Goal: Task Accomplishment & Management: Complete application form

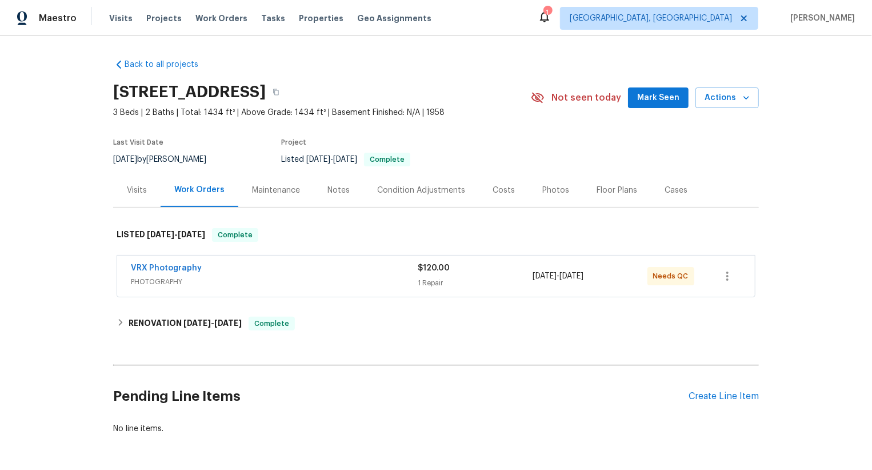
click at [180, 273] on span "VRX Photography" at bounding box center [166, 267] width 71 height 11
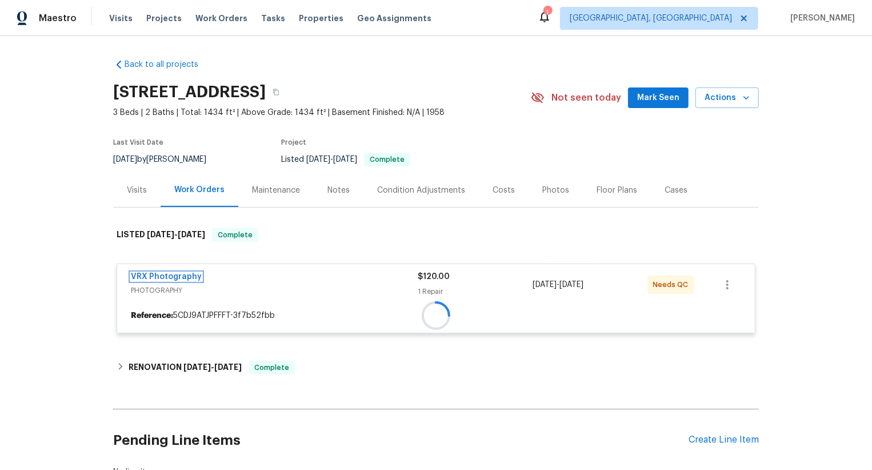
click at [180, 273] on div "VRX Photography PHOTOGRAPHY $120.00 1 Repair 8/26/2025 - 8/27/2025 Needs QC Ref…" at bounding box center [436, 298] width 639 height 70
click at [180, 273] on div at bounding box center [436, 281] width 646 height 128
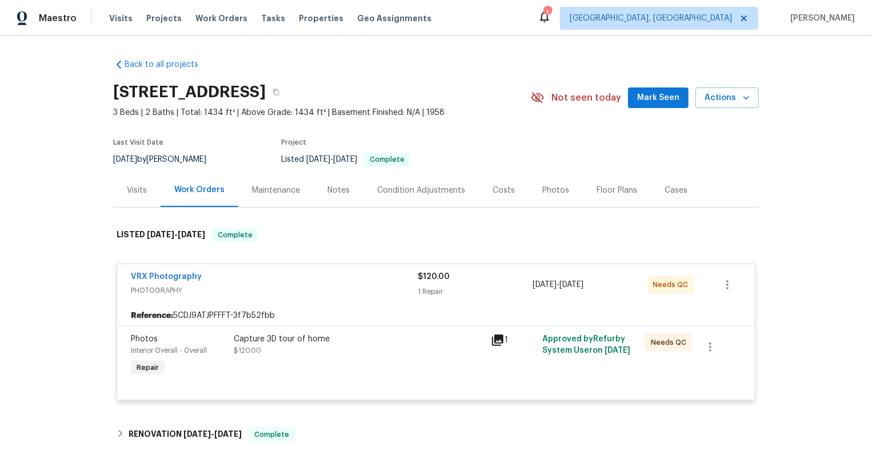
click at [183, 287] on span "PHOTOGRAPHY" at bounding box center [274, 290] width 287 height 11
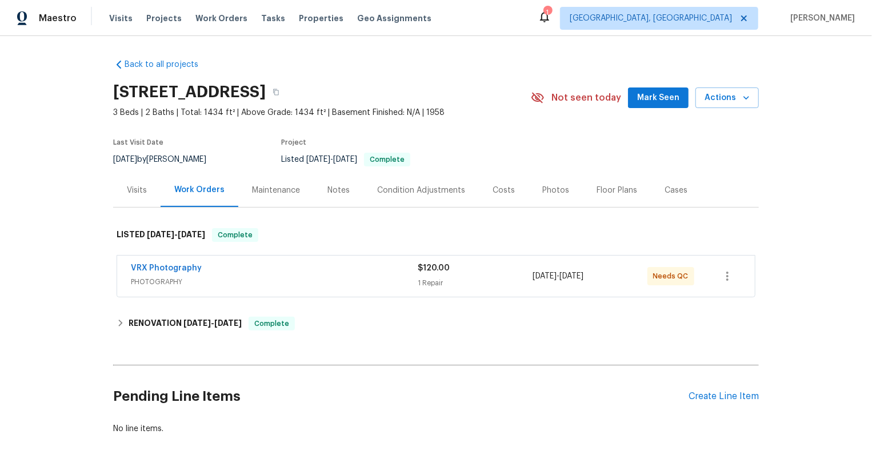
click at [183, 278] on span "PHOTOGRAPHY" at bounding box center [274, 281] width 287 height 11
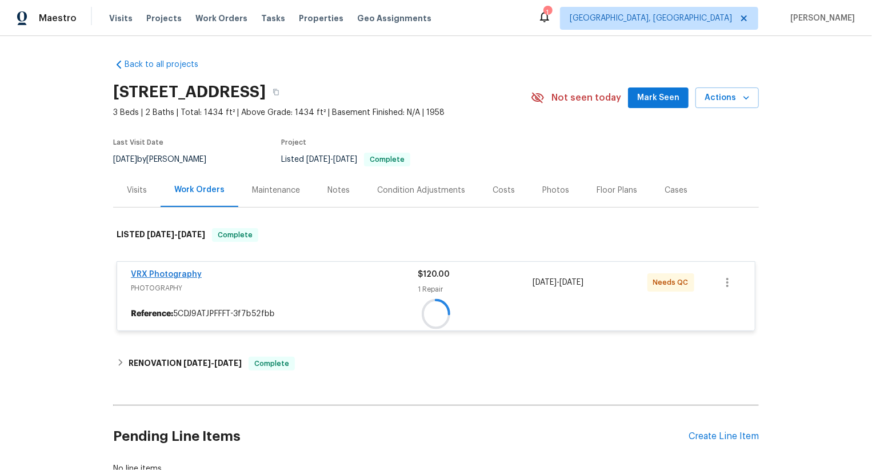
click at [183, 271] on span "VRX Photography" at bounding box center [166, 274] width 71 height 11
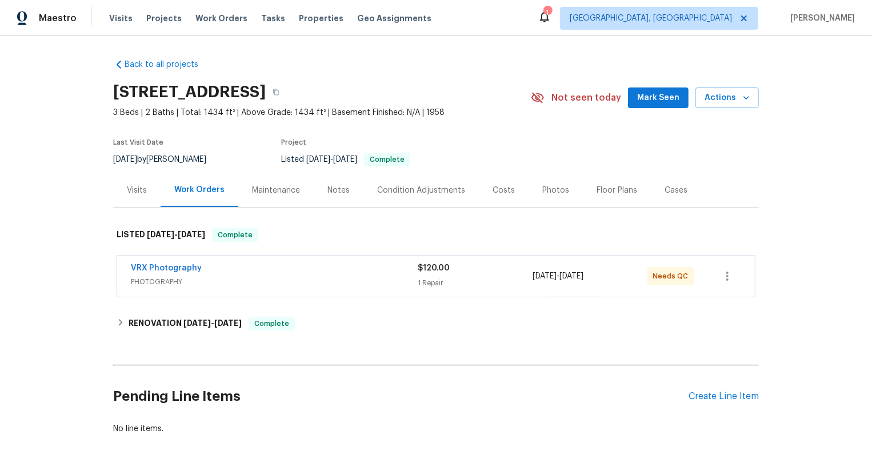
click at [183, 274] on div "VRX Photography" at bounding box center [274, 269] width 287 height 14
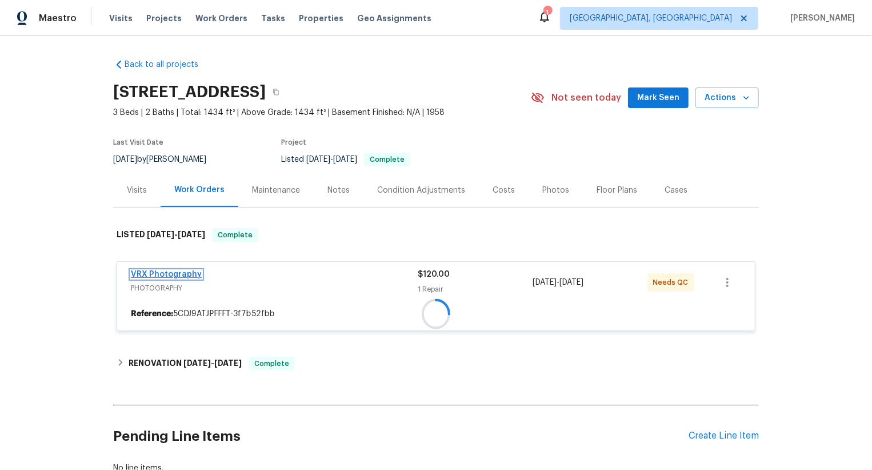
click at [183, 273] on link "VRX Photography" at bounding box center [166, 274] width 71 height 8
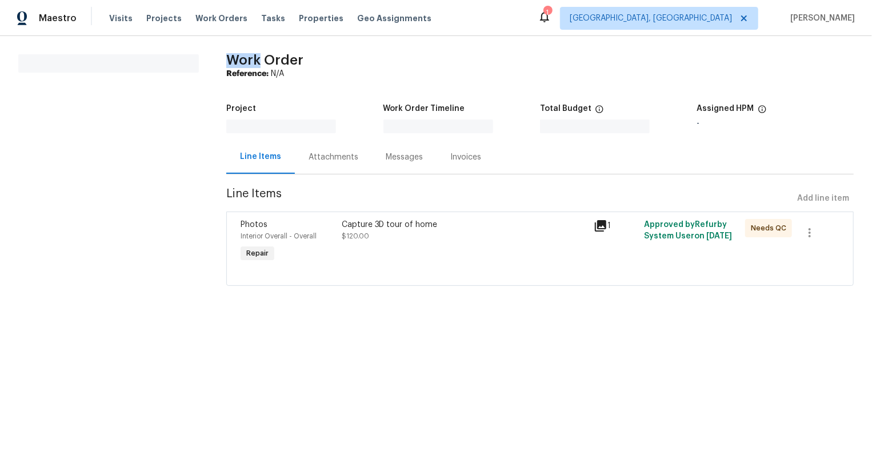
click at [183, 273] on section "All work orders" at bounding box center [108, 176] width 181 height 245
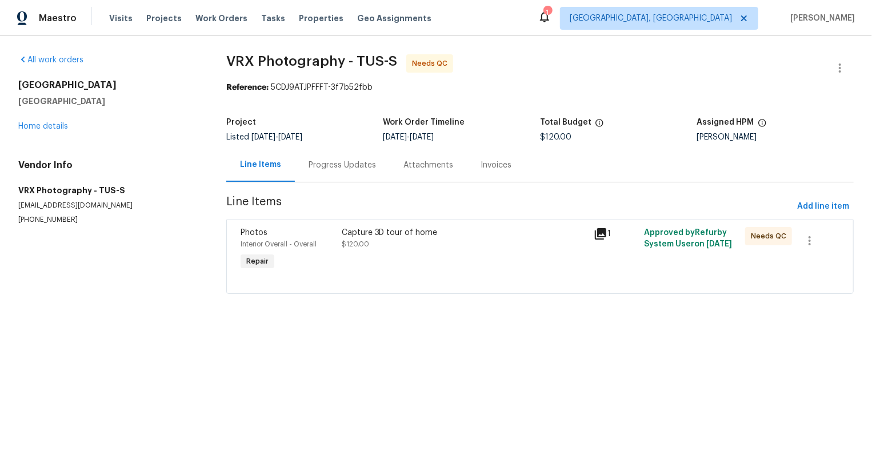
click at [325, 164] on div "Progress Updates" at bounding box center [342, 164] width 67 height 11
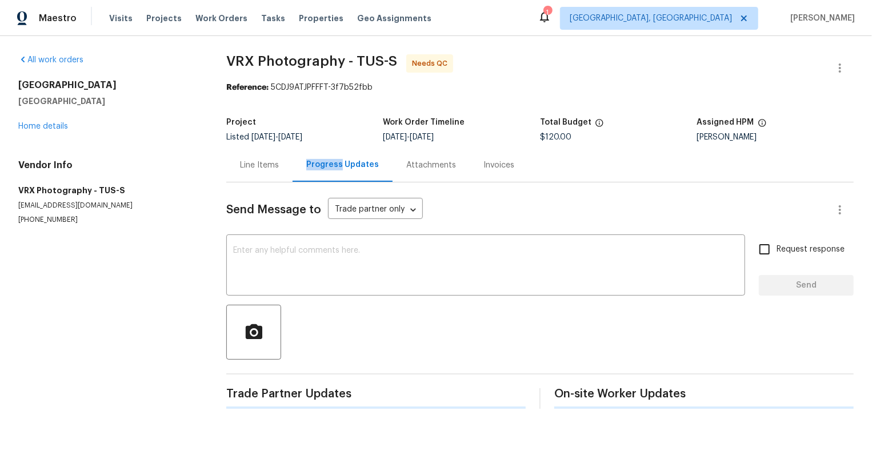
click at [325, 164] on div "Progress Updates" at bounding box center [342, 164] width 73 height 11
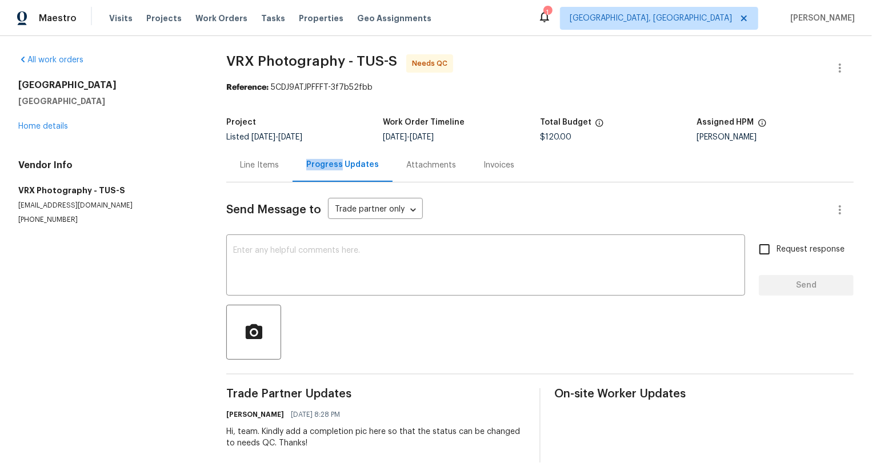
scroll to position [11, 0]
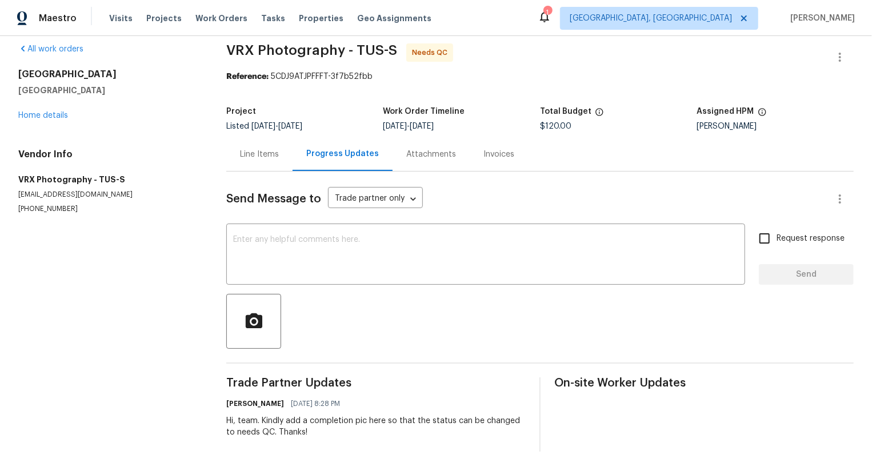
click at [39, 118] on div "7437 E Calle Sinaloa Tucson, AZ 85710 Home details" at bounding box center [108, 95] width 181 height 53
click at [45, 114] on link "Home details" at bounding box center [43, 115] width 50 height 8
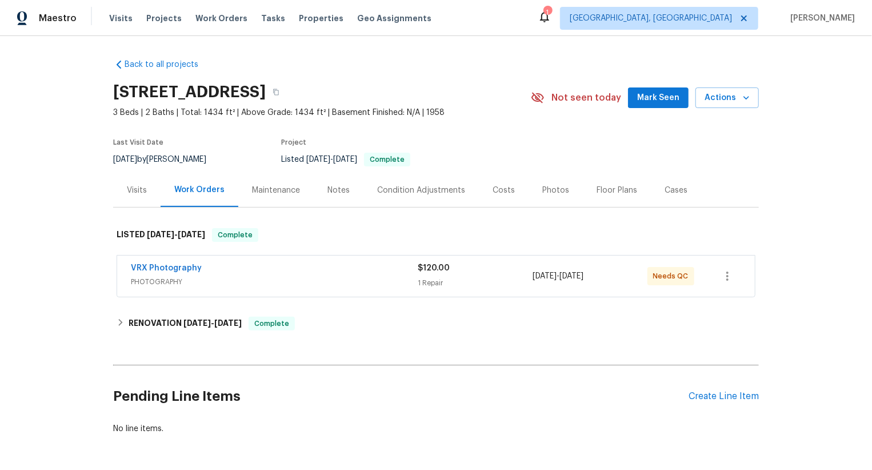
click at [374, 276] on span "PHOTOGRAPHY" at bounding box center [274, 281] width 287 height 11
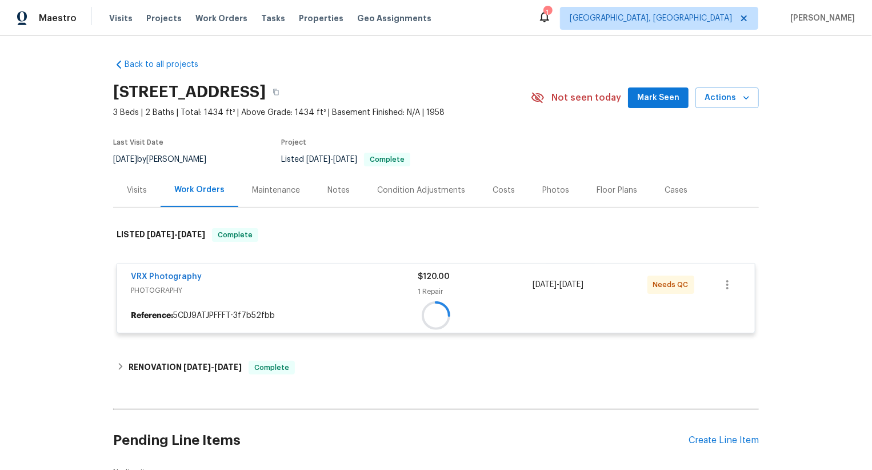
scroll to position [3, 0]
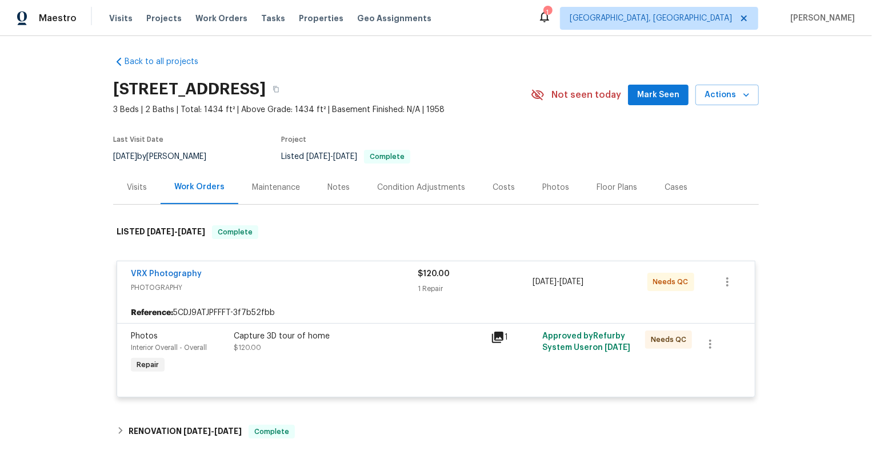
click at [421, 333] on div "Capture 3D tour of home" at bounding box center [359, 335] width 250 height 11
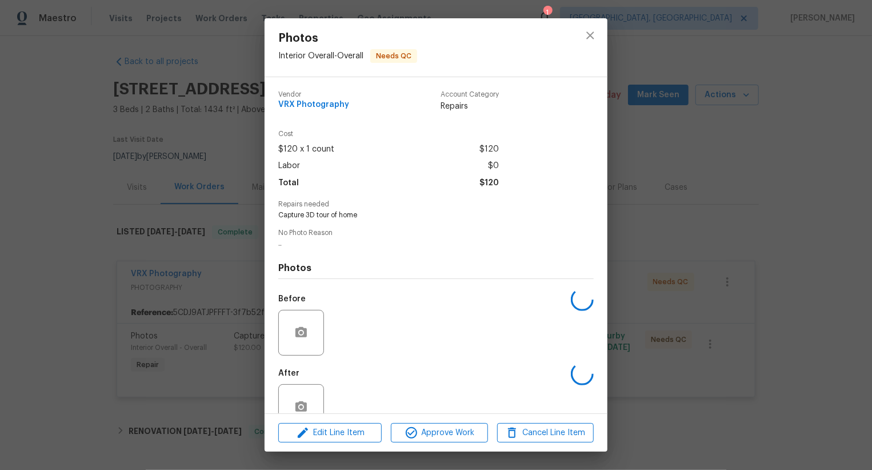
scroll to position [29, 0]
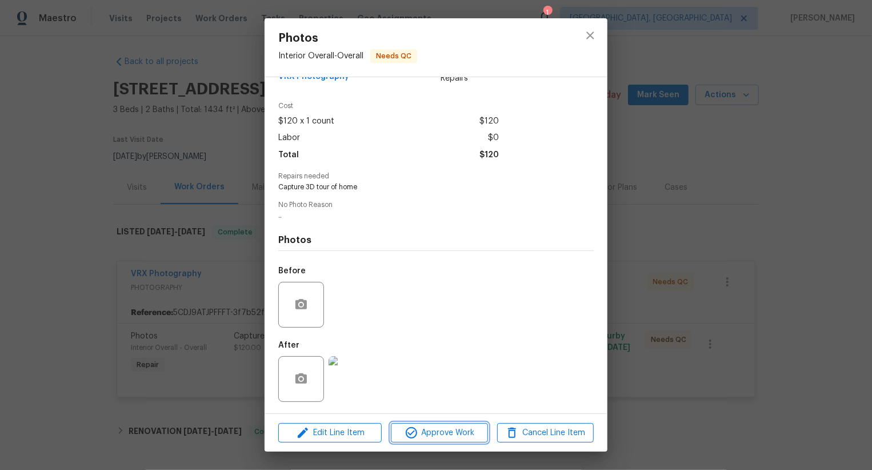
click at [447, 426] on span "Approve Work" at bounding box center [439, 433] width 90 height 14
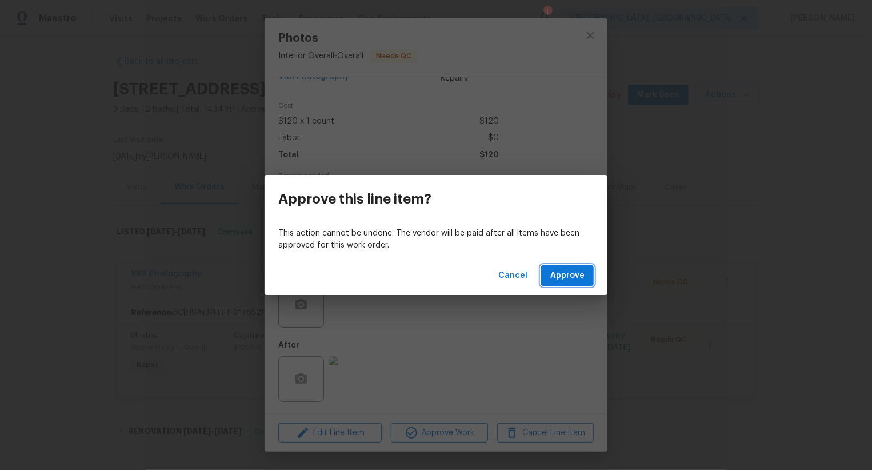
click at [566, 279] on span "Approve" at bounding box center [567, 276] width 34 height 14
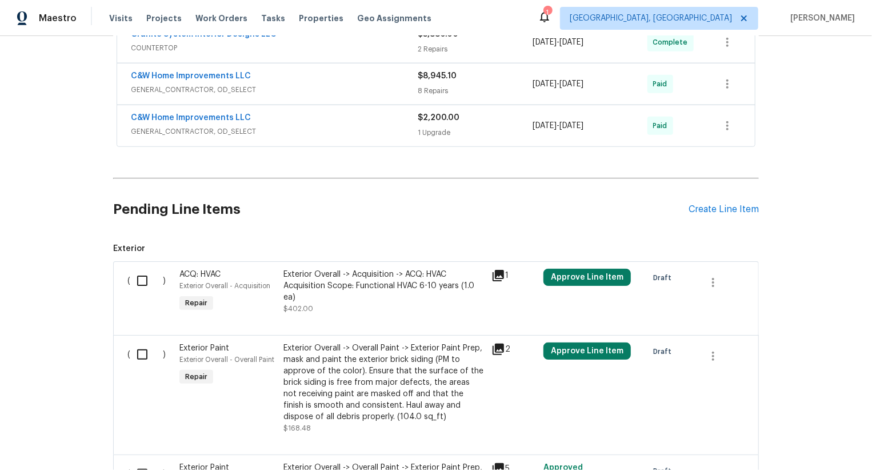
scroll to position [432, 0]
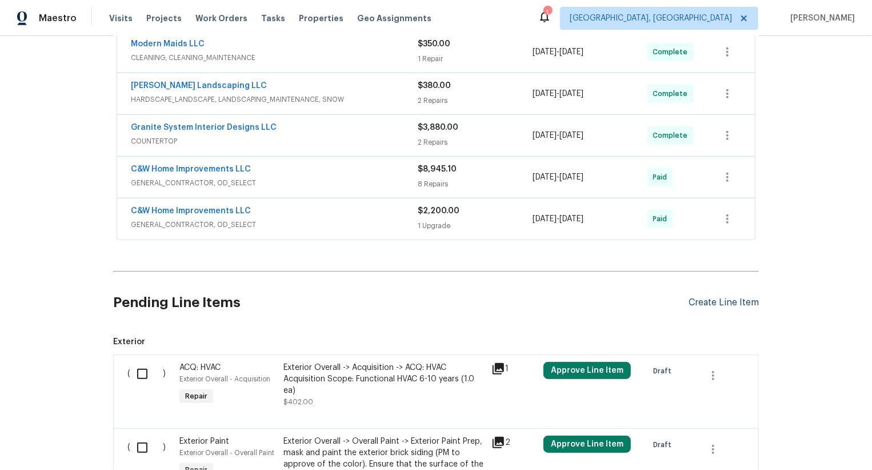
click at [730, 306] on div "Create Line Item" at bounding box center [723, 302] width 70 height 11
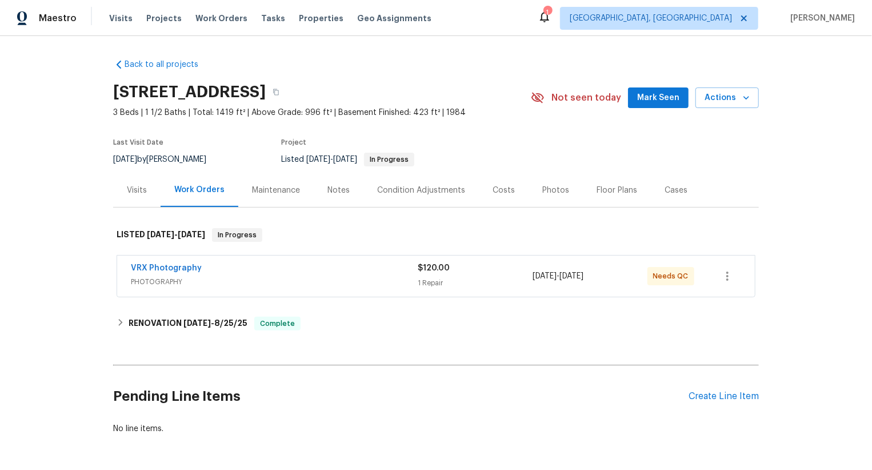
click at [367, 278] on span "PHOTOGRAPHY" at bounding box center [274, 281] width 287 height 11
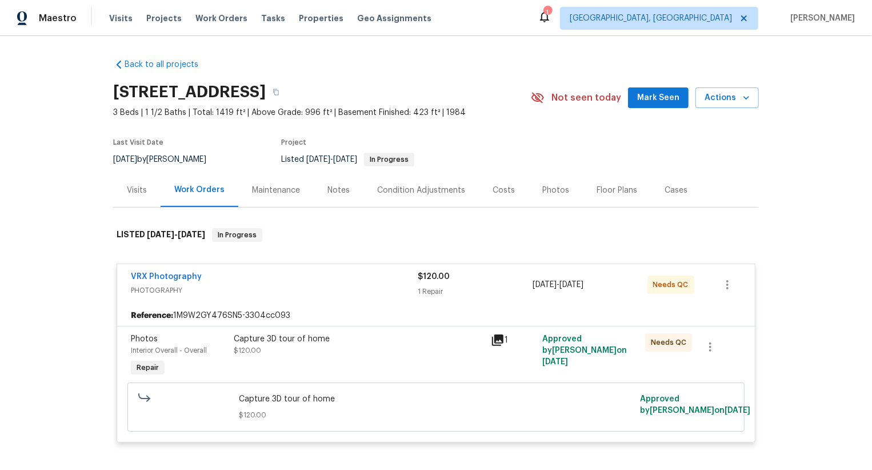
click at [414, 350] on div "Capture 3D tour of home $120.00" at bounding box center [359, 344] width 250 height 23
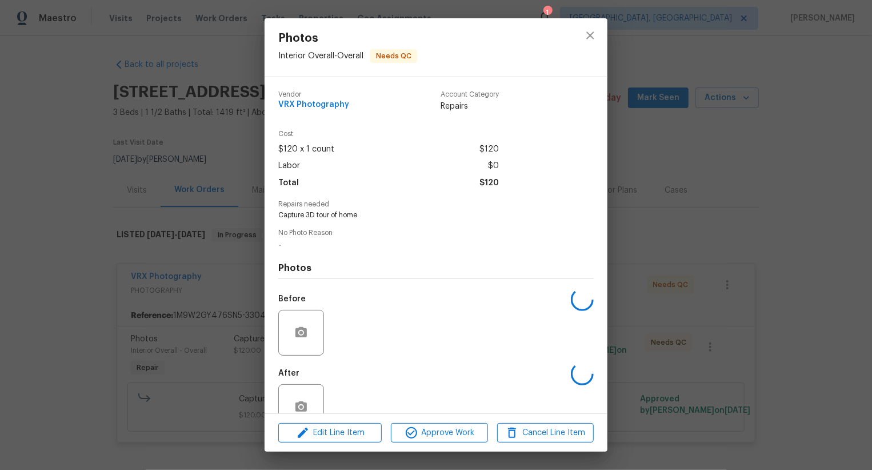
scroll to position [29, 0]
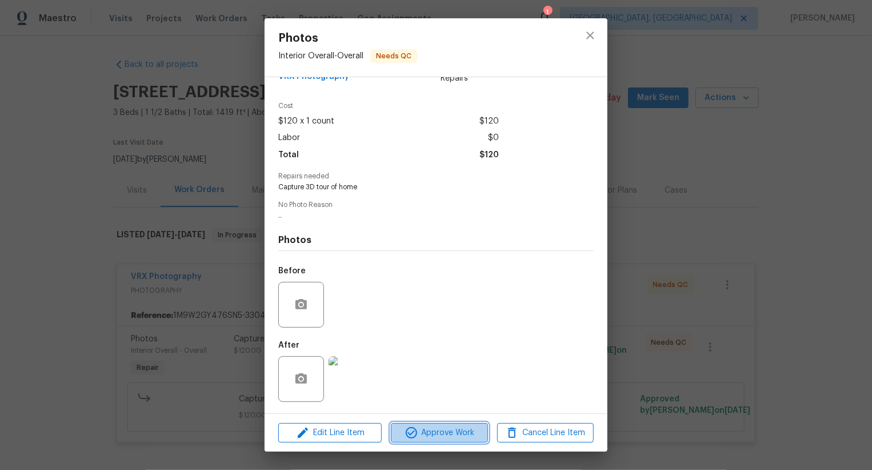
click at [452, 431] on span "Approve Work" at bounding box center [439, 433] width 90 height 14
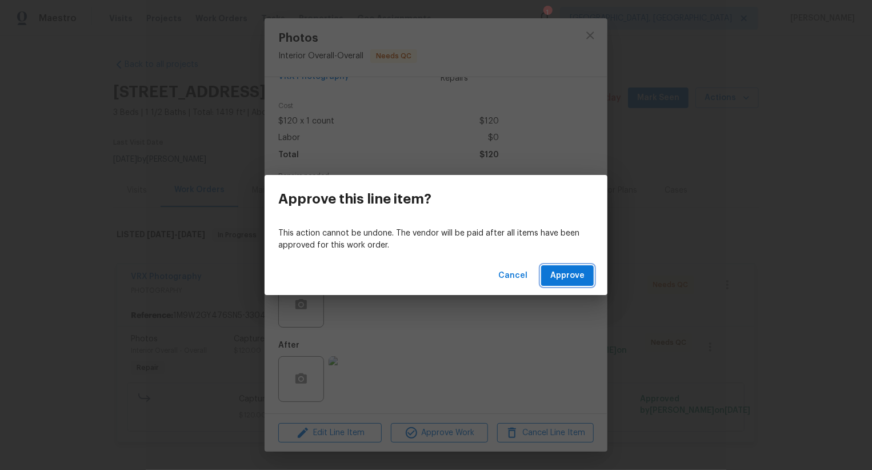
click at [566, 275] on span "Approve" at bounding box center [567, 276] width 34 height 14
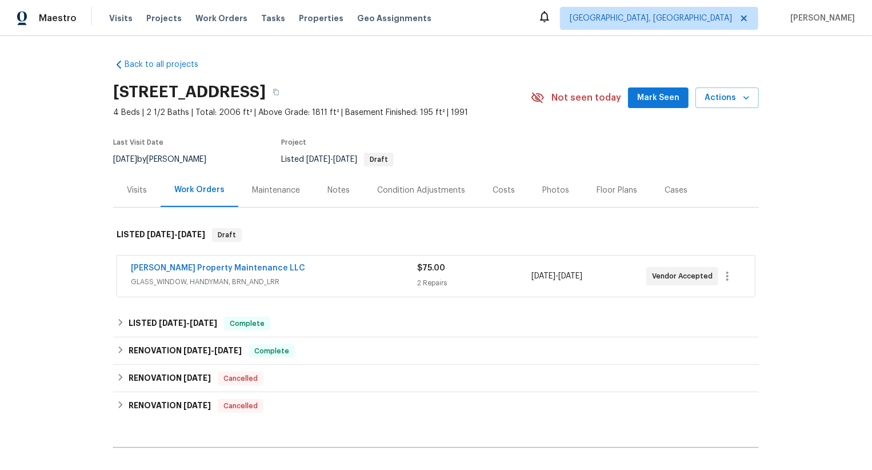
scroll to position [70, 0]
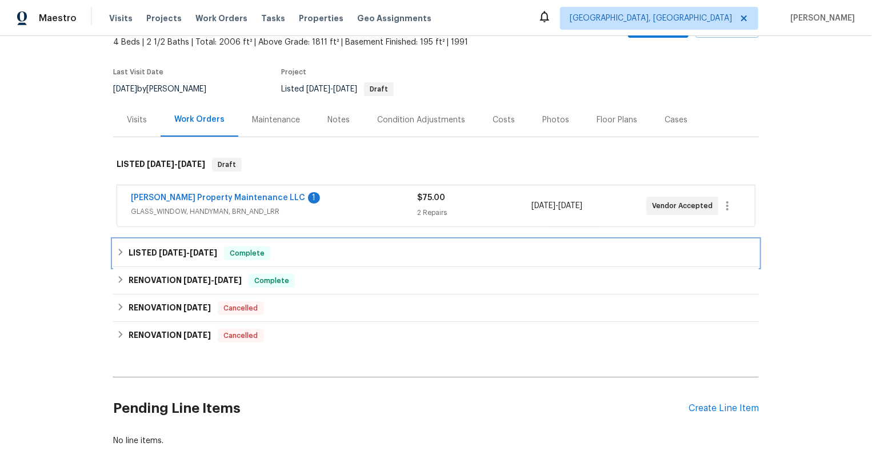
click at [207, 252] on span "8/16/25" at bounding box center [203, 253] width 27 height 8
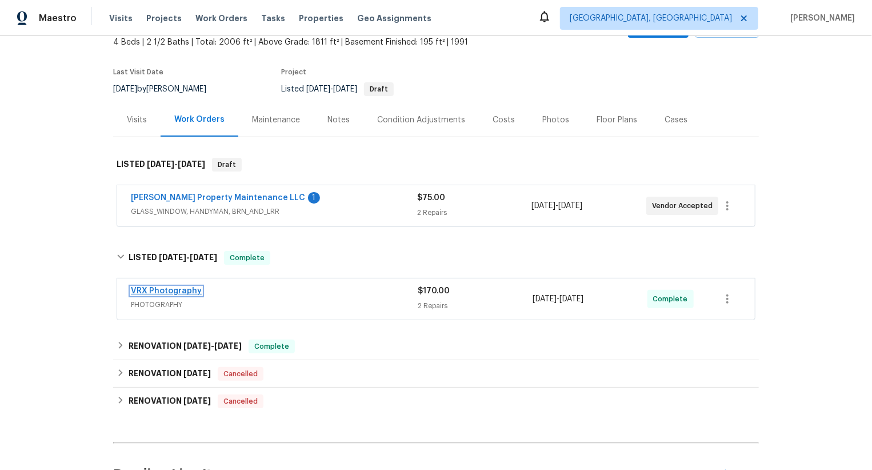
click at [185, 290] on link "VRX Photography" at bounding box center [166, 291] width 71 height 8
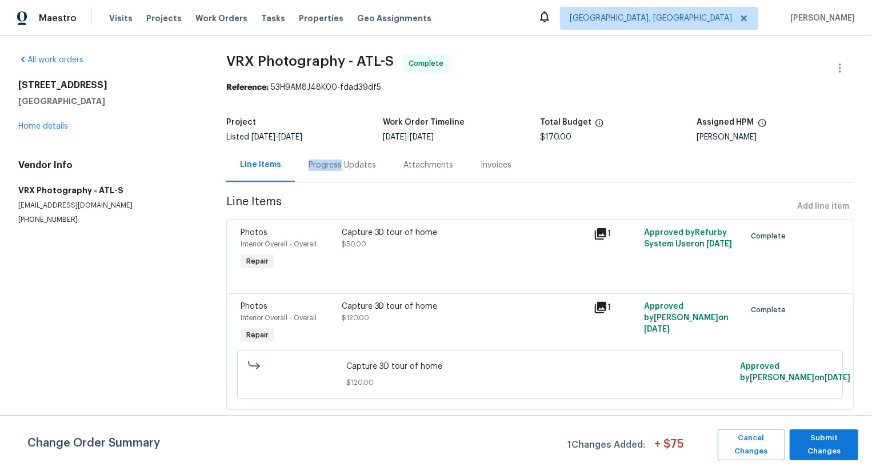
click at [335, 169] on div "Progress Updates" at bounding box center [342, 164] width 67 height 11
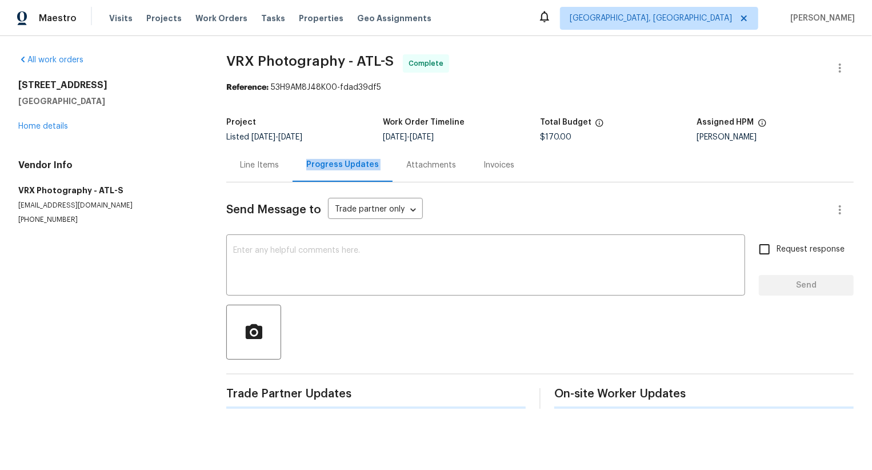
click at [335, 169] on div "Progress Updates" at bounding box center [342, 164] width 73 height 11
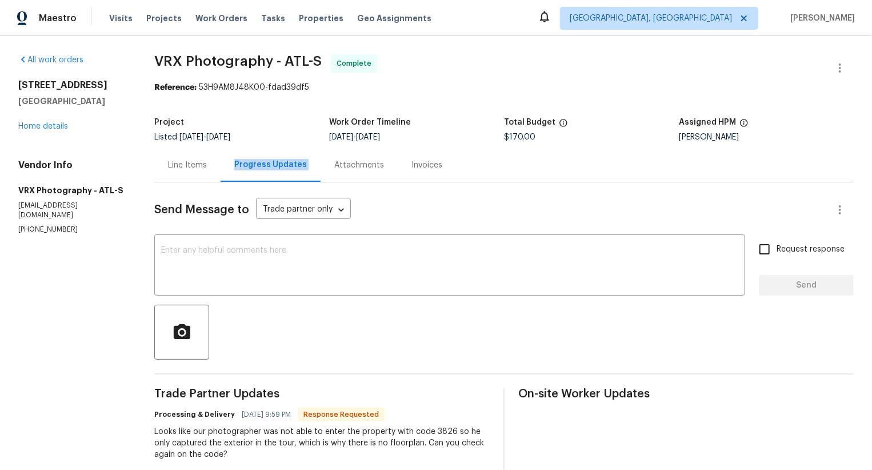
drag, startPoint x: 115, startPoint y: 104, endPoint x: 15, endPoint y: 87, distance: 101.9
copy div "76 Regent Ct Douglasville, GA 30134"
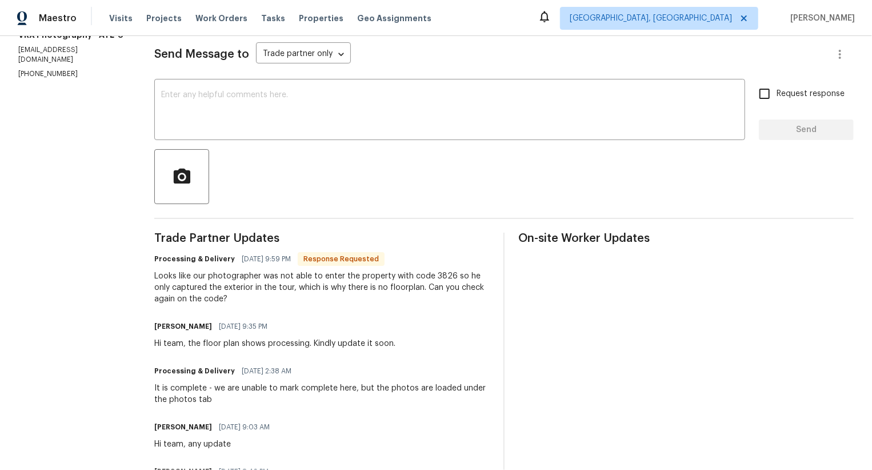
scroll to position [140, 0]
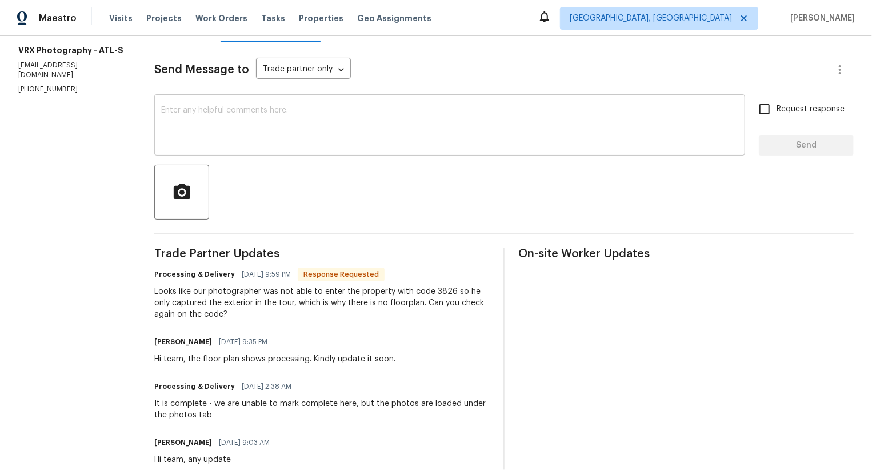
click at [317, 137] on textarea at bounding box center [449, 126] width 577 height 40
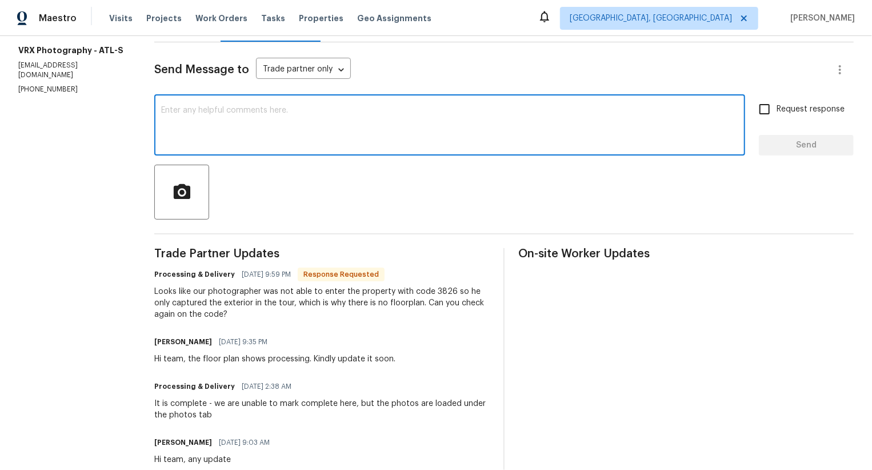
click at [371, 126] on textarea at bounding box center [449, 126] width 577 height 40
paste textarea "2613"
click at [289, 115] on textarea "Please try the LB code 2613" at bounding box center [449, 126] width 577 height 40
type textarea "Please try the LB code 2613. Thanks!"
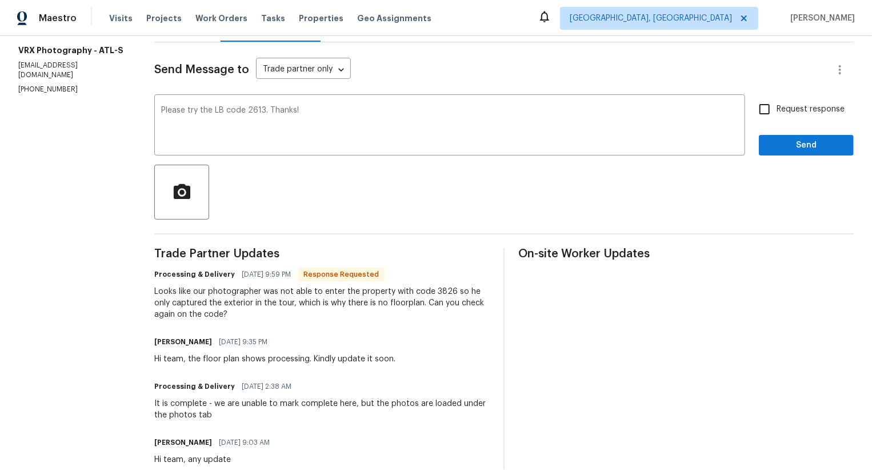
click at [795, 115] on span "Request response" at bounding box center [810, 109] width 68 height 12
click at [776, 115] on input "Request response" at bounding box center [764, 109] width 24 height 24
checkbox input "true"
click at [796, 159] on div "Send Message to Trade partner only Trade partner only ​ Please try the LB code …" at bounding box center [503, 439] width 699 height 794
click at [811, 140] on span "Send" at bounding box center [806, 145] width 77 height 14
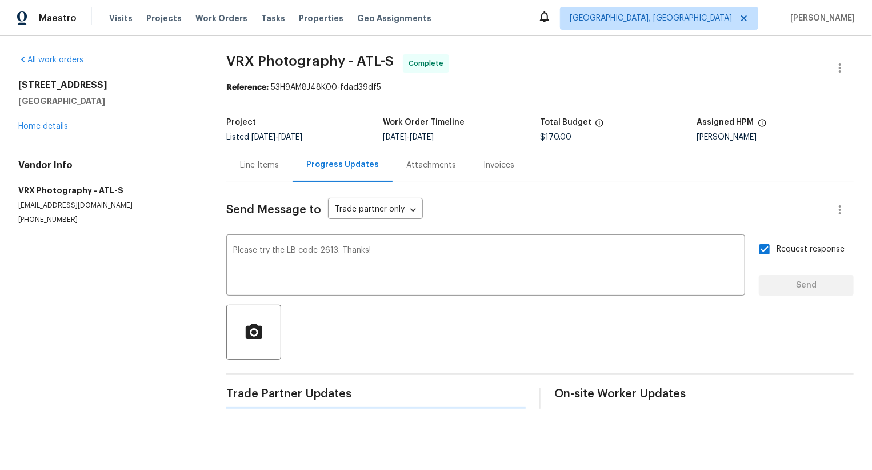
scroll to position [0, 0]
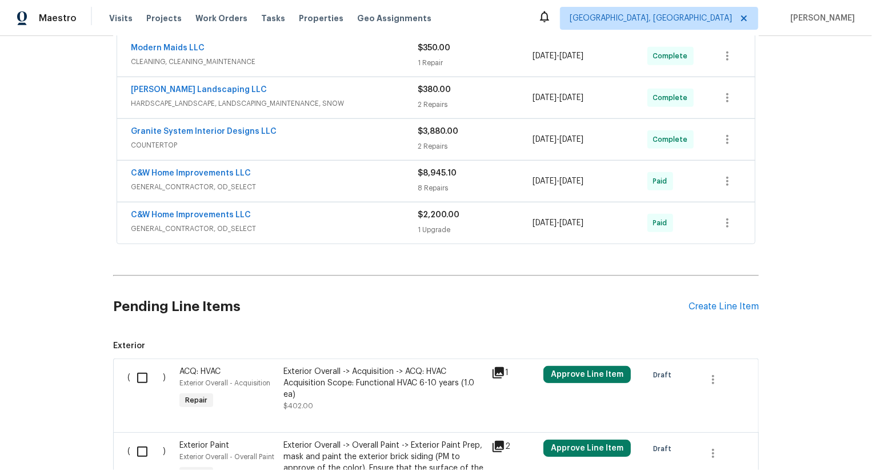
scroll to position [423, 0]
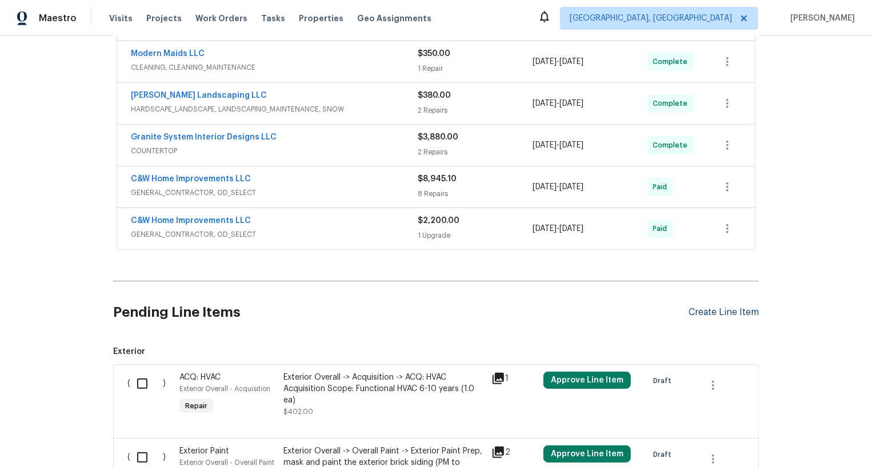
click at [720, 316] on div "Create Line Item" at bounding box center [723, 312] width 70 height 11
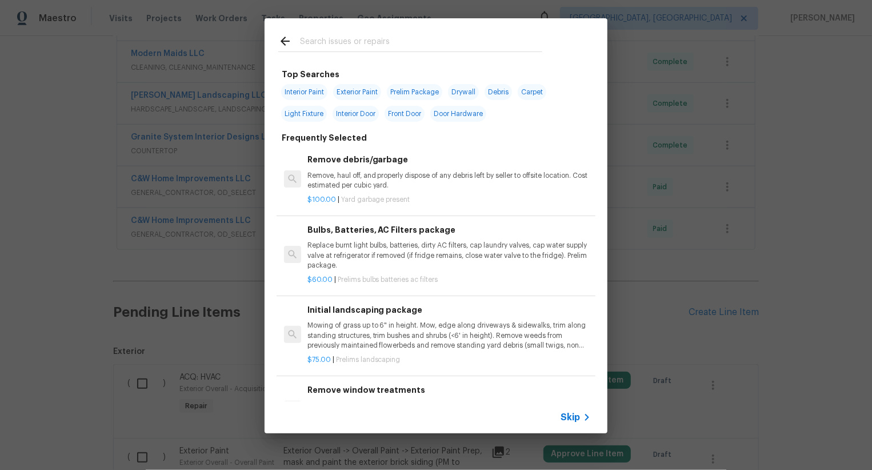
click at [570, 421] on span "Skip" at bounding box center [569, 416] width 19 height 11
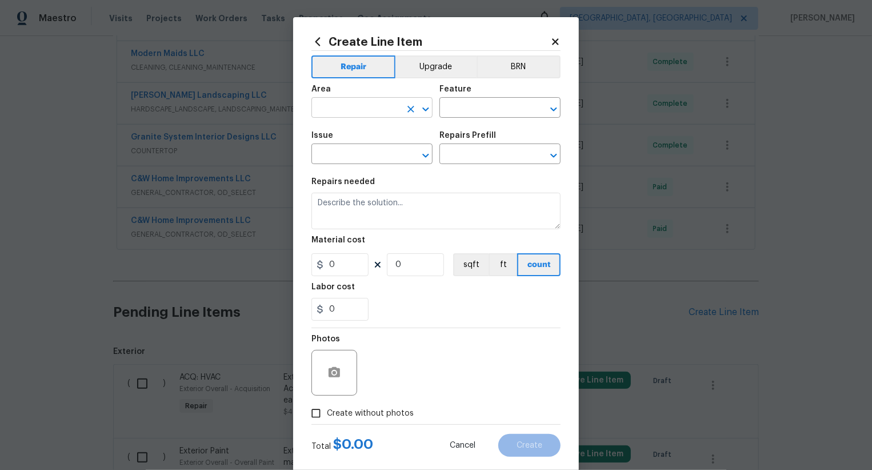
click at [380, 113] on input "text" at bounding box center [355, 109] width 89 height 18
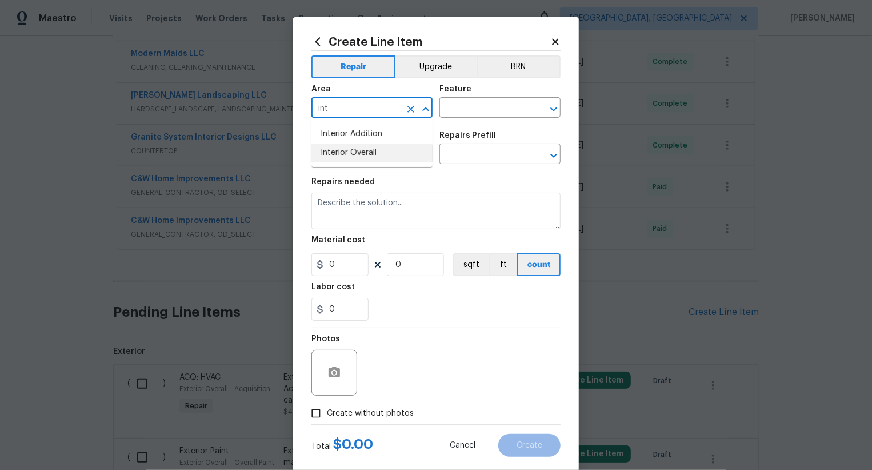
click at [381, 152] on li "Interior Overall" at bounding box center [371, 152] width 121 height 19
type input "Interior Overall"
click at [468, 111] on input "text" at bounding box center [483, 109] width 89 height 18
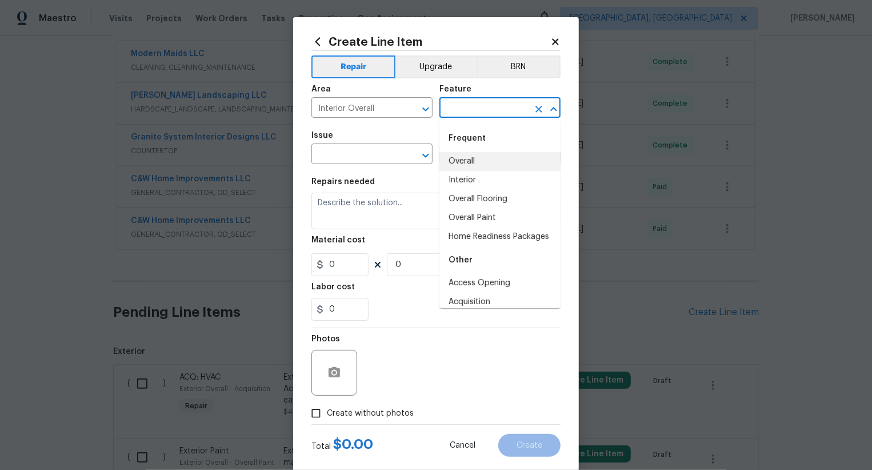
click at [472, 161] on li "Overall" at bounding box center [499, 161] width 121 height 19
type input "Overall"
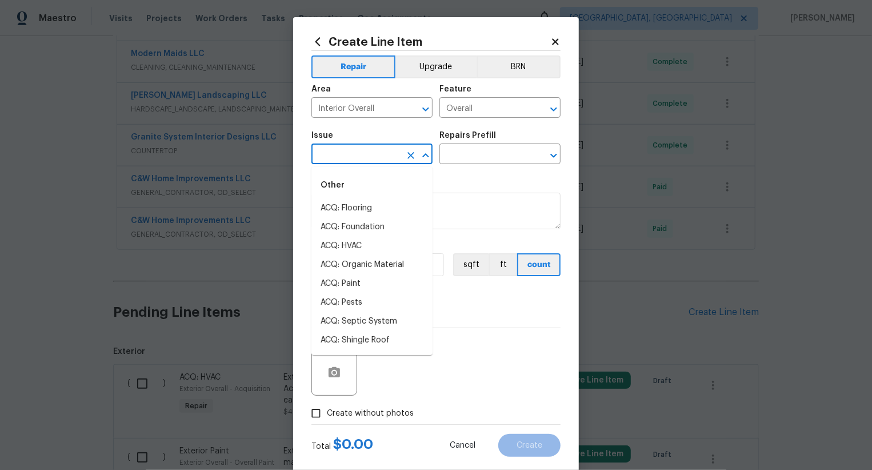
click at [365, 157] on input "text" at bounding box center [355, 155] width 89 height 18
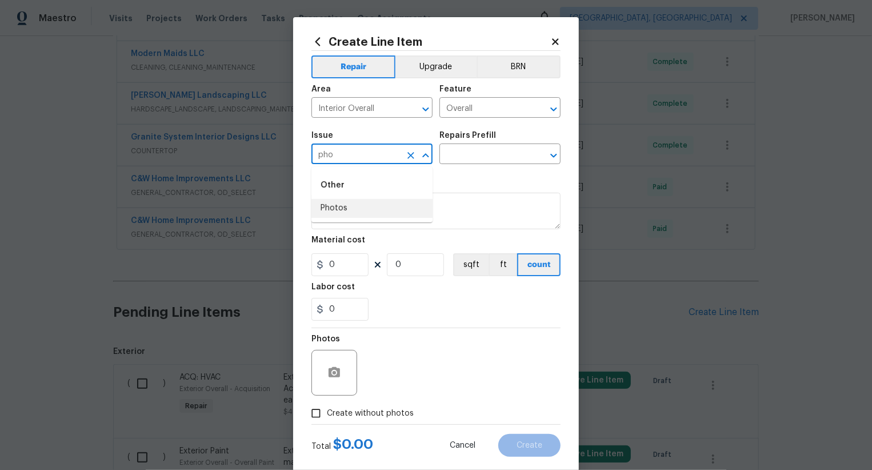
click at [344, 207] on li "Photos" at bounding box center [371, 208] width 121 height 19
type input "Photos"
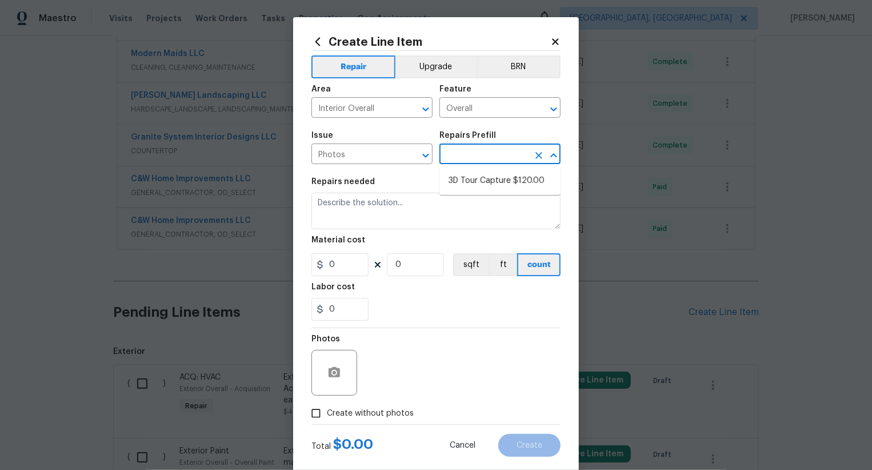
click at [468, 155] on input "text" at bounding box center [483, 155] width 89 height 18
click at [478, 183] on li "3D Tour Capture $120.00" at bounding box center [499, 180] width 121 height 19
type input "3D Tour Capture $120.00"
type textarea "Capture 3D tour of home"
type input "1"
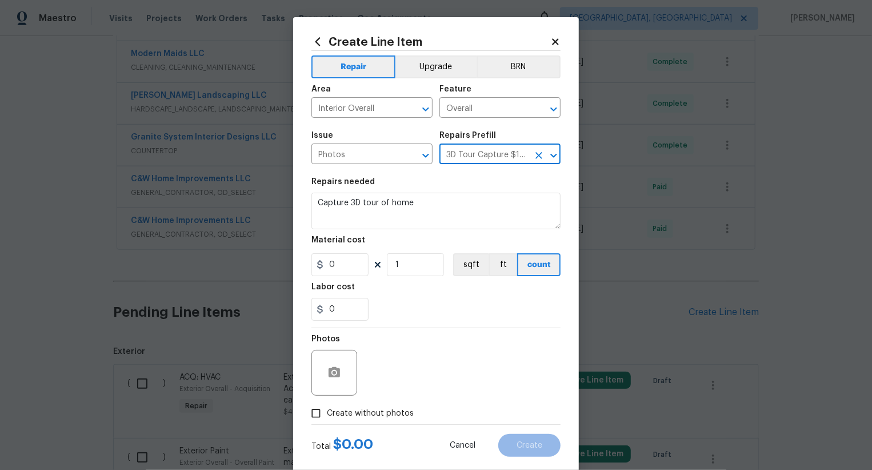
type input "120"
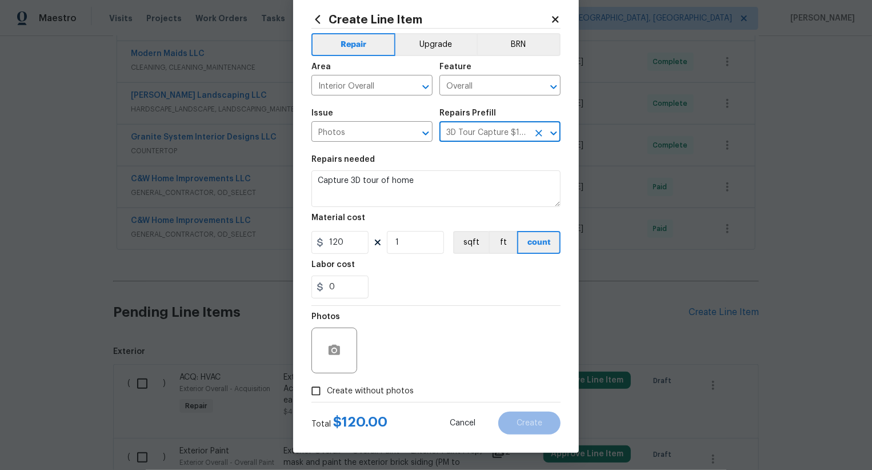
drag, startPoint x: 372, startPoint y: 387, endPoint x: 387, endPoint y: 380, distance: 16.4
click at [373, 387] on span "Create without photos" at bounding box center [370, 391] width 87 height 12
click at [327, 387] on input "Create without photos" at bounding box center [316, 391] width 22 height 22
checkbox input "true"
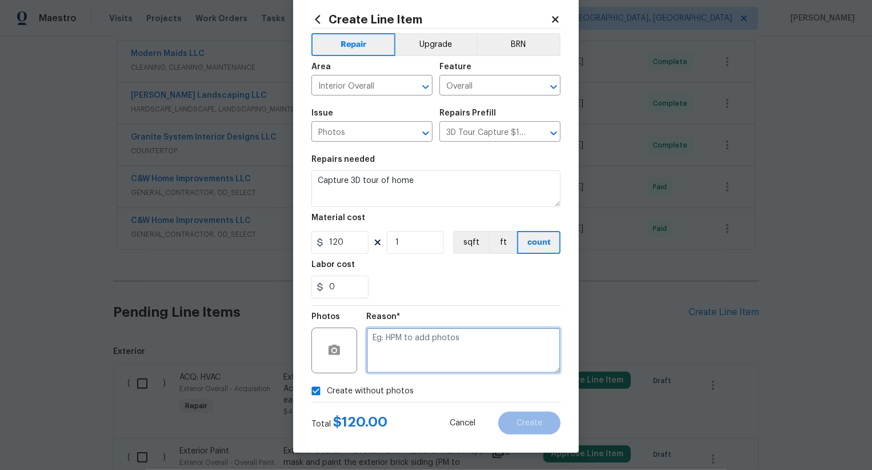
click at [436, 351] on textarea at bounding box center [463, 350] width 194 height 46
type textarea ".."
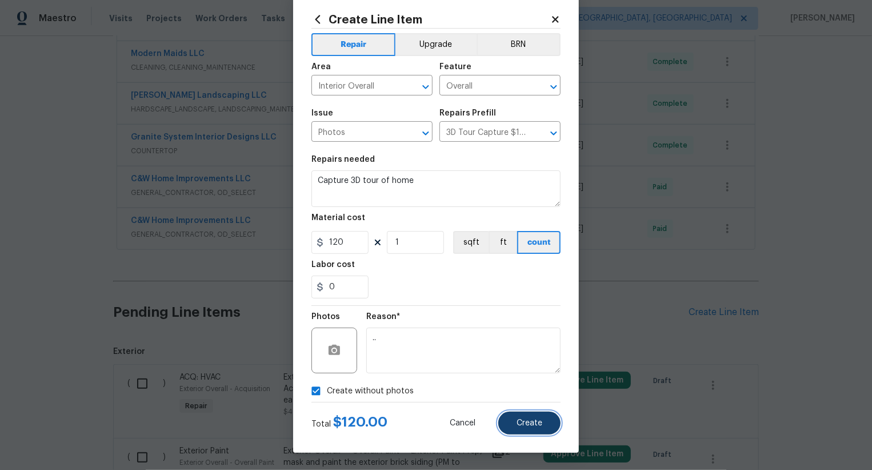
click at [548, 430] on button "Create" at bounding box center [529, 422] width 62 height 23
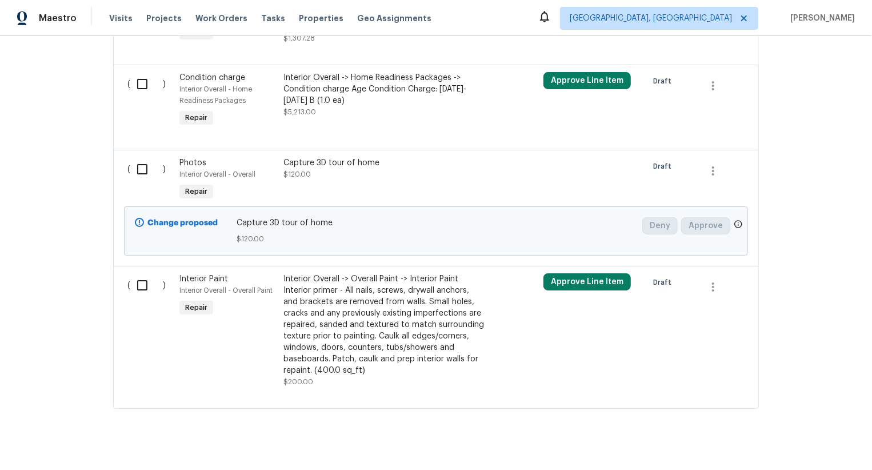
scroll to position [1118, 0]
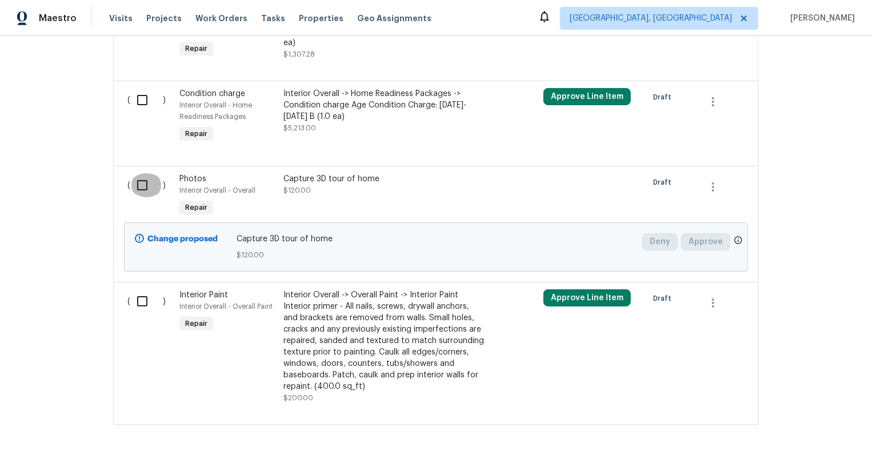
click at [154, 187] on input "checkbox" at bounding box center [146, 185] width 33 height 24
checkbox input "true"
click at [828, 443] on span "Create Work Order" at bounding box center [806, 441] width 76 height 14
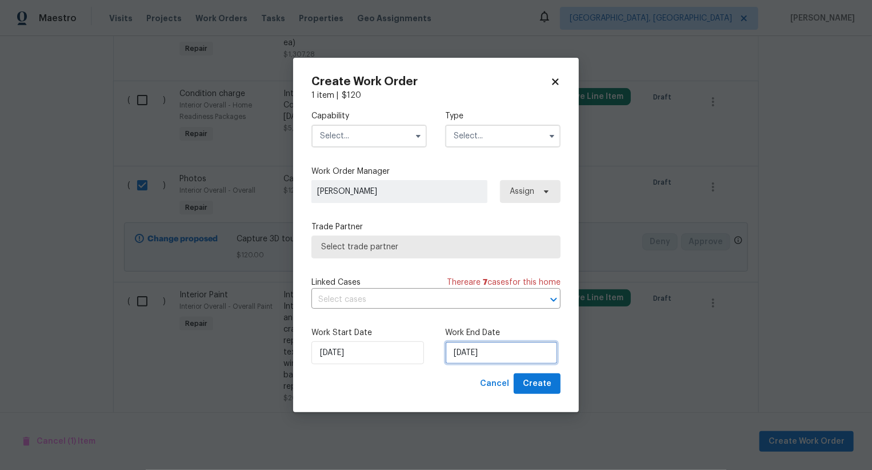
click at [478, 354] on input "[DATE]" at bounding box center [501, 352] width 113 height 23
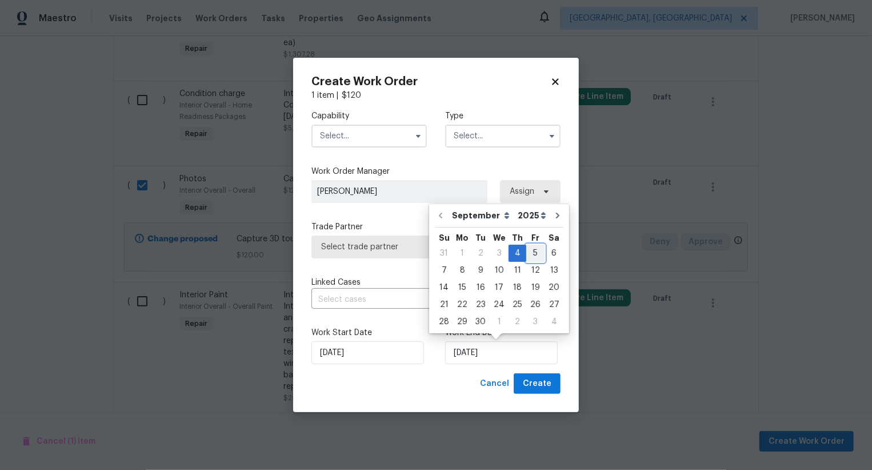
click at [534, 251] on div "5" at bounding box center [535, 253] width 18 height 16
type input "[DATE]"
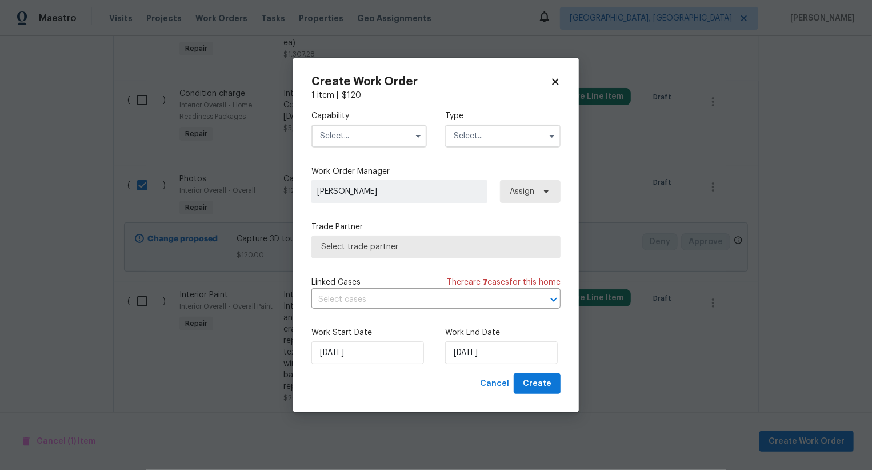
click at [378, 139] on input "text" at bounding box center [368, 136] width 115 height 23
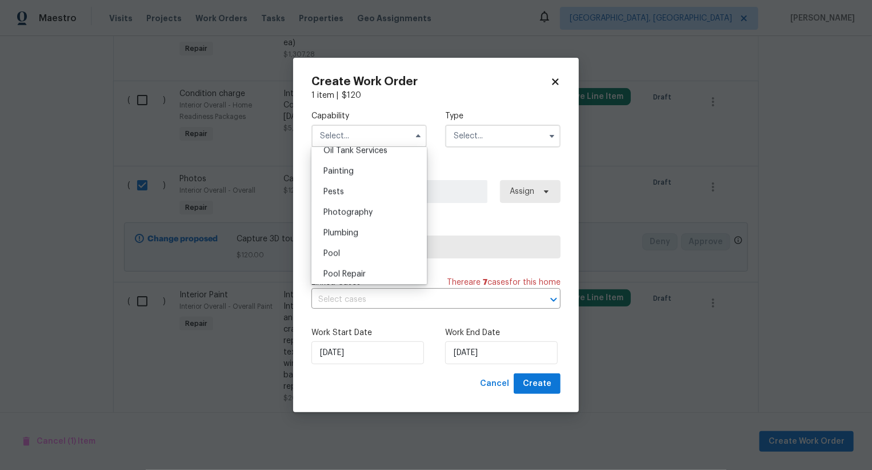
scroll to position [957, 0]
click at [379, 203] on div "Photography" at bounding box center [369, 204] width 110 height 21
type input "Photography"
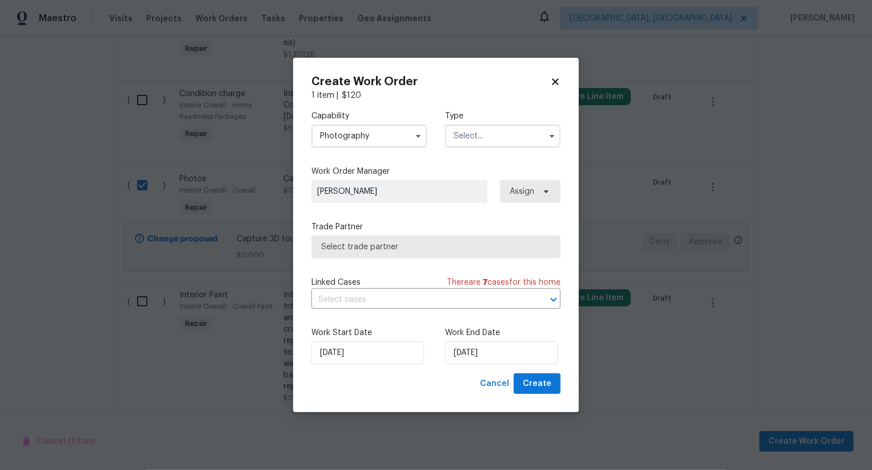
click at [494, 130] on input "text" at bounding box center [502, 136] width 115 height 23
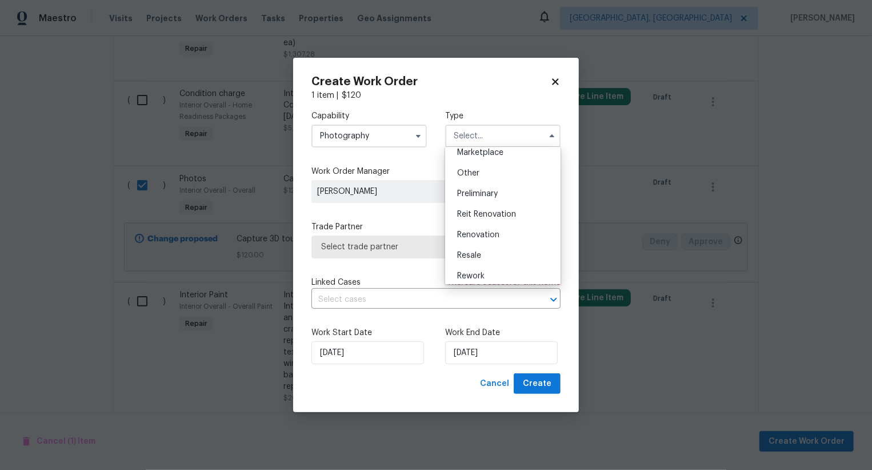
scroll to position [203, 0]
click at [495, 187] on div "Other" at bounding box center [503, 183] width 110 height 21
type input "Other"
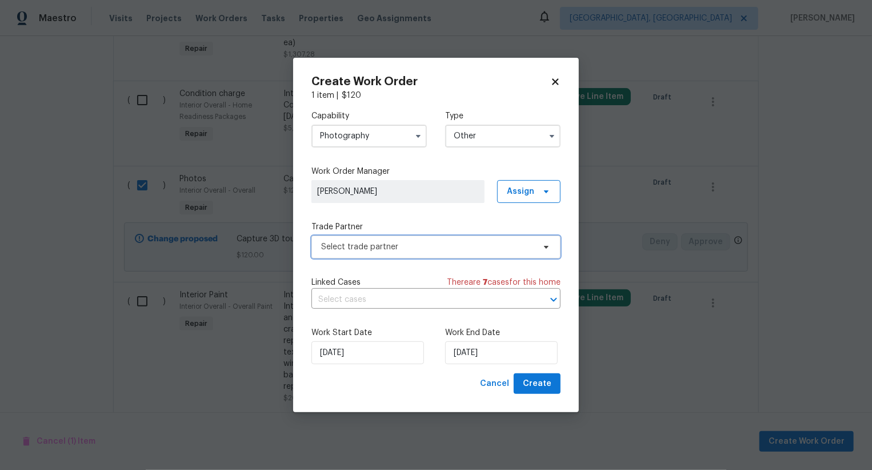
click at [470, 241] on span "Select trade partner" at bounding box center [427, 246] width 213 height 11
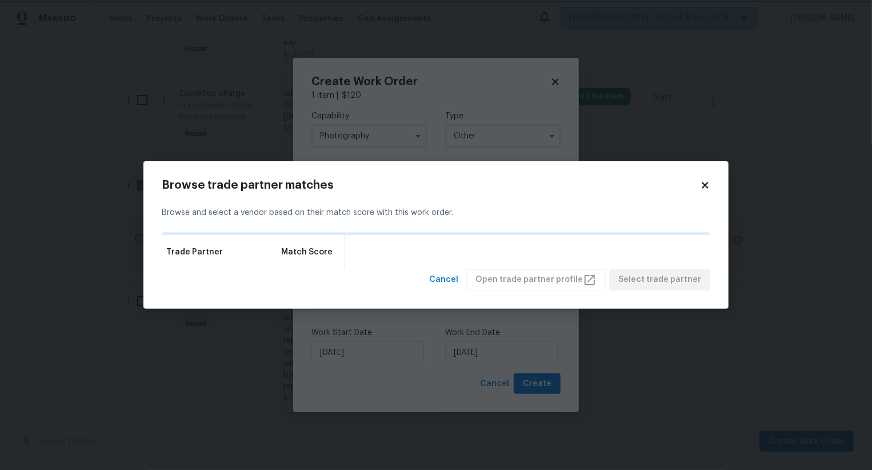
click at [438, 124] on body "Maestro Visits Projects Work Orders Tasks Properties Geo Assignments Albuquerqu…" at bounding box center [436, 235] width 872 height 470
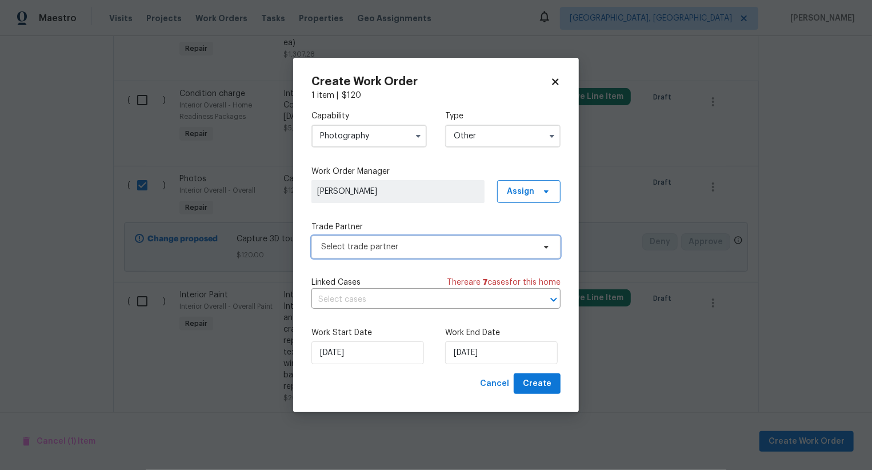
click at [453, 245] on span "Select trade partner" at bounding box center [427, 246] width 213 height 11
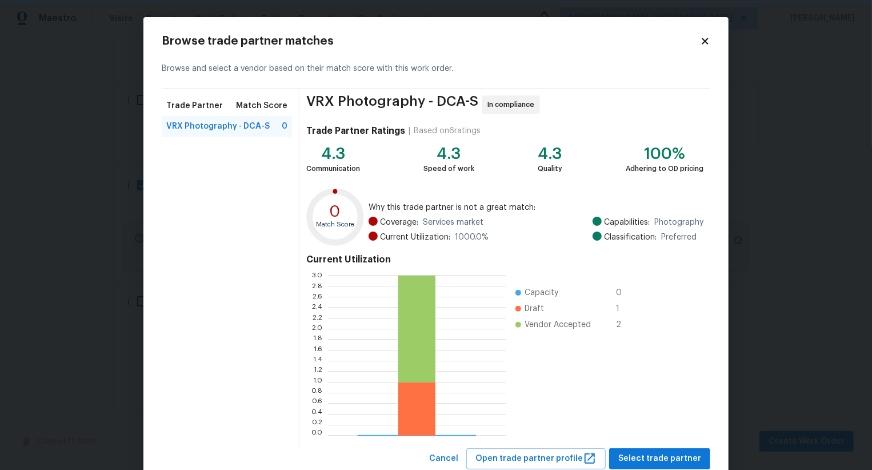
scroll to position [34, 0]
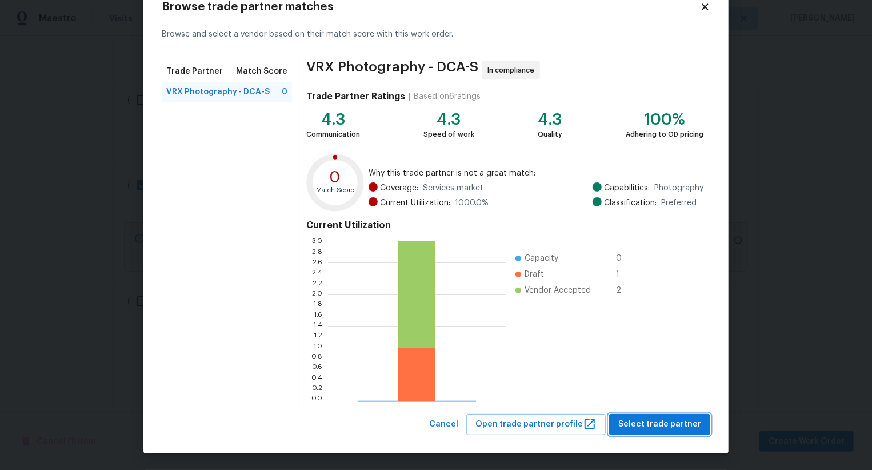
click at [666, 424] on span "Select trade partner" at bounding box center [659, 424] width 83 height 14
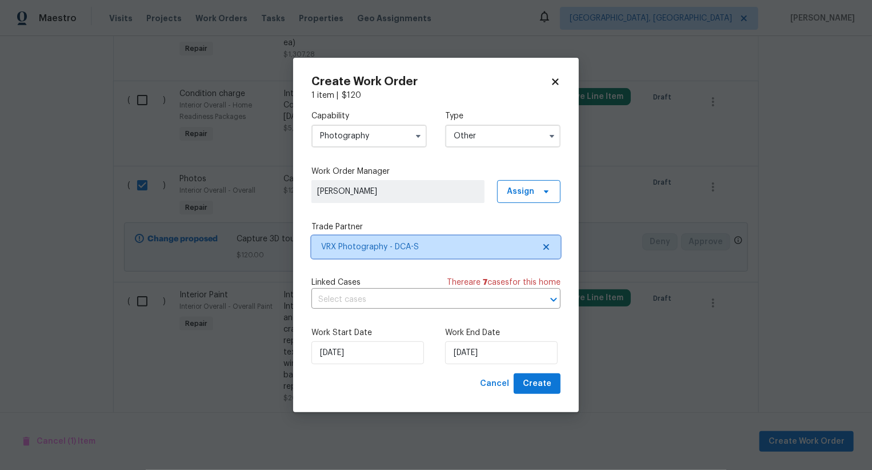
scroll to position [0, 0]
click at [532, 382] on span "Create" at bounding box center [537, 384] width 29 height 14
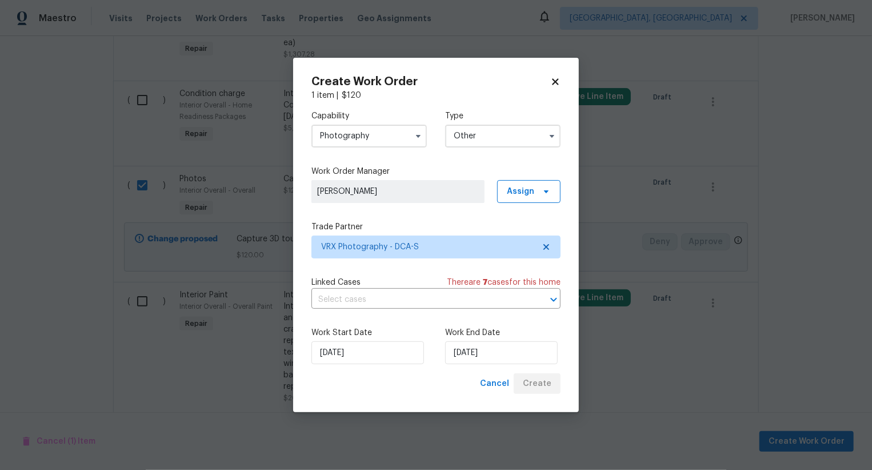
checkbox input "false"
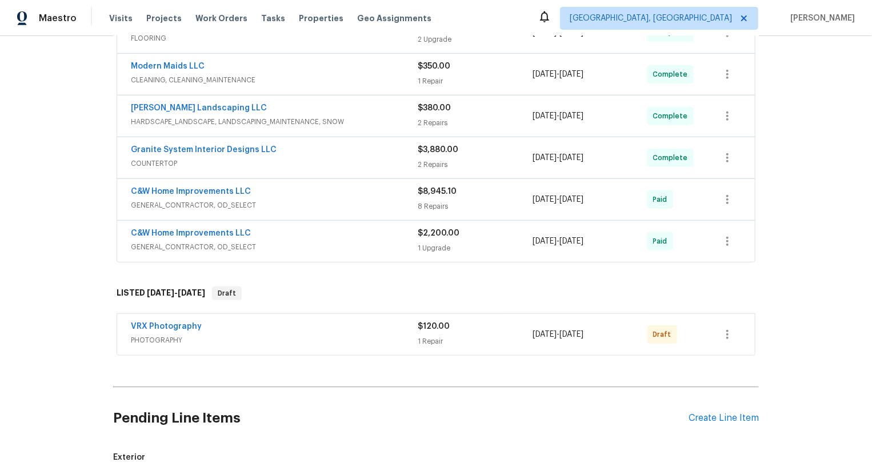
scroll to position [436, 0]
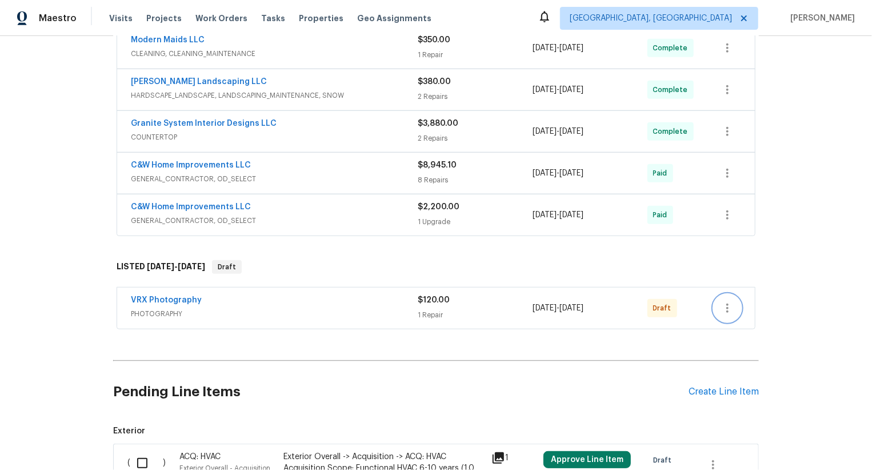
click at [723, 309] on icon "button" at bounding box center [727, 308] width 14 height 14
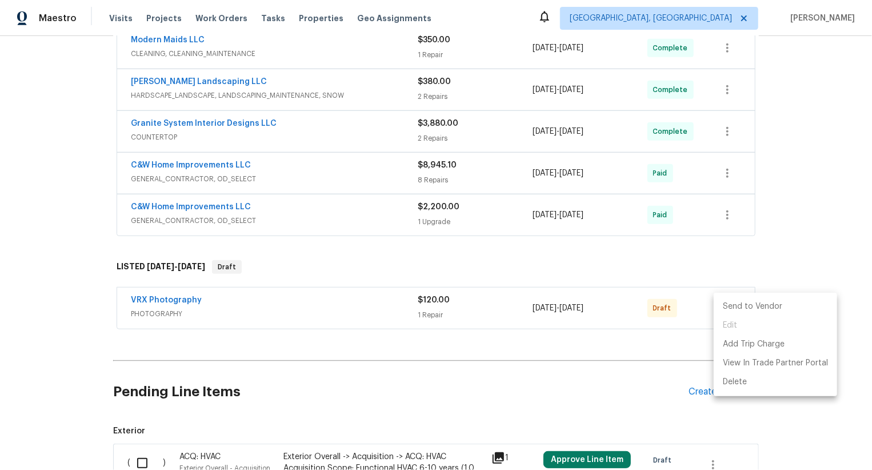
click at [723, 309] on li "Send to Vendor" at bounding box center [775, 306] width 123 height 19
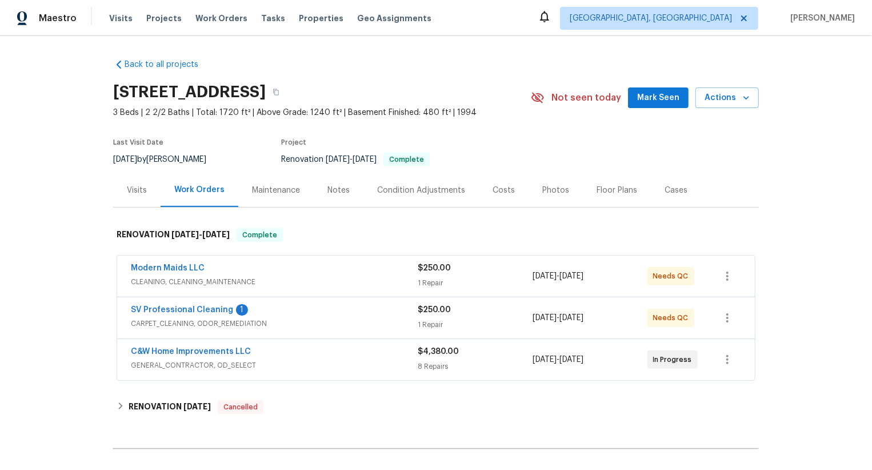
scroll to position [125, 0]
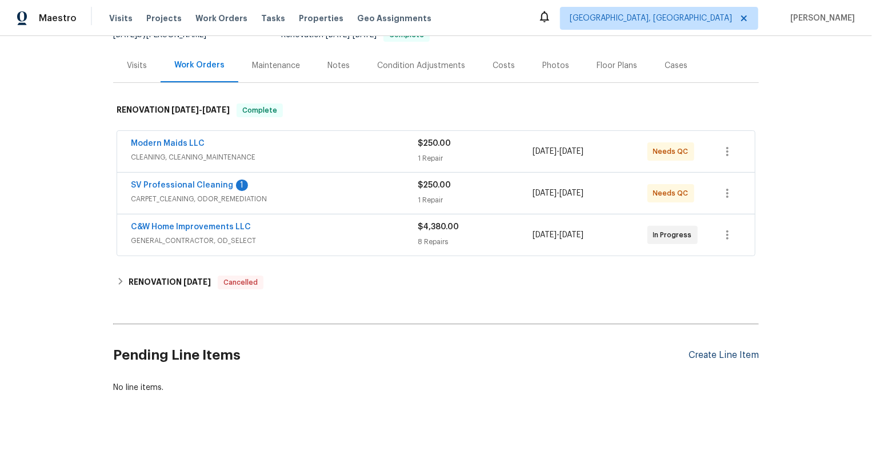
click at [737, 353] on div "Create Line Item" at bounding box center [723, 355] width 70 height 11
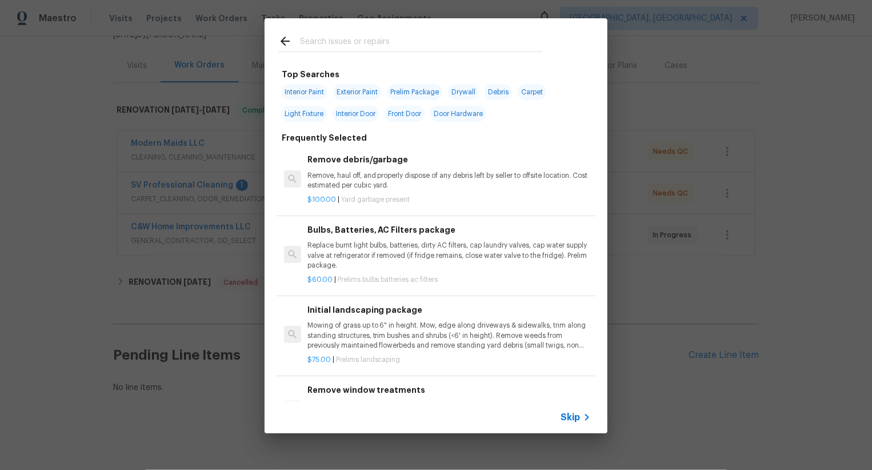
click at [566, 418] on span "Skip" at bounding box center [569, 416] width 19 height 11
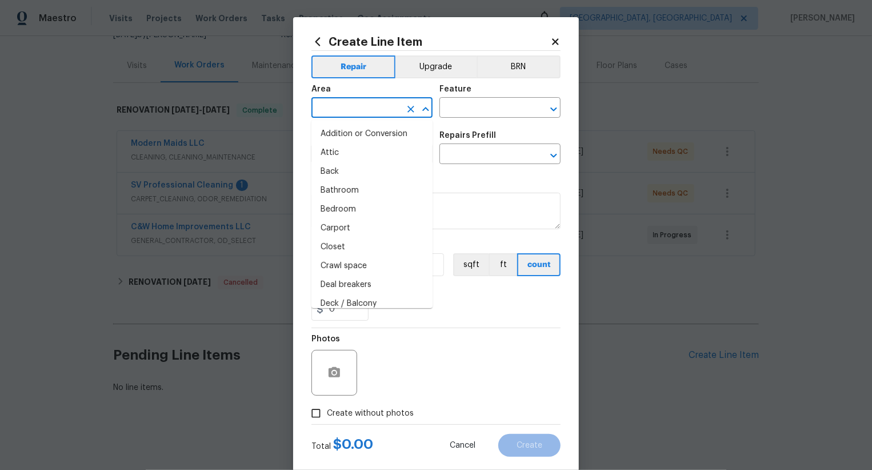
click at [358, 114] on input "text" at bounding box center [355, 109] width 89 height 18
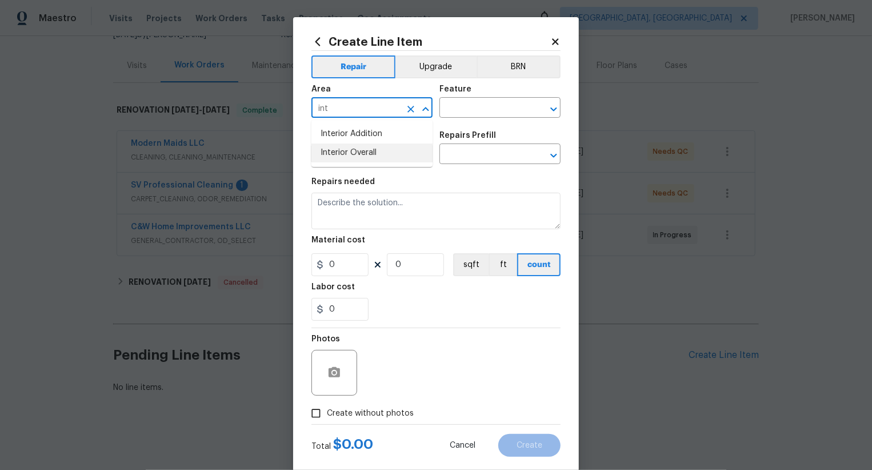
click at [362, 149] on li "Interior Overall" at bounding box center [371, 152] width 121 height 19
type input "Interior Overall"
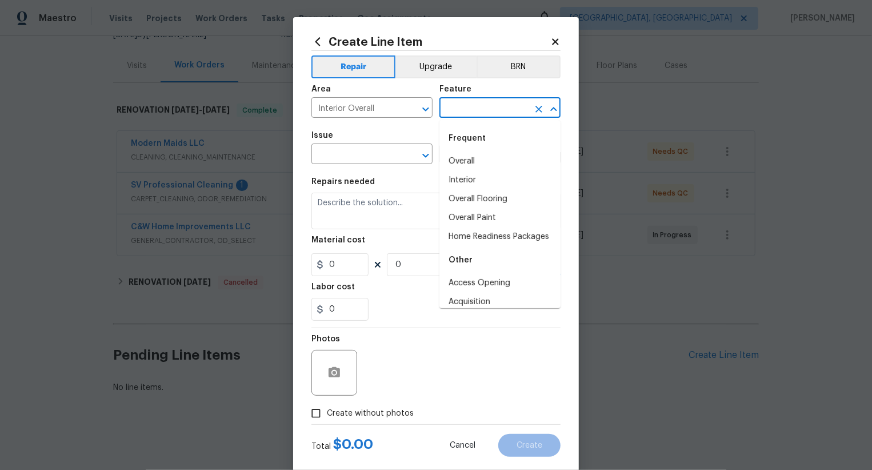
click at [467, 105] on input "text" at bounding box center [483, 109] width 89 height 18
click at [478, 154] on li "Overall" at bounding box center [499, 161] width 121 height 19
type input "Overall"
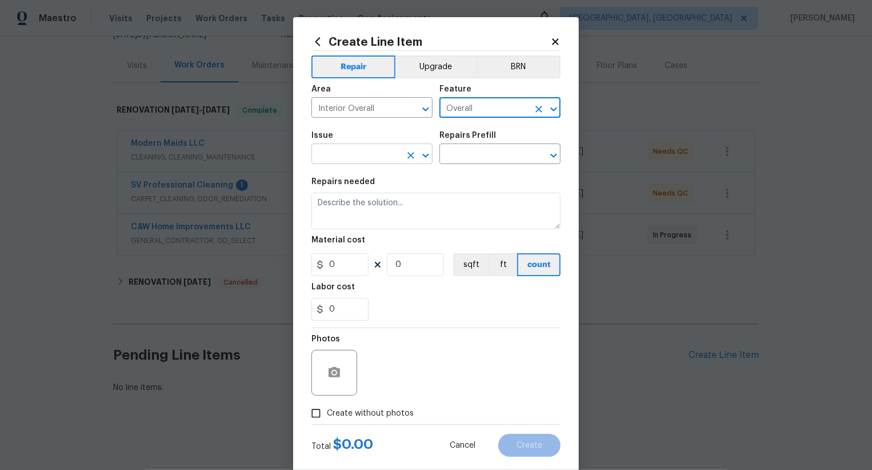
click at [382, 151] on input "text" at bounding box center [355, 155] width 89 height 18
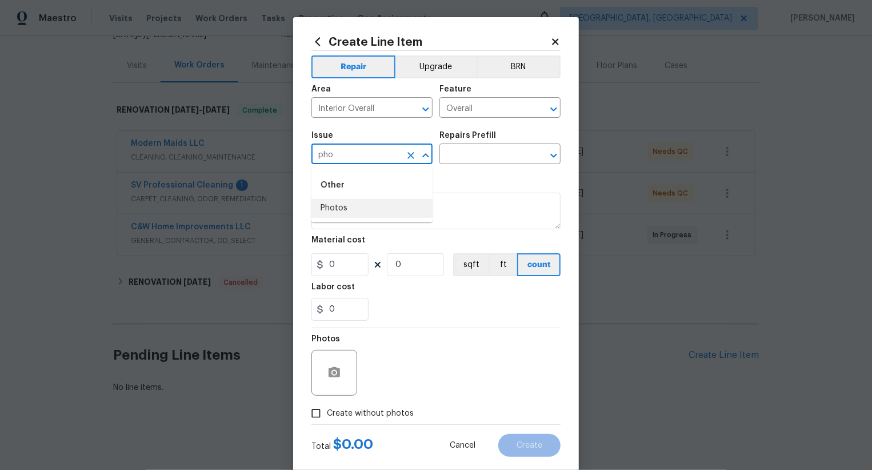
drag, startPoint x: 362, startPoint y: 207, endPoint x: 374, endPoint y: 207, distance: 12.0
click at [362, 207] on li "Photos" at bounding box center [371, 208] width 121 height 19
type input "Photos"
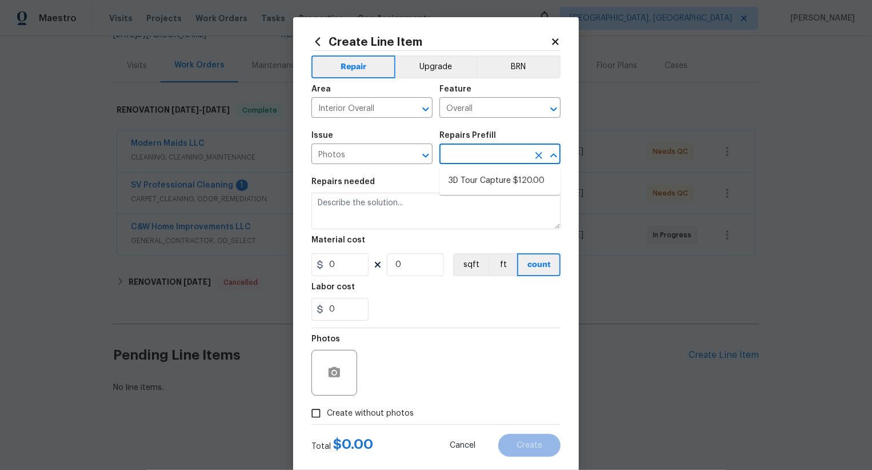
click at [483, 161] on input "text" at bounding box center [483, 155] width 89 height 18
click at [483, 185] on li "3D Tour Capture $120.00" at bounding box center [499, 180] width 121 height 19
type input "3D Tour Capture $120.00"
type textarea "Capture 3D tour of home"
type input "1"
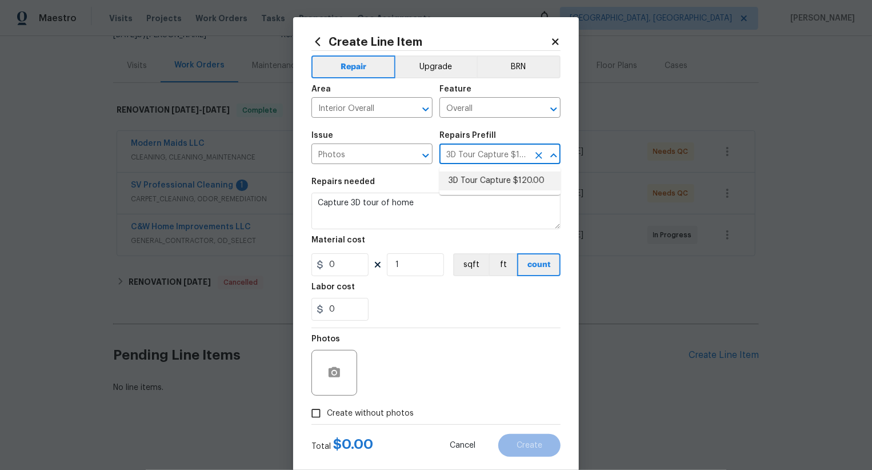
type input "120"
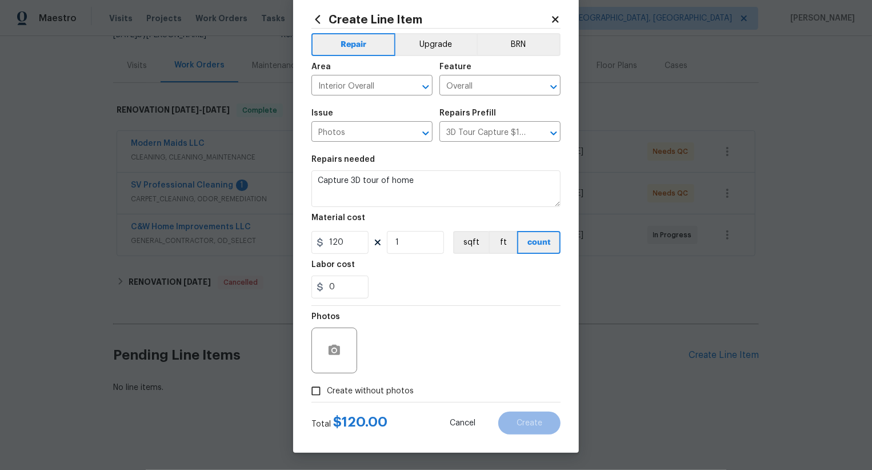
click at [366, 392] on span "Create without photos" at bounding box center [370, 391] width 87 height 12
click at [327, 392] on input "Create without photos" at bounding box center [316, 391] width 22 height 22
checkbox input "true"
drag, startPoint x: 389, startPoint y: 384, endPoint x: 431, endPoint y: 366, distance: 46.4
click at [431, 366] on textarea at bounding box center [463, 350] width 194 height 46
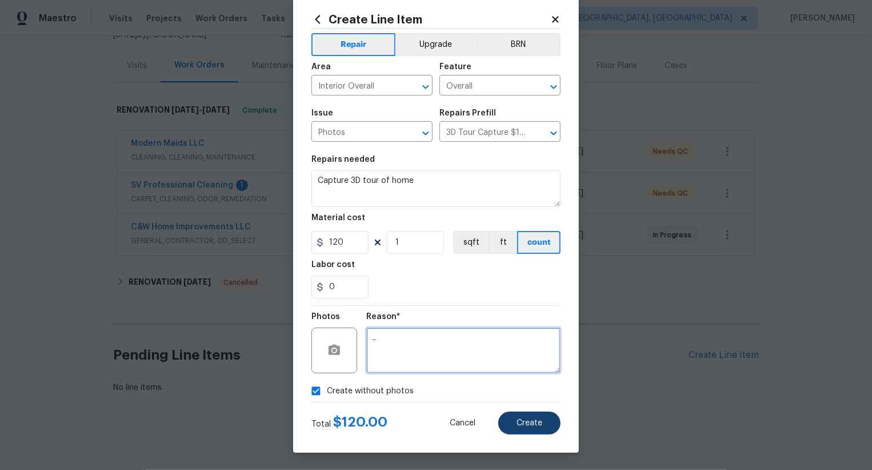
type textarea ".."
click at [520, 420] on span "Create" at bounding box center [529, 423] width 26 height 9
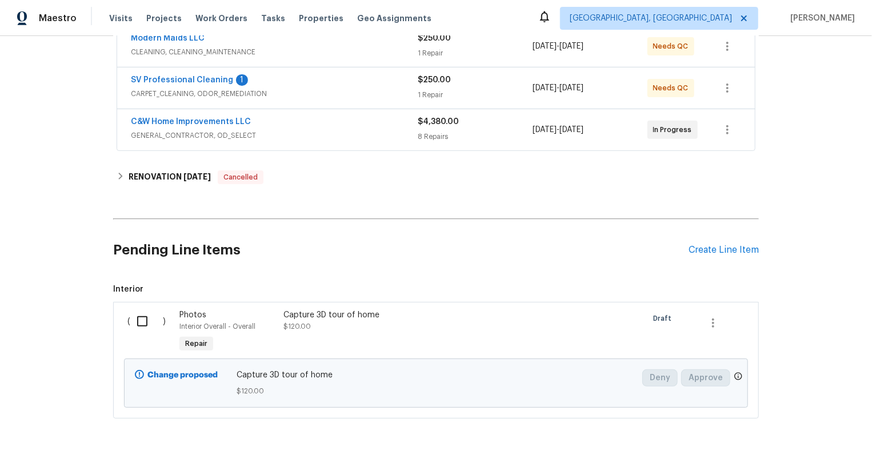
scroll to position [255, 0]
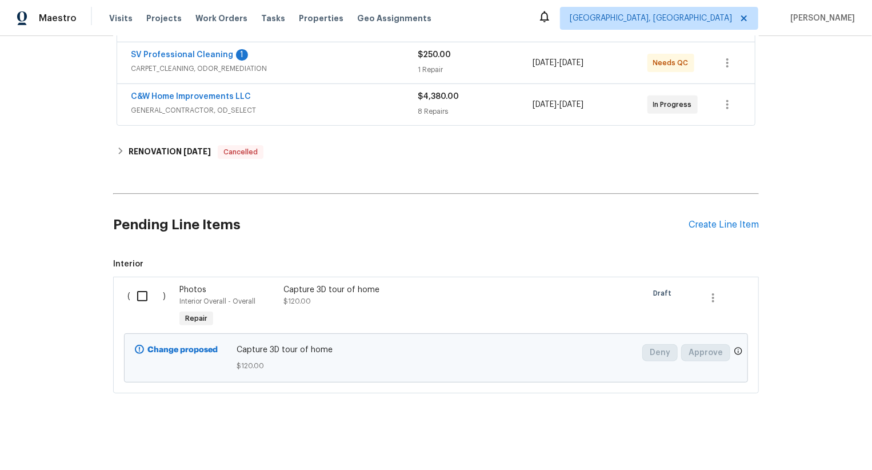
click at [141, 294] on input "checkbox" at bounding box center [146, 296] width 33 height 24
checkbox input "true"
click at [785, 426] on div "Cancel (1) Item Create Work Order" at bounding box center [436, 441] width 872 height 58
click at [785, 436] on span "Create Work Order" at bounding box center [806, 441] width 76 height 14
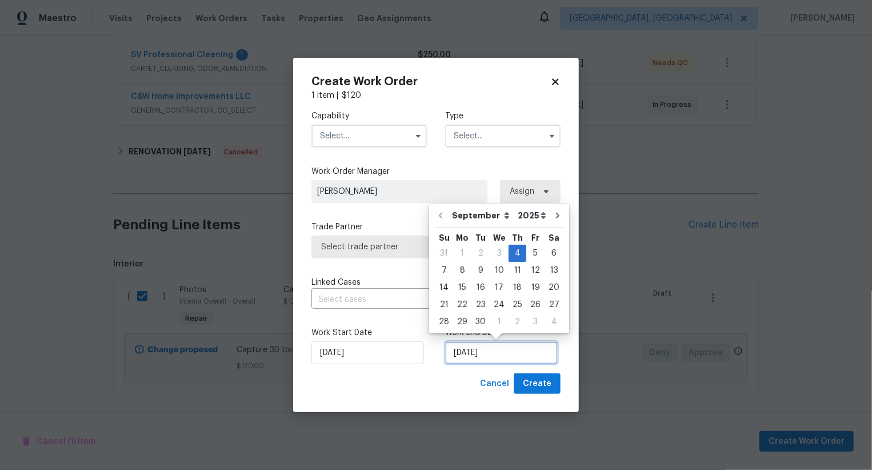
click at [477, 355] on input "[DATE]" at bounding box center [501, 352] width 113 height 23
click at [526, 252] on div "5" at bounding box center [535, 253] width 18 height 16
type input "[DATE]"
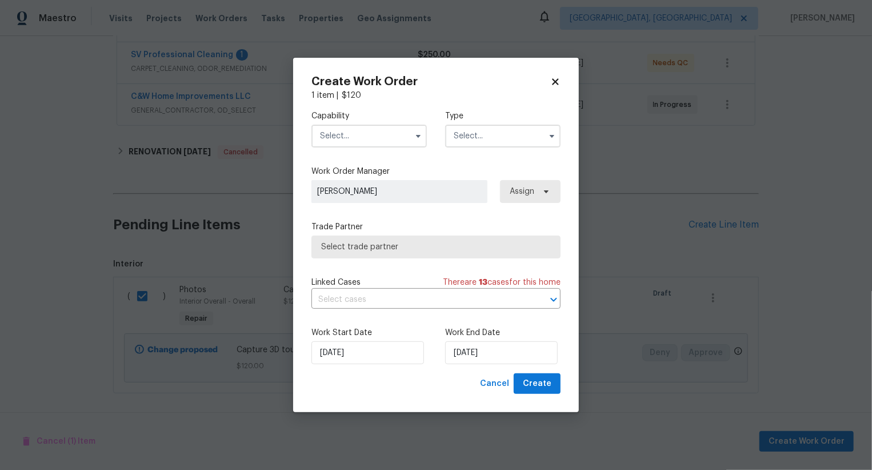
click at [386, 145] on input "text" at bounding box center [368, 136] width 115 height 23
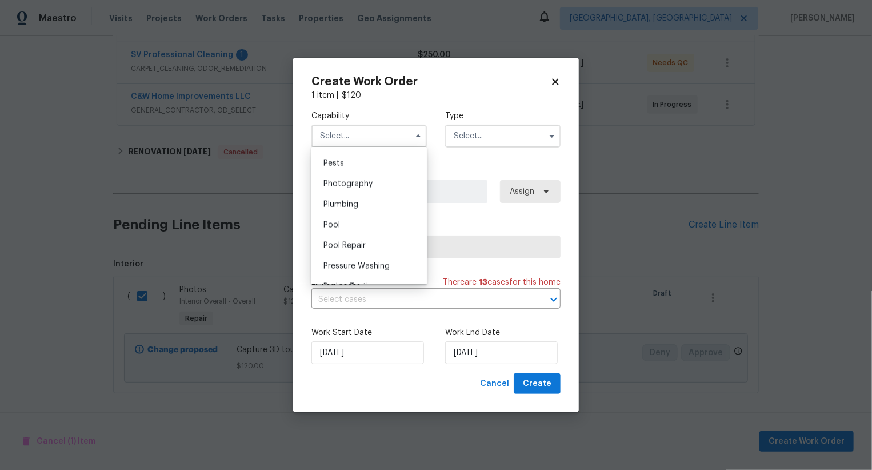
scroll to position [959, 0]
click at [387, 193] on div "Photography" at bounding box center [369, 202] width 110 height 21
type input "Photography"
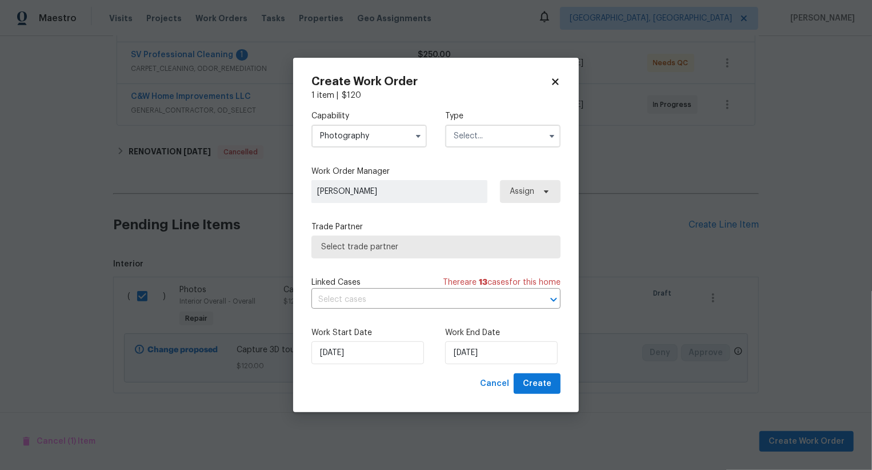
click at [485, 139] on input "text" at bounding box center [502, 136] width 115 height 23
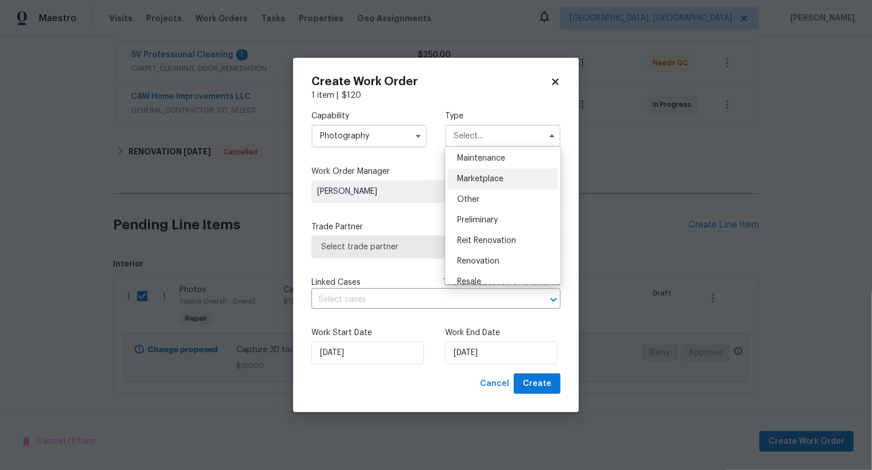
scroll to position [186, 0]
click at [479, 195] on div "Other" at bounding box center [503, 200] width 110 height 21
type input "Other"
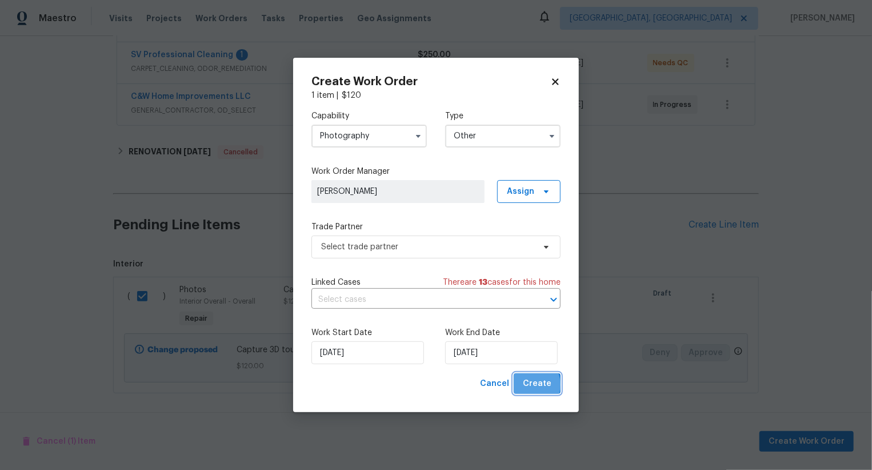
click at [528, 385] on span "Create" at bounding box center [537, 384] width 29 height 14
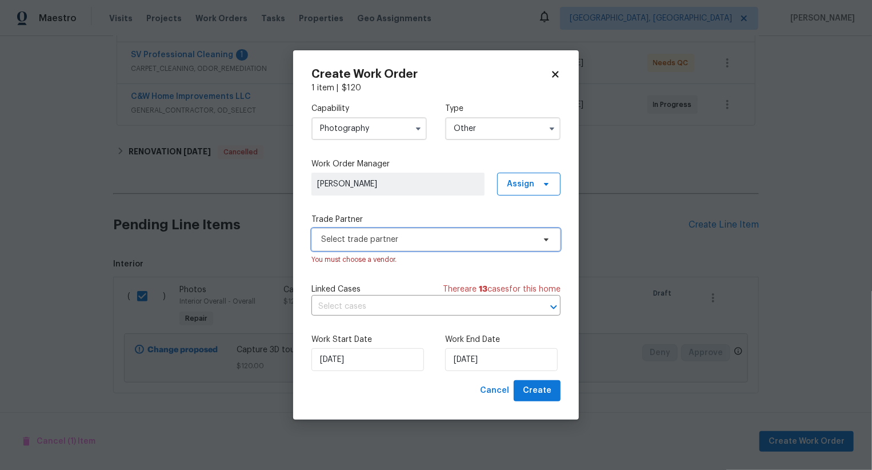
click at [394, 249] on span "Select trade partner" at bounding box center [435, 239] width 249 height 23
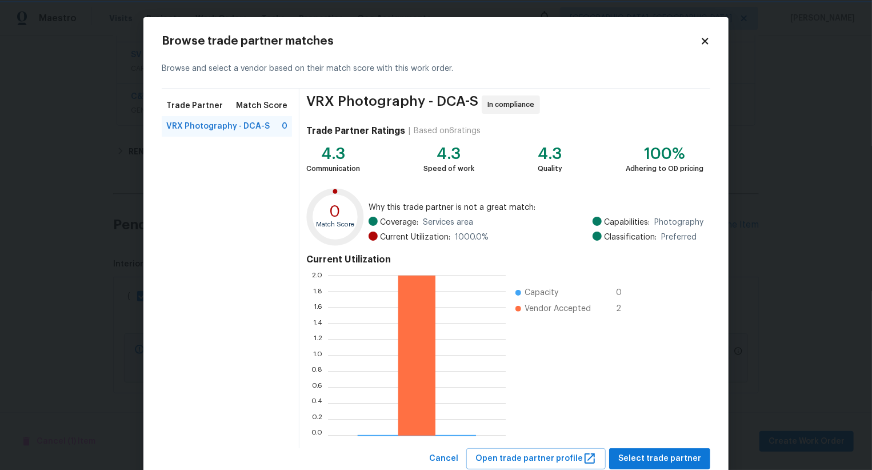
scroll to position [34, 0]
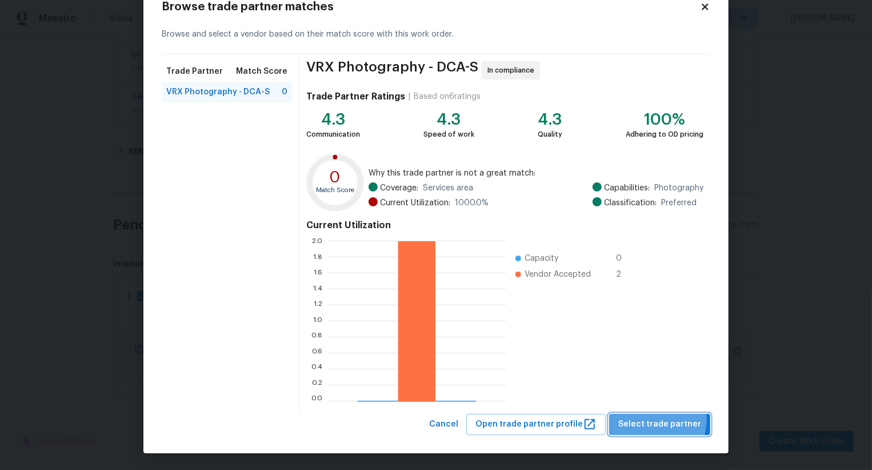
click at [653, 419] on span "Select trade partner" at bounding box center [659, 424] width 83 height 14
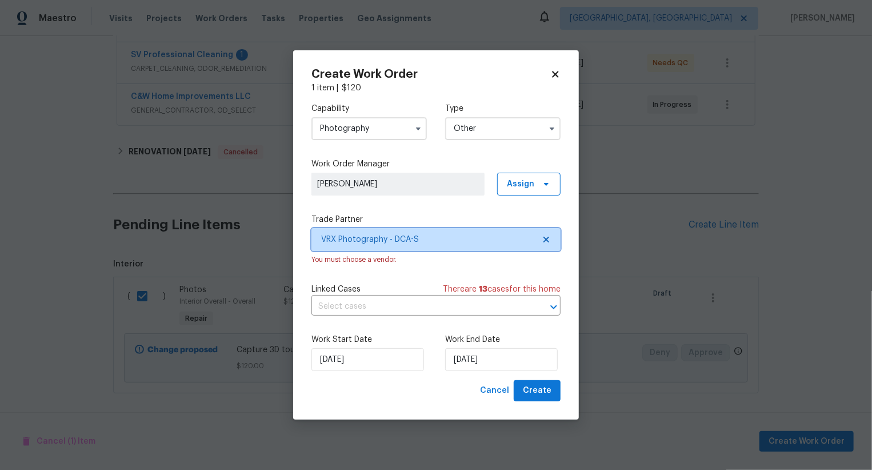
scroll to position [0, 0]
click at [536, 394] on span "Create" at bounding box center [537, 390] width 29 height 14
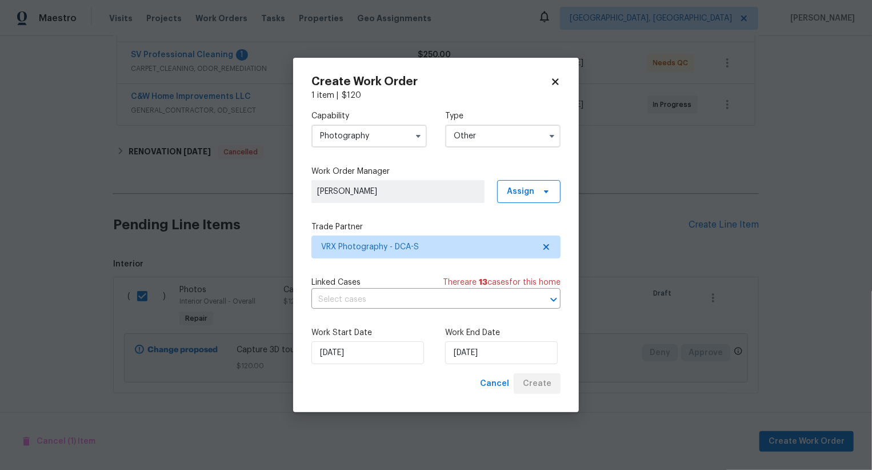
checkbox input "false"
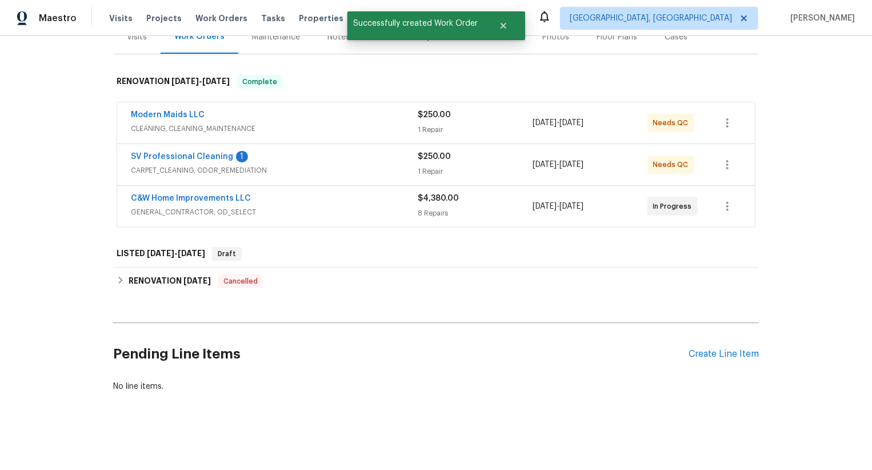
scroll to position [152, 0]
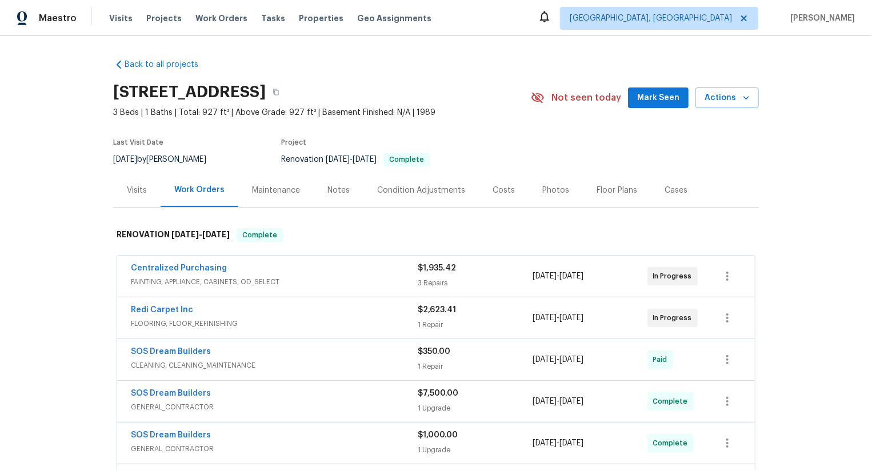
scroll to position [254, 0]
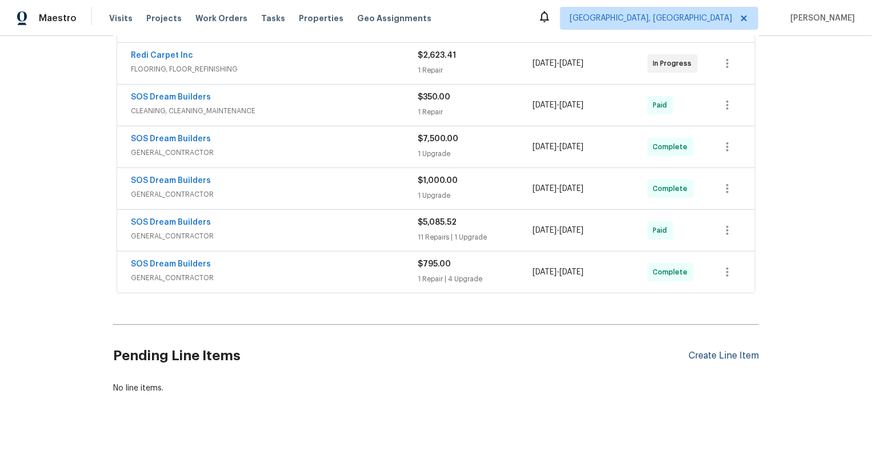
click at [721, 351] on div "Create Line Item" at bounding box center [723, 355] width 70 height 11
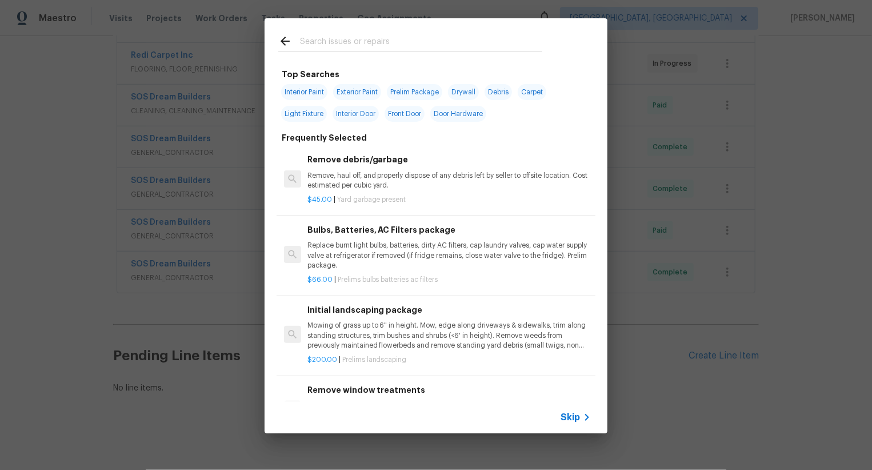
click at [565, 416] on span "Skip" at bounding box center [569, 416] width 19 height 11
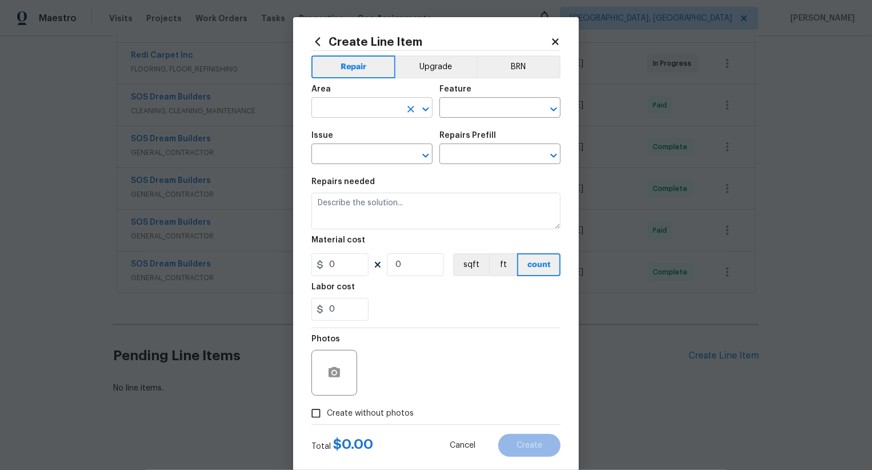
click at [360, 110] on input "text" at bounding box center [355, 109] width 89 height 18
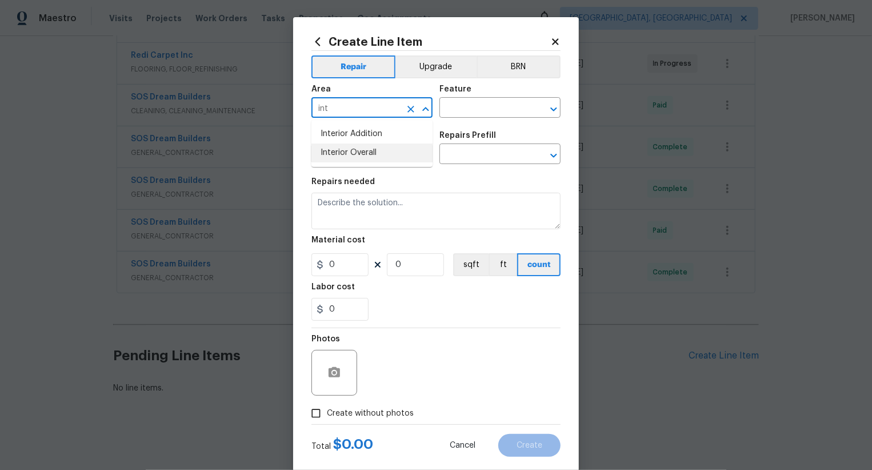
click at [366, 153] on li "Interior Overall" at bounding box center [371, 152] width 121 height 19
type input "Interior Overall"
click at [470, 108] on input "text" at bounding box center [483, 109] width 89 height 18
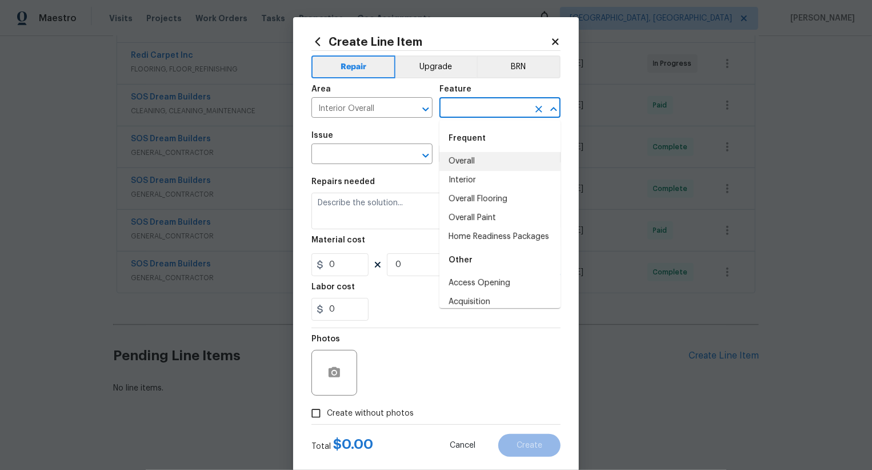
click at [477, 158] on li "Overall" at bounding box center [499, 161] width 121 height 19
type input "Overall"
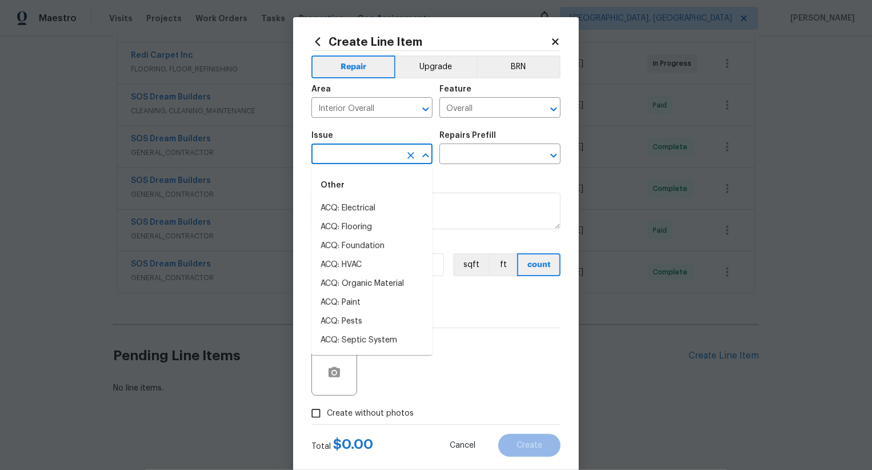
click at [368, 158] on input "text" at bounding box center [355, 155] width 89 height 18
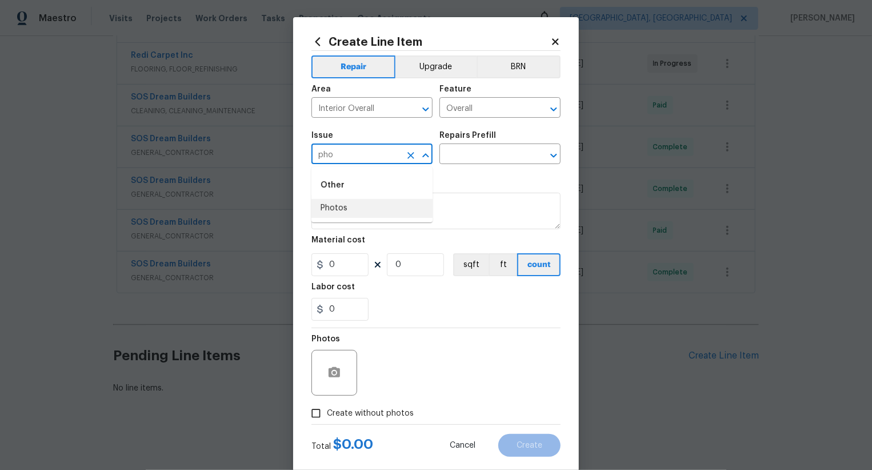
click at [342, 207] on li "Photos" at bounding box center [371, 208] width 121 height 19
type input "Photos"
click at [475, 164] on input "text" at bounding box center [483, 155] width 89 height 18
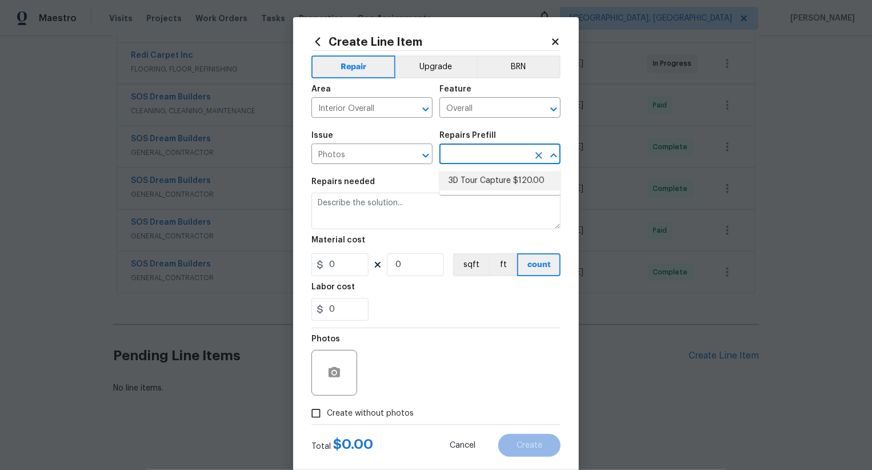
click at [475, 185] on li "3D Tour Capture $120.00" at bounding box center [499, 180] width 121 height 19
type input "3D Tour Capture $120.00"
type textarea "Capture 3D tour of home"
type input "1"
type input "120"
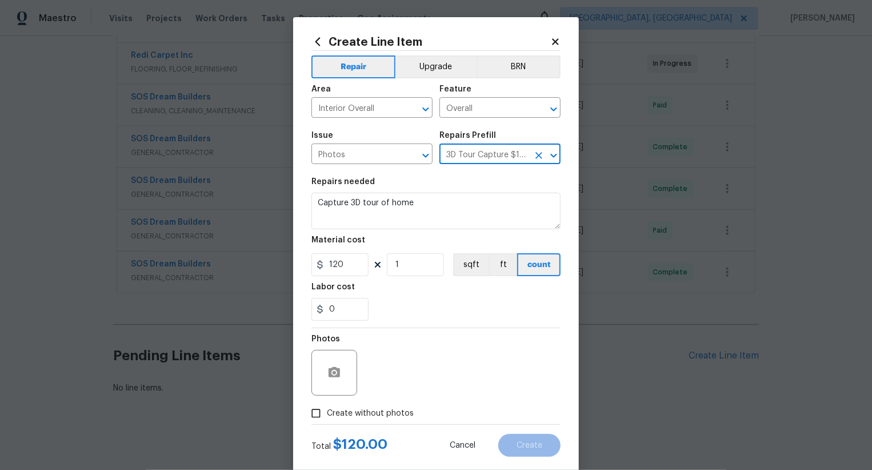
scroll to position [22, 0]
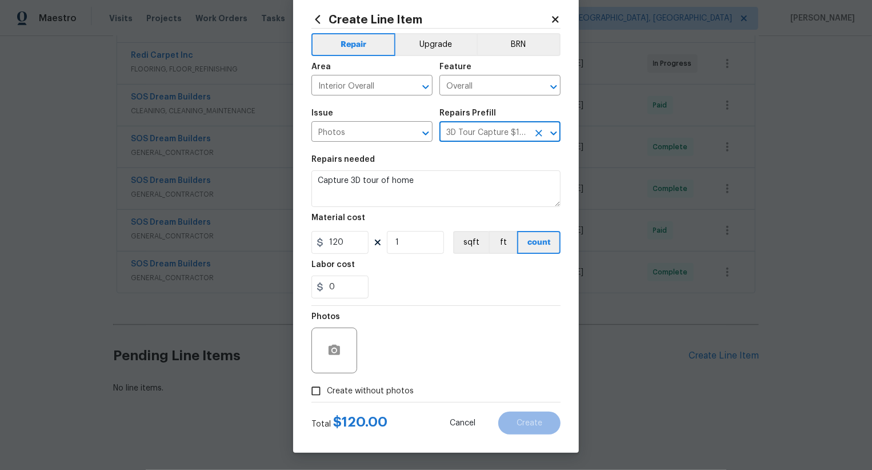
click at [385, 387] on span "Create without photos" at bounding box center [370, 391] width 87 height 12
click at [327, 387] on input "Create without photos" at bounding box center [316, 391] width 22 height 22
checkbox input "true"
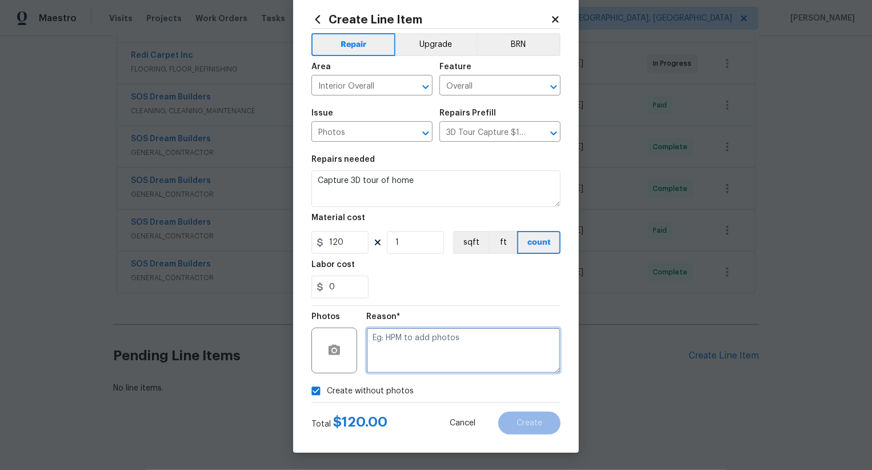
click at [447, 347] on textarea at bounding box center [463, 350] width 194 height 46
type textarea ".."
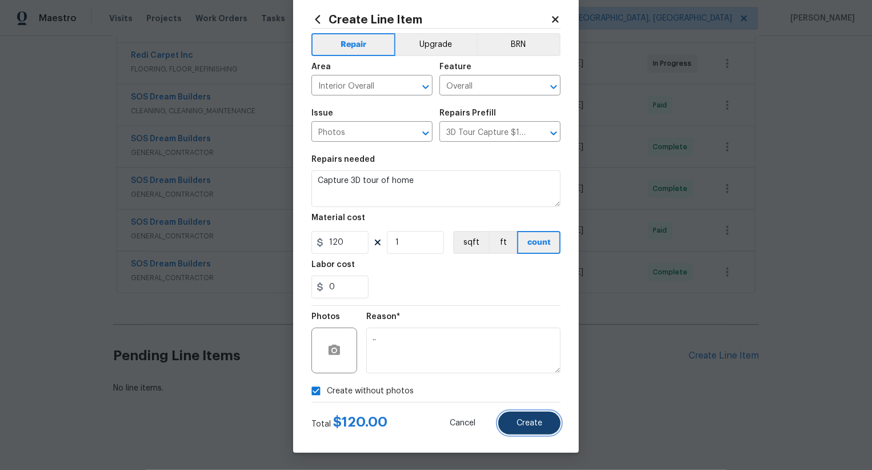
click at [527, 415] on button "Create" at bounding box center [529, 422] width 62 height 23
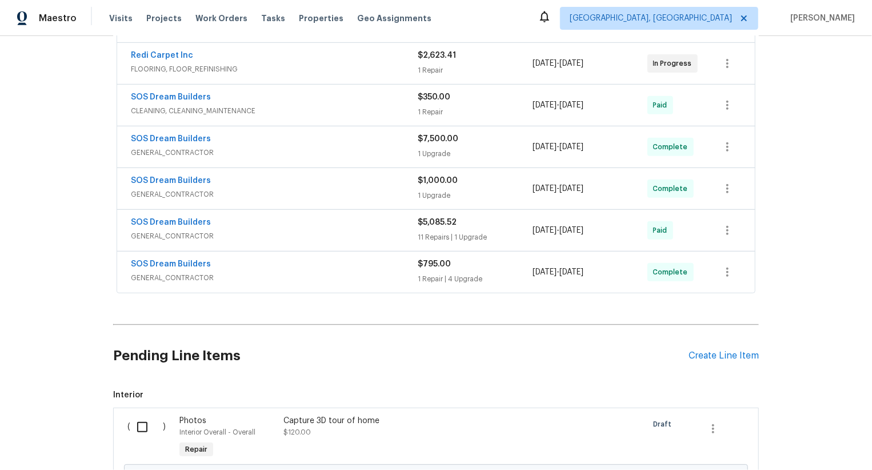
scroll to position [385, 0]
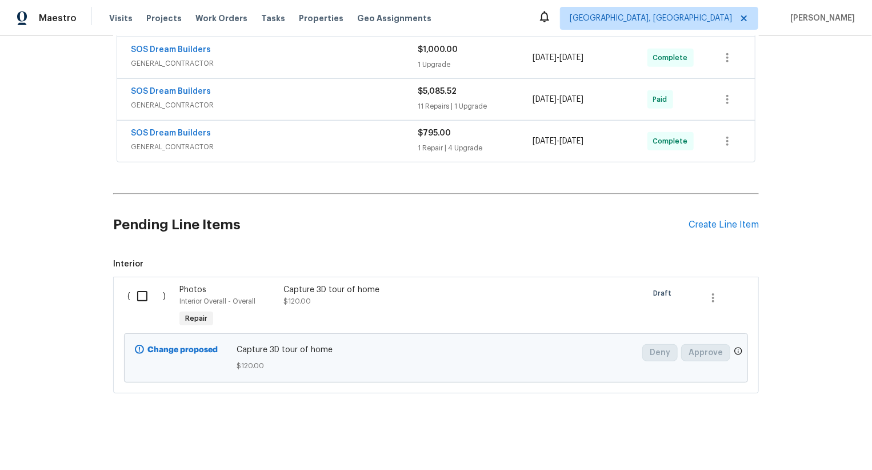
click at [147, 294] on input "checkbox" at bounding box center [146, 296] width 33 height 24
checkbox input "true"
click at [804, 434] on span "Create Work Order" at bounding box center [806, 441] width 76 height 14
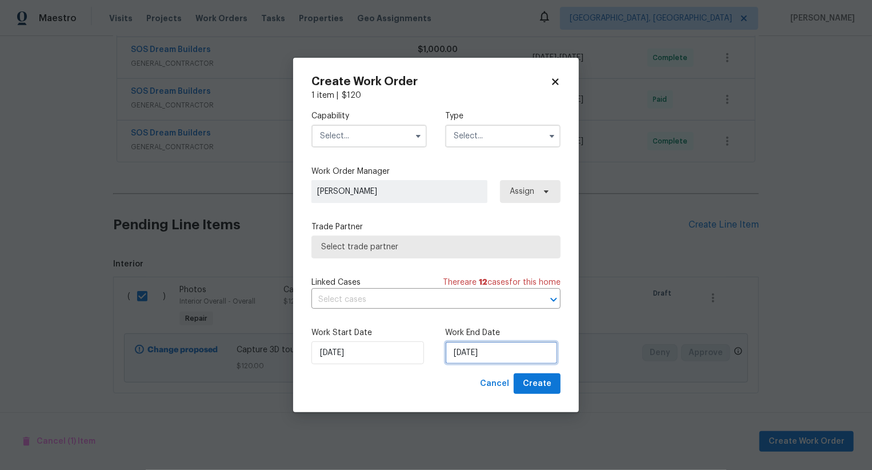
click at [480, 348] on input "[DATE]" at bounding box center [501, 352] width 113 height 23
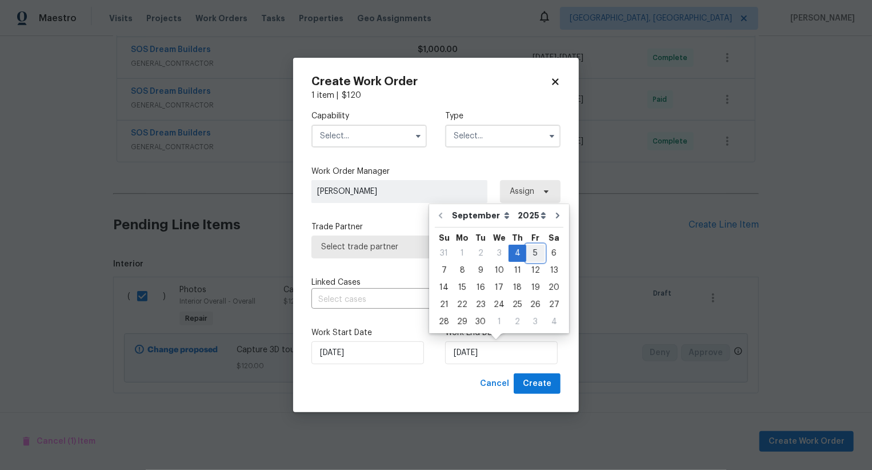
click at [531, 253] on div "5" at bounding box center [535, 253] width 18 height 16
type input "[DATE]"
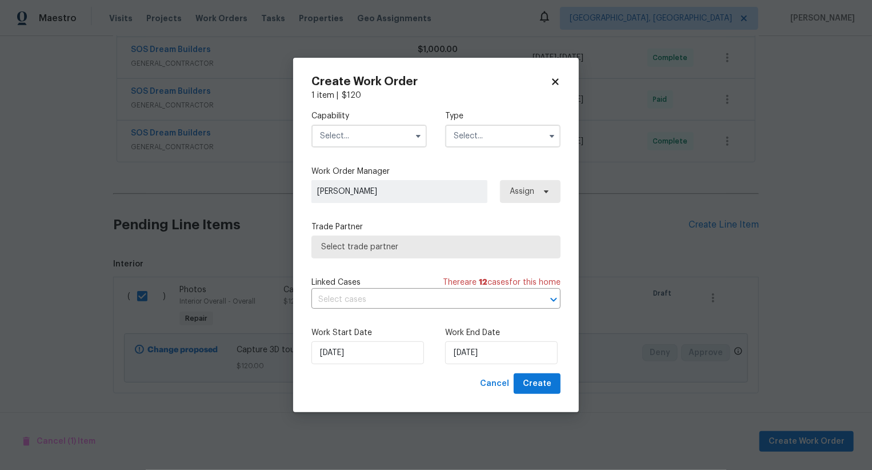
click at [382, 133] on input "text" at bounding box center [368, 136] width 115 height 23
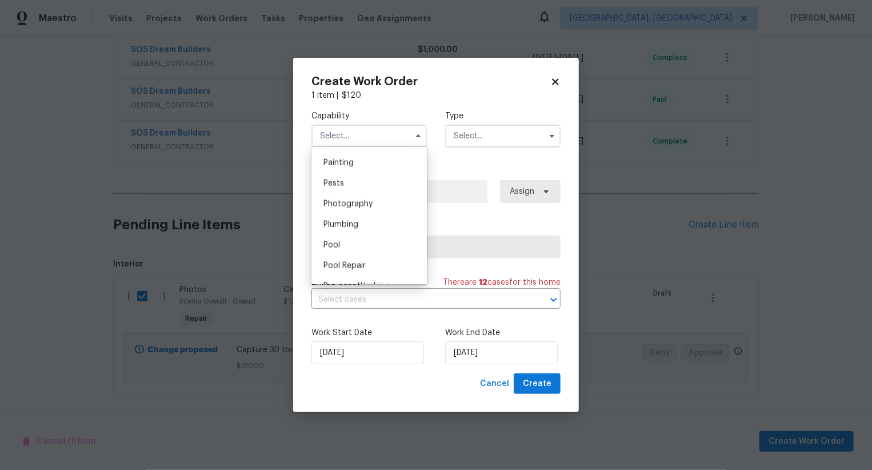
scroll to position [956, 0]
click at [382, 197] on div "Photography" at bounding box center [369, 205] width 110 height 21
type input "Photography"
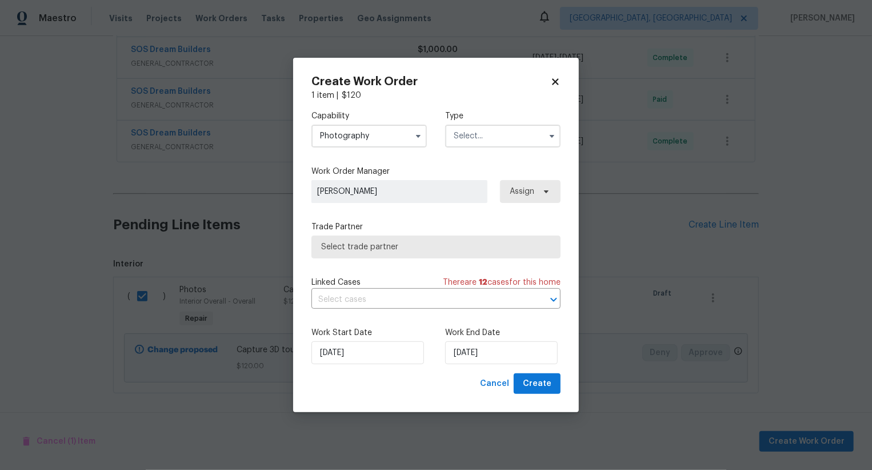
click at [488, 137] on input "text" at bounding box center [502, 136] width 115 height 23
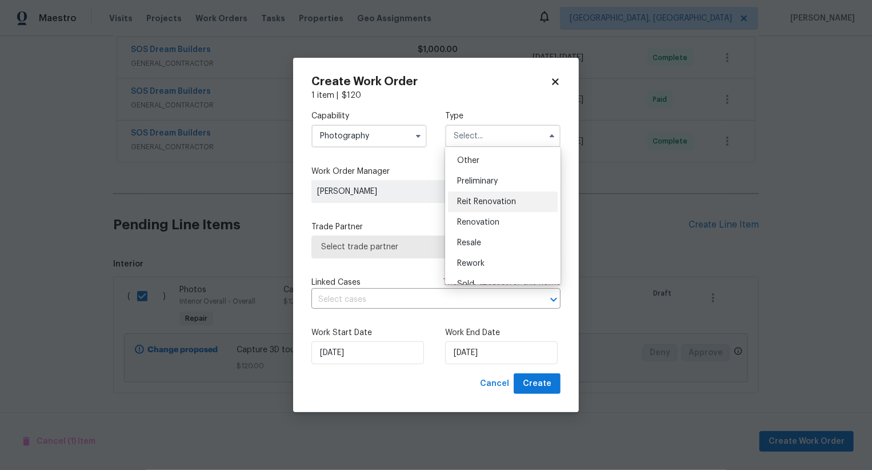
scroll to position [219, 0]
click at [487, 173] on div "Other" at bounding box center [503, 167] width 110 height 21
type input "Other"
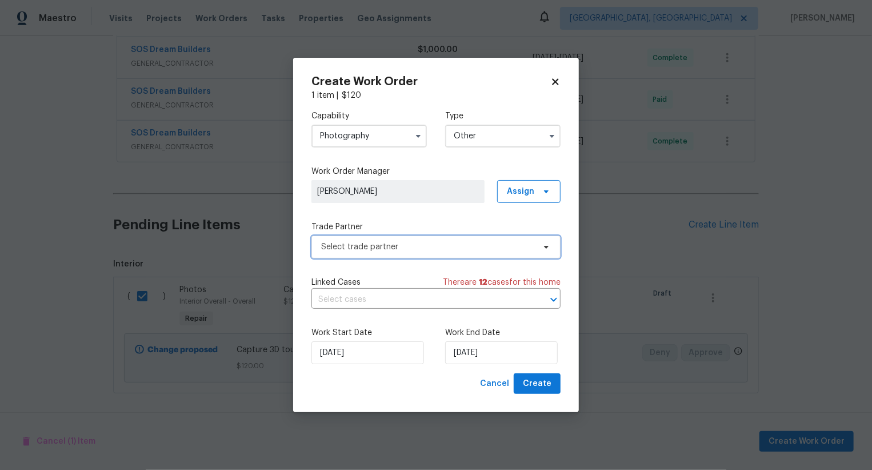
click at [442, 241] on span "Select trade partner" at bounding box center [427, 246] width 213 height 11
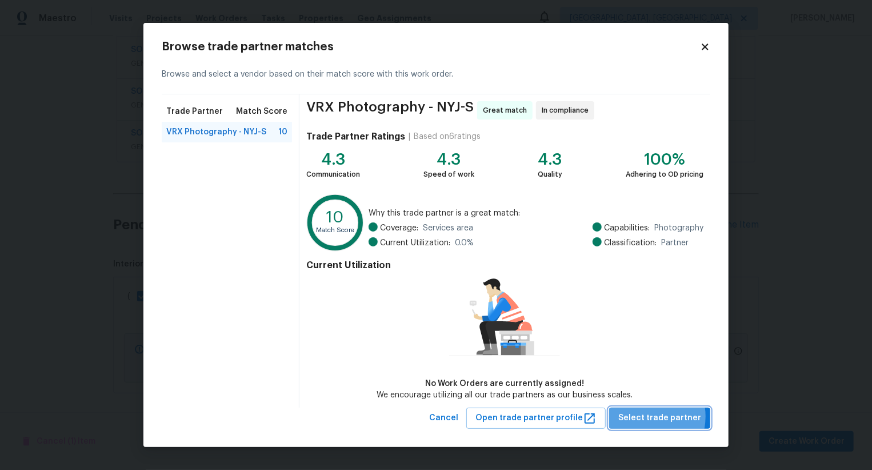
click at [650, 416] on span "Select trade partner" at bounding box center [659, 418] width 83 height 14
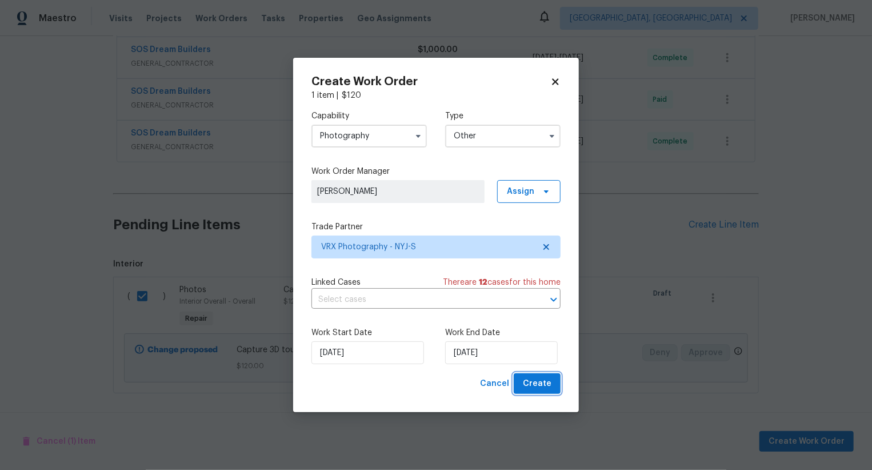
click at [550, 379] on span "Create" at bounding box center [537, 384] width 29 height 14
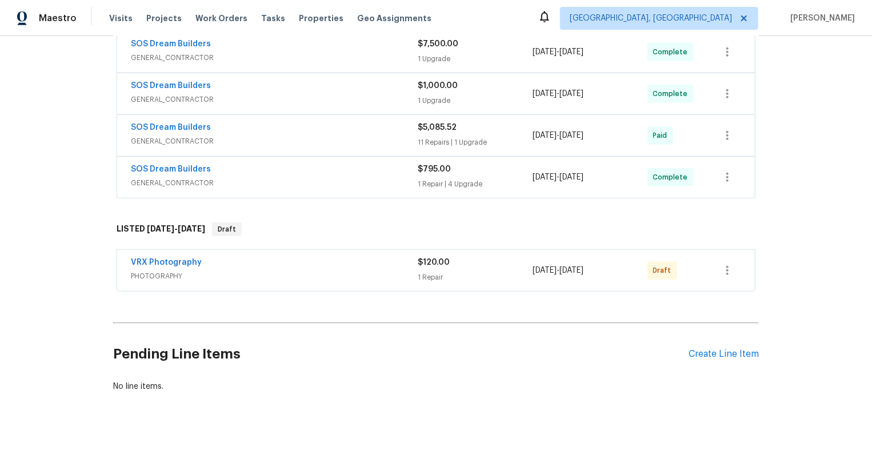
scroll to position [348, 0]
click at [729, 270] on icon "button" at bounding box center [727, 272] width 14 height 14
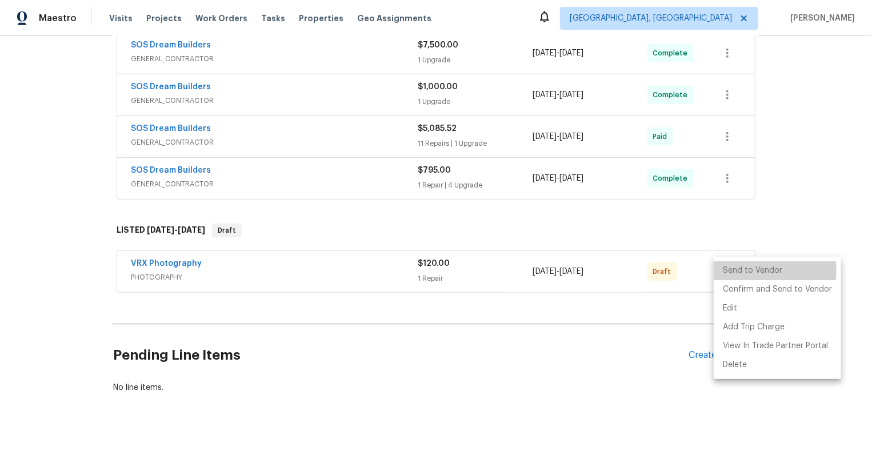
click at [729, 270] on li "Send to Vendor" at bounding box center [777, 270] width 127 height 19
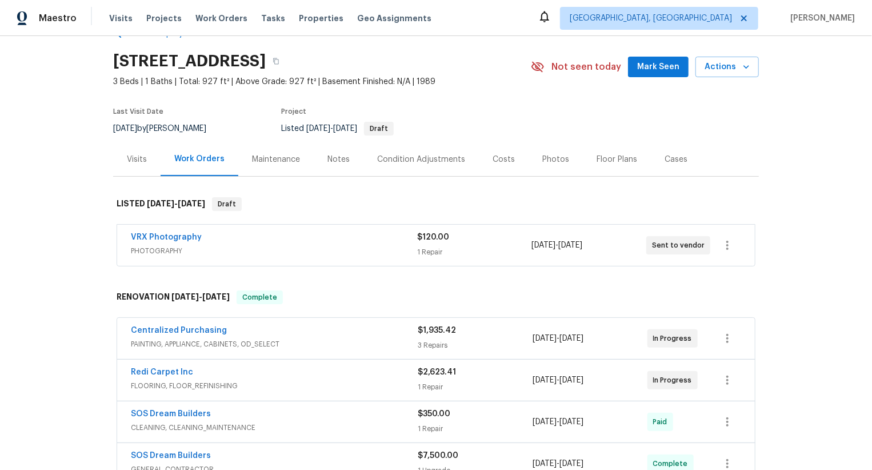
scroll to position [0, 0]
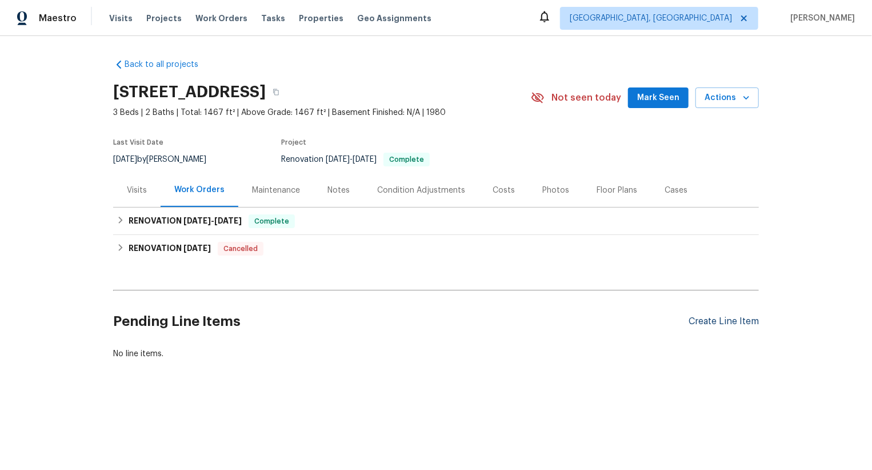
click at [736, 320] on div "Create Line Item" at bounding box center [723, 321] width 70 height 11
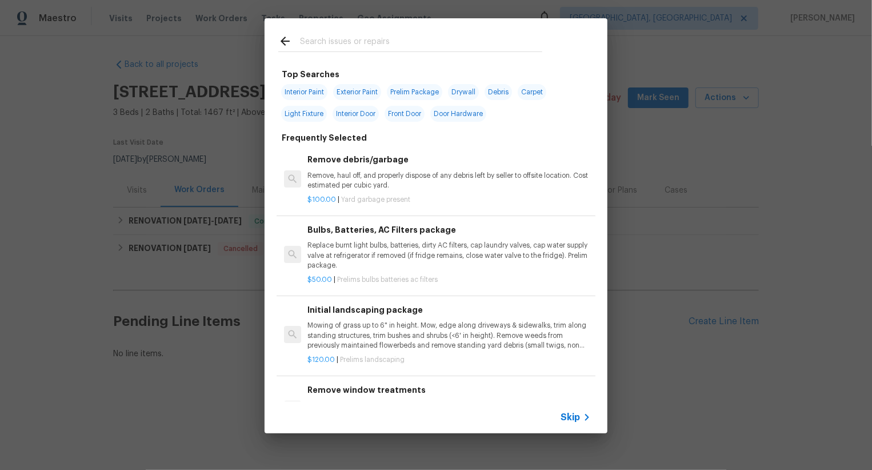
click at [572, 423] on div "Skip" at bounding box center [436, 417] width 343 height 32
click at [572, 422] on span "Skip" at bounding box center [569, 416] width 19 height 11
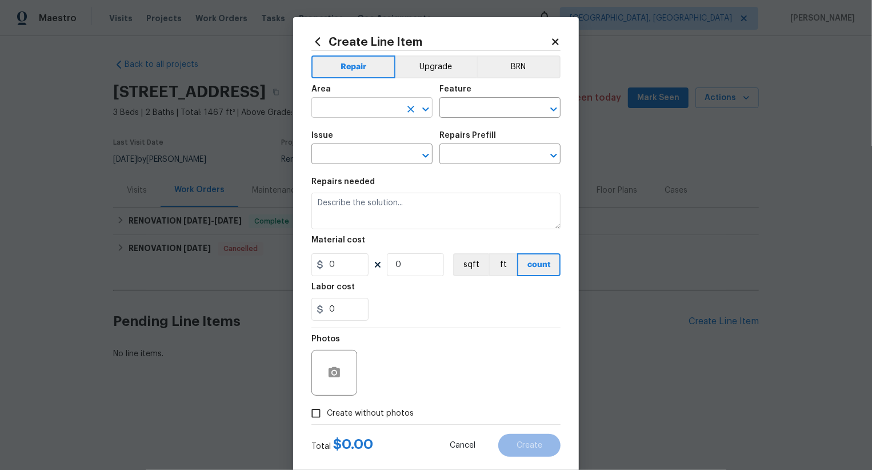
click at [365, 106] on input "text" at bounding box center [355, 109] width 89 height 18
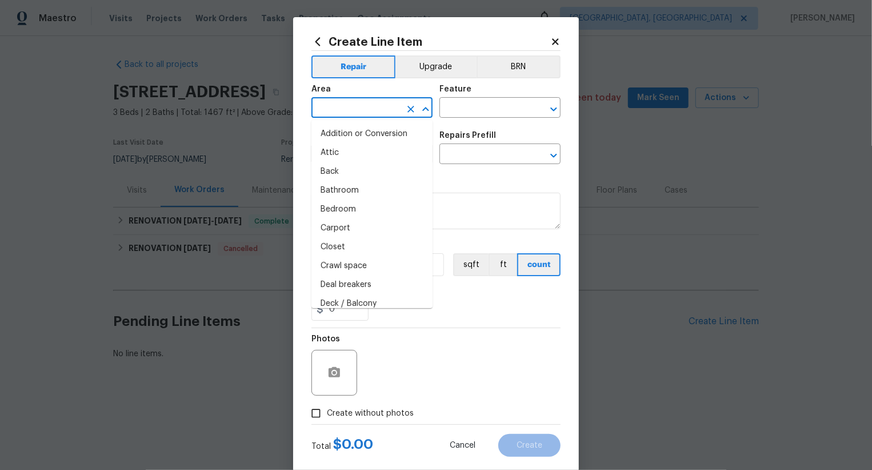
type input "i"
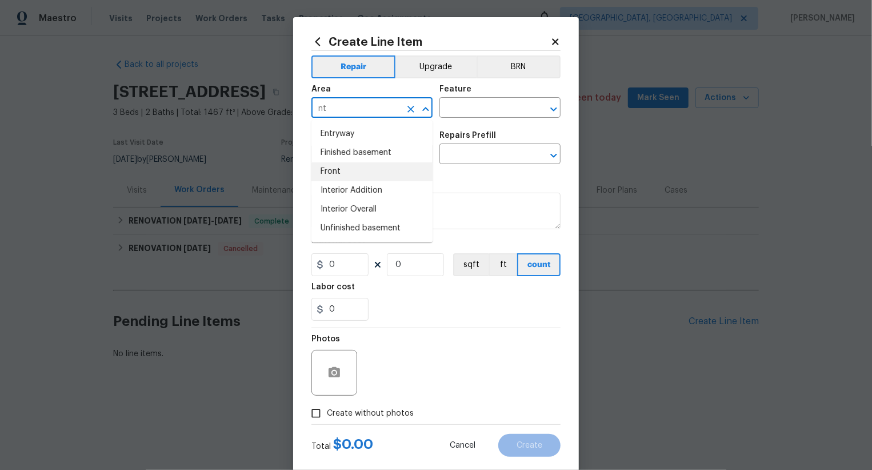
type input "n"
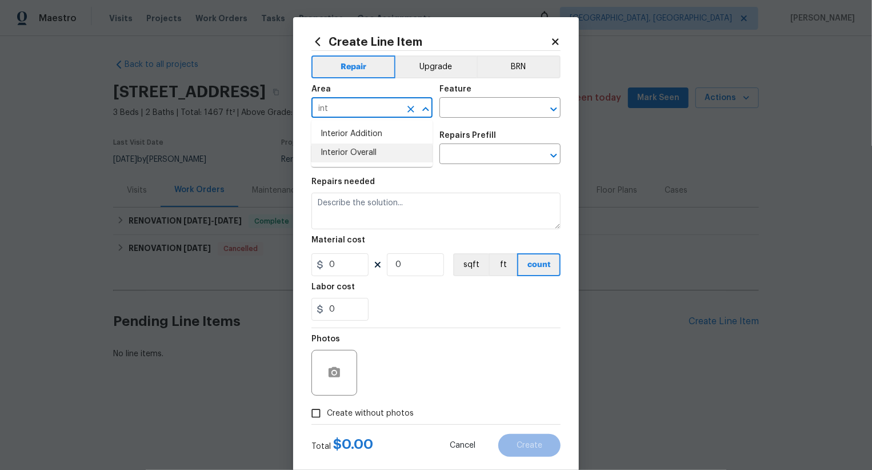
click at [371, 158] on li "Interior Overall" at bounding box center [371, 152] width 121 height 19
type input "Interior Overall"
click at [472, 104] on input "text" at bounding box center [483, 109] width 89 height 18
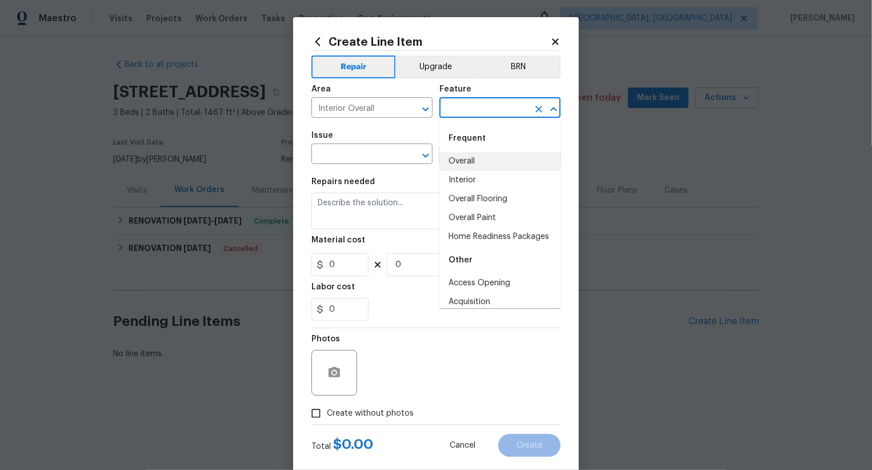
click at [482, 162] on li "Overall" at bounding box center [499, 161] width 121 height 19
type input "Overall"
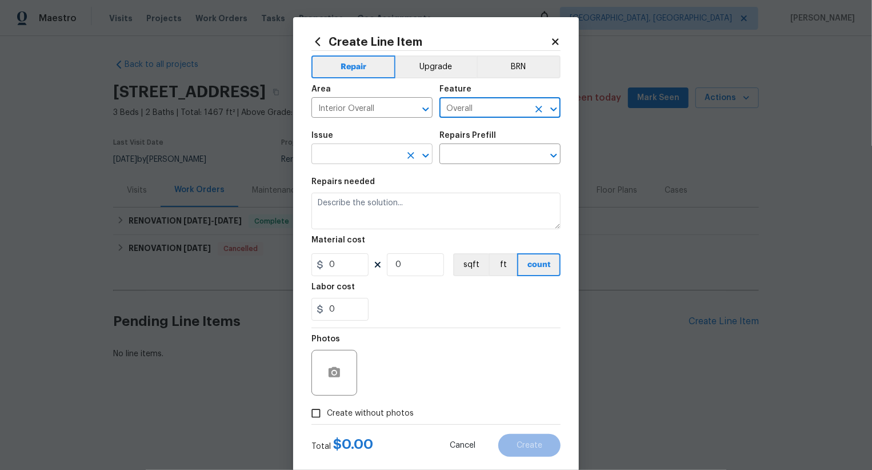
click at [381, 157] on input "text" at bounding box center [355, 155] width 89 height 18
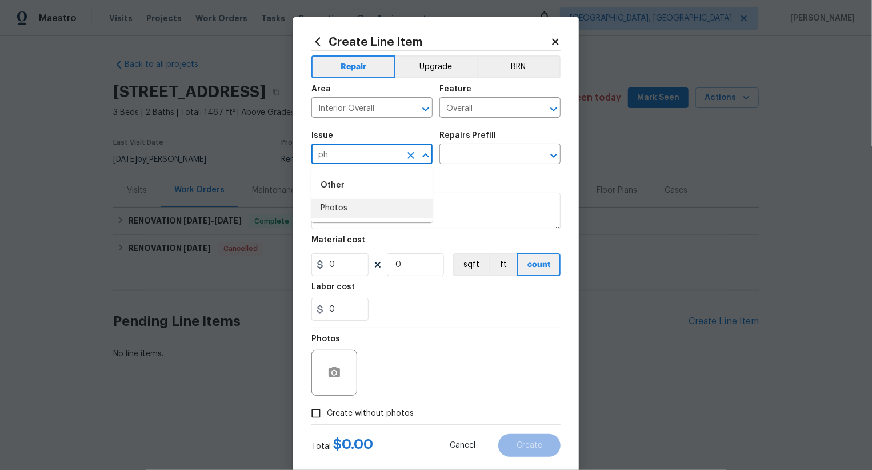
click at [368, 219] on ul "Other Photos" at bounding box center [371, 194] width 121 height 55
click at [371, 209] on li "Photos" at bounding box center [371, 208] width 121 height 19
type input "Photos"
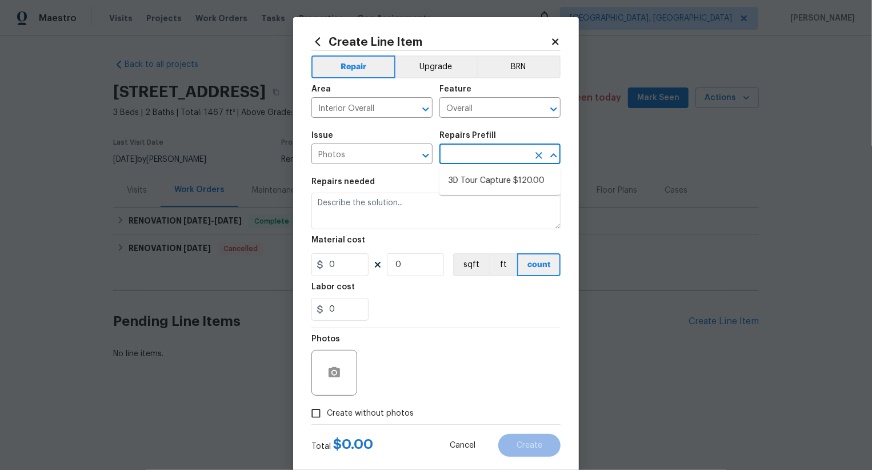
click at [469, 162] on input "text" at bounding box center [483, 155] width 89 height 18
click at [472, 182] on li "3D Tour Capture $120.00" at bounding box center [499, 180] width 121 height 19
type input "3D Tour Capture $120.00"
type textarea "Capture 3D tour of home"
type input "120"
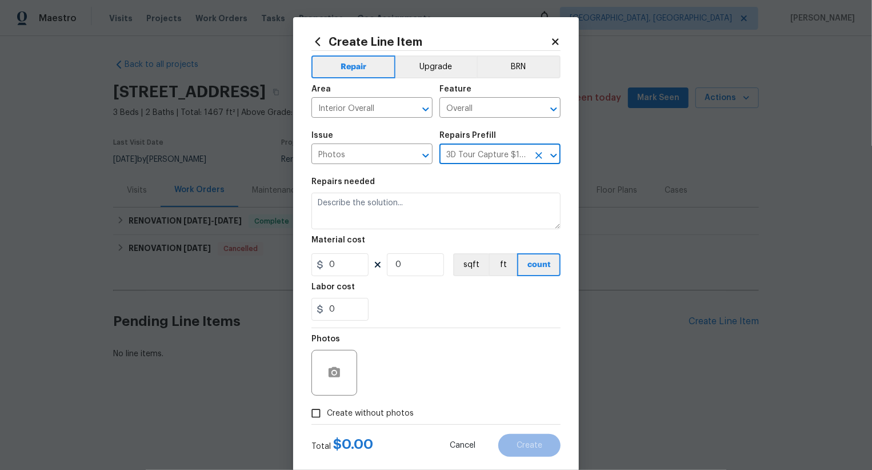
type input "1"
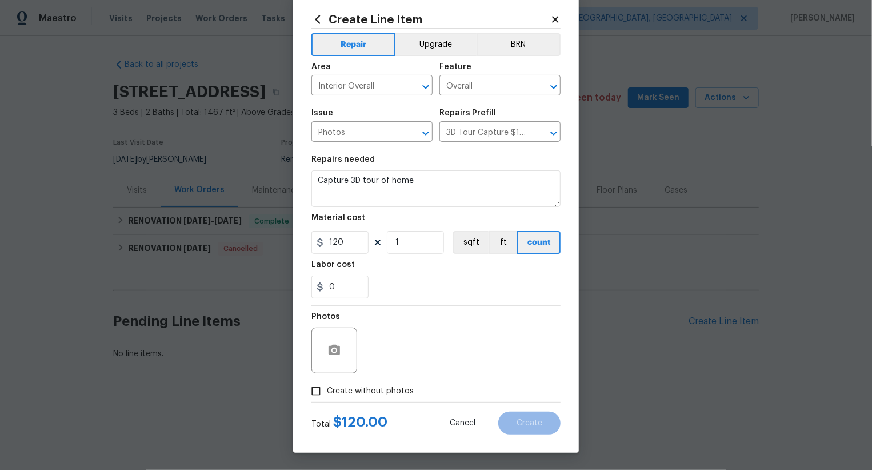
click at [399, 386] on span "Create without photos" at bounding box center [370, 391] width 87 height 12
click at [327, 386] on input "Create without photos" at bounding box center [316, 391] width 22 height 22
checkbox input "true"
click at [458, 355] on textarea at bounding box center [463, 350] width 194 height 46
type textarea ".."
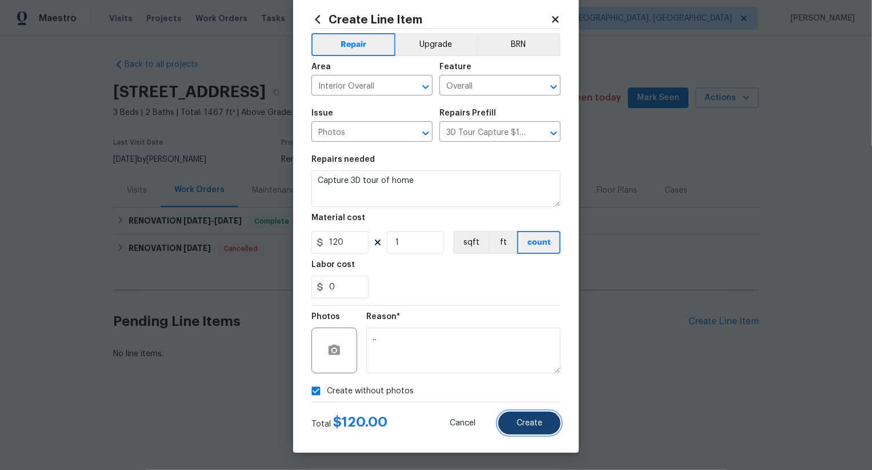
click at [531, 430] on button "Create" at bounding box center [529, 422] width 62 height 23
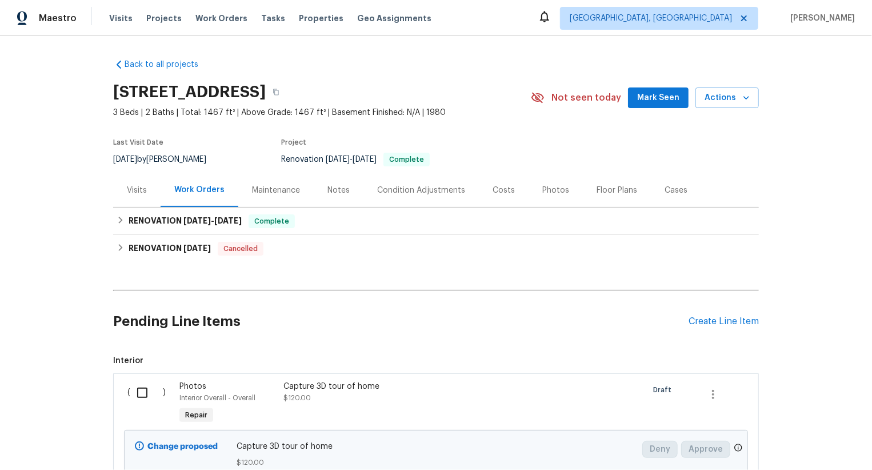
scroll to position [97, 0]
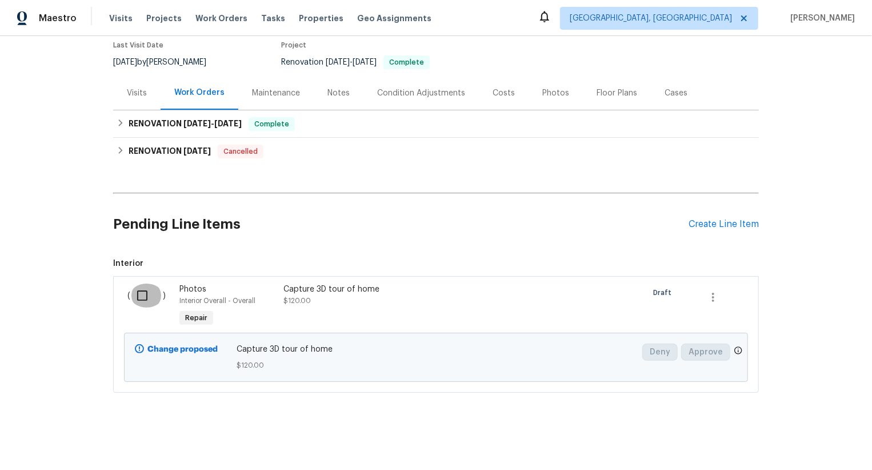
click at [143, 295] on input "checkbox" at bounding box center [146, 295] width 33 height 24
checkbox input "true"
click at [821, 442] on span "Create Work Order" at bounding box center [806, 441] width 76 height 14
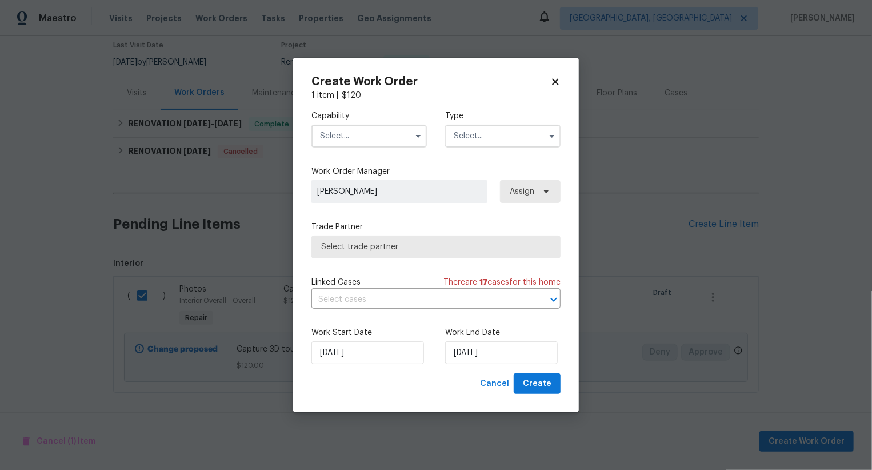
click at [476, 365] on div "Work Start Date [DATE] Work End Date [DATE]" at bounding box center [435, 345] width 249 height 55
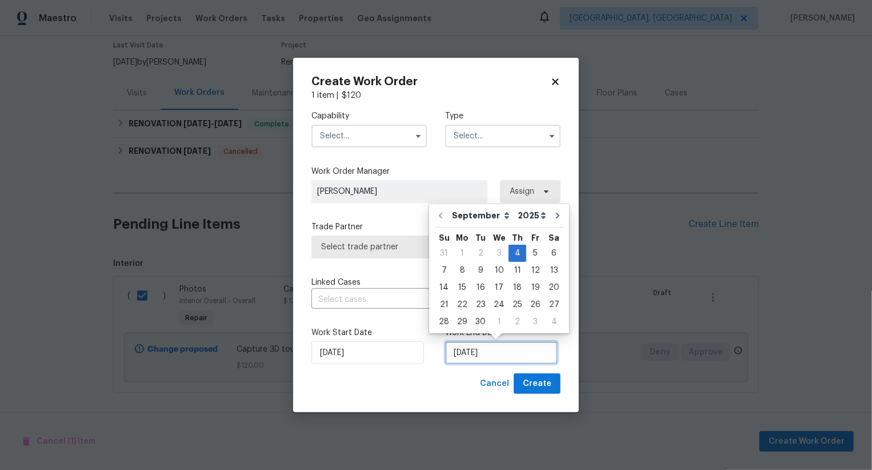
click at [464, 354] on input "[DATE]" at bounding box center [501, 352] width 113 height 23
click at [536, 252] on div "5" at bounding box center [535, 253] width 18 height 16
type input "[DATE]"
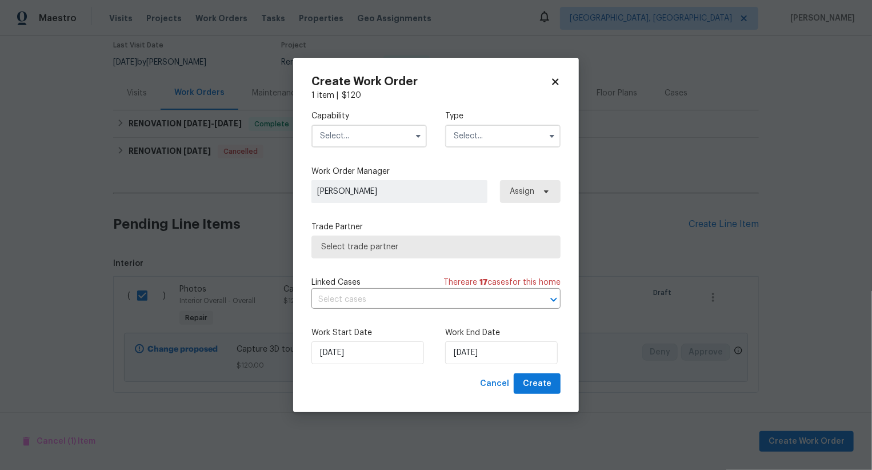
click at [371, 135] on input "text" at bounding box center [368, 136] width 115 height 23
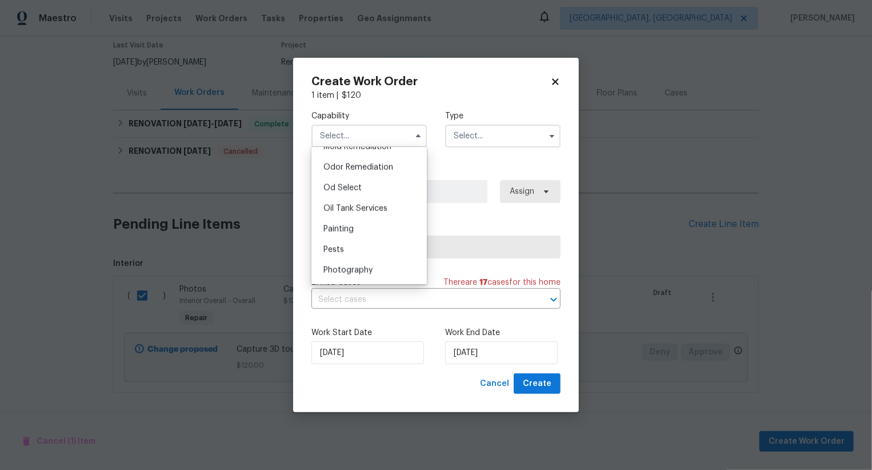
scroll to position [890, 0]
click at [371, 274] on div "Photography" at bounding box center [369, 271] width 110 height 21
type input "Photography"
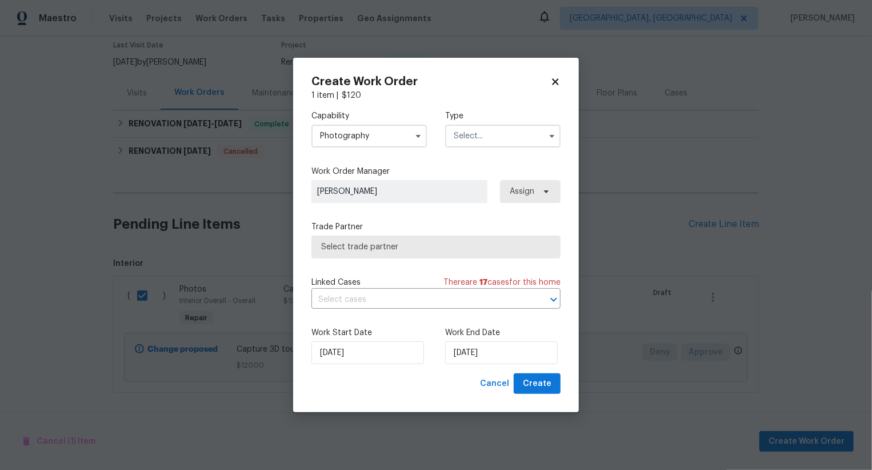
click at [478, 138] on input "text" at bounding box center [502, 136] width 115 height 23
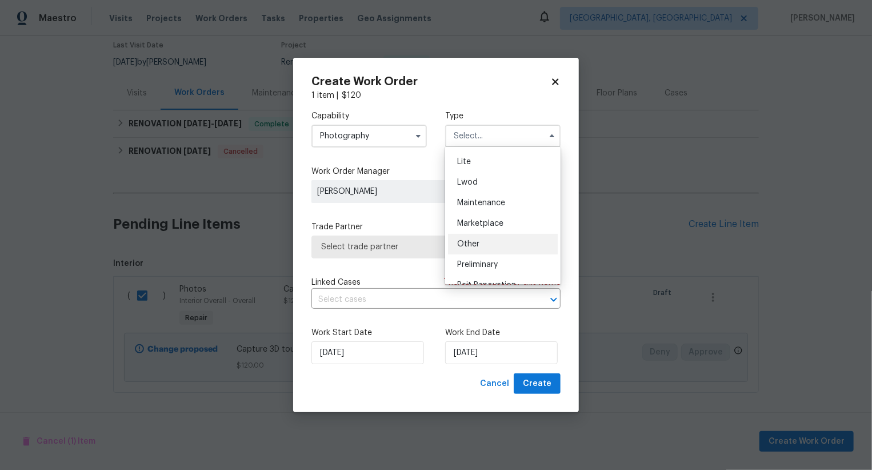
scroll to position [141, 0]
click at [484, 237] on div "Other" at bounding box center [503, 245] width 110 height 21
type input "Other"
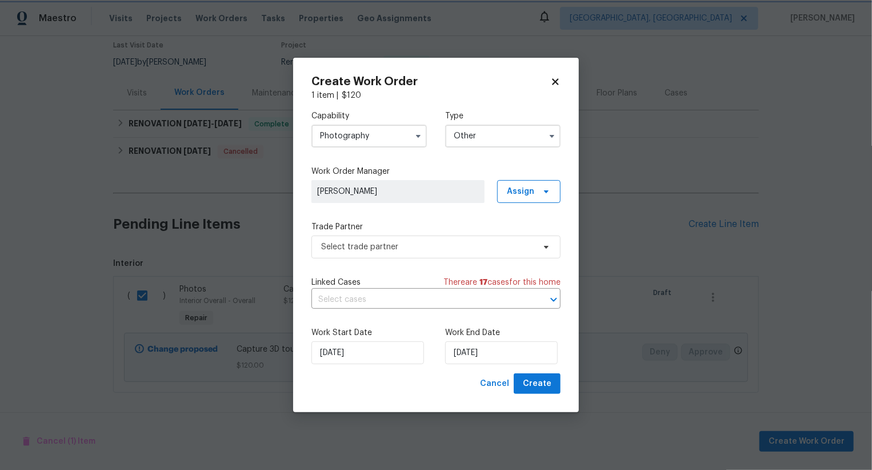
scroll to position [0, 0]
click at [462, 245] on span "Select trade partner" at bounding box center [427, 246] width 213 height 11
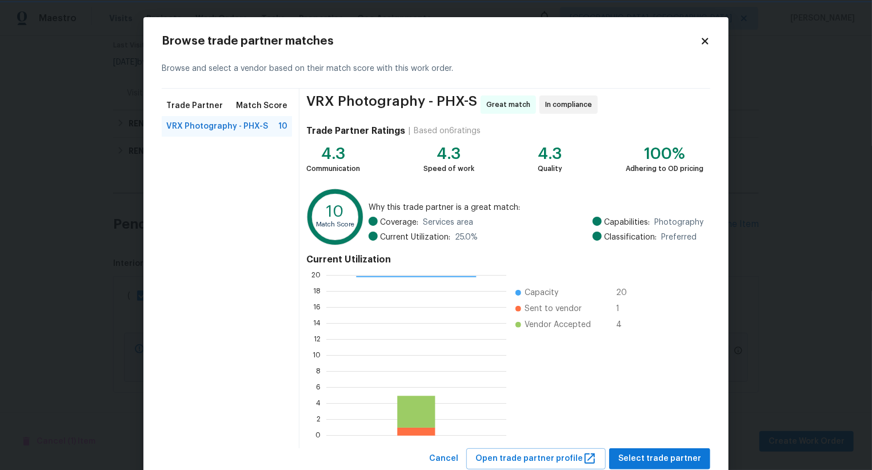
scroll to position [34, 0]
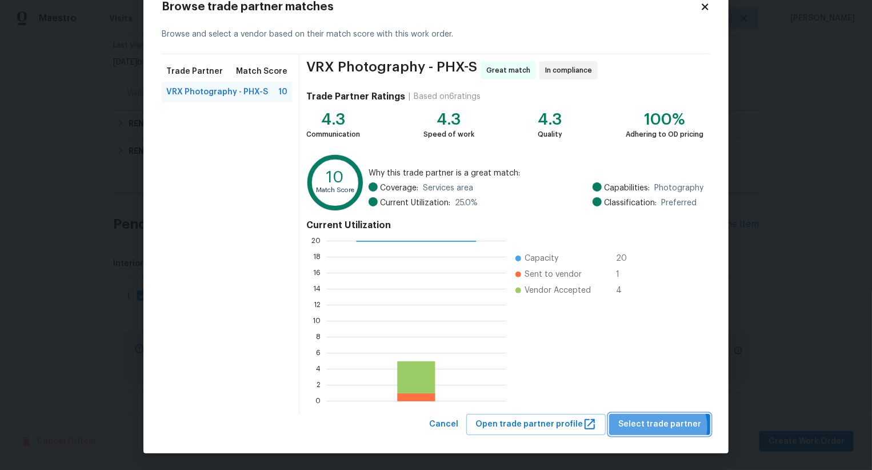
click at [663, 426] on span "Select trade partner" at bounding box center [659, 424] width 83 height 14
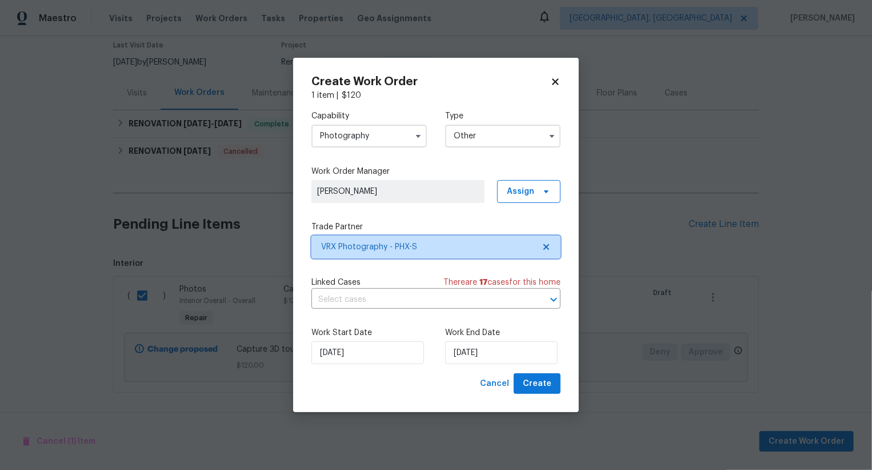
scroll to position [0, 0]
click at [555, 381] on button "Create" at bounding box center [537, 383] width 47 height 21
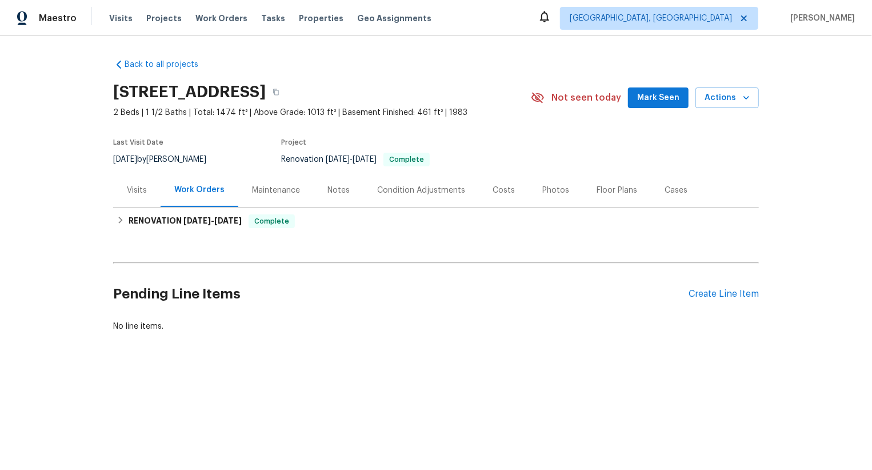
click at [724, 284] on div "Pending Line Items Create Line Item" at bounding box center [436, 293] width 646 height 53
click at [724, 294] on div "Create Line Item" at bounding box center [723, 294] width 70 height 11
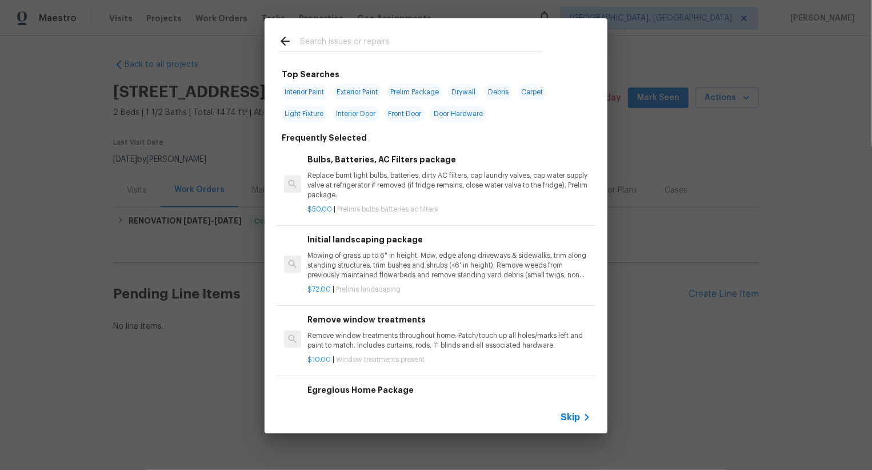
click at [572, 414] on span "Skip" at bounding box center [569, 416] width 19 height 11
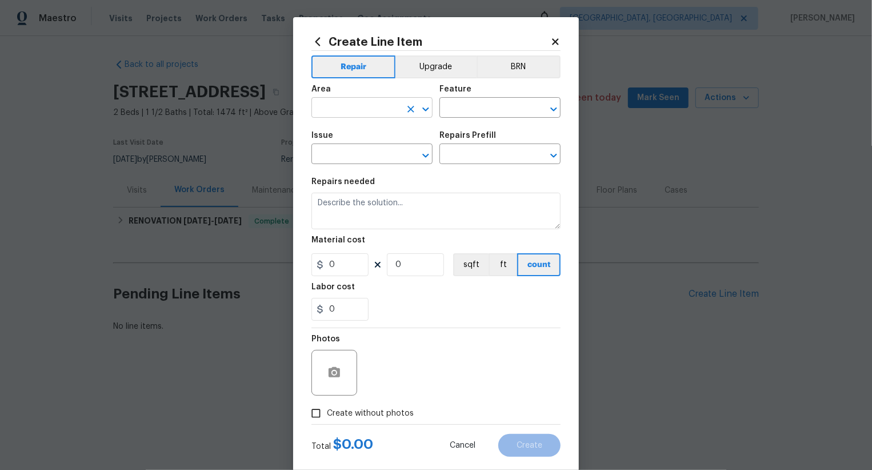
click at [389, 109] on input "text" at bounding box center [355, 109] width 89 height 18
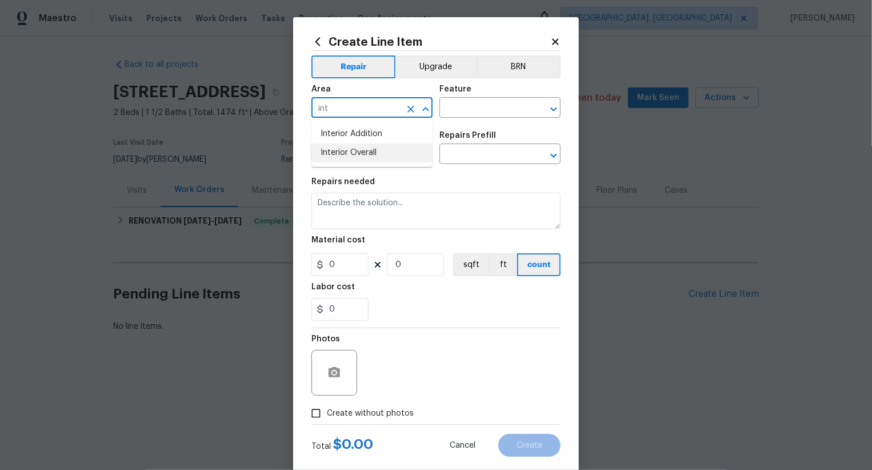
click at [371, 156] on li "Interior Overall" at bounding box center [371, 152] width 121 height 19
type input "Interior Overall"
click at [473, 111] on input "text" at bounding box center [483, 109] width 89 height 18
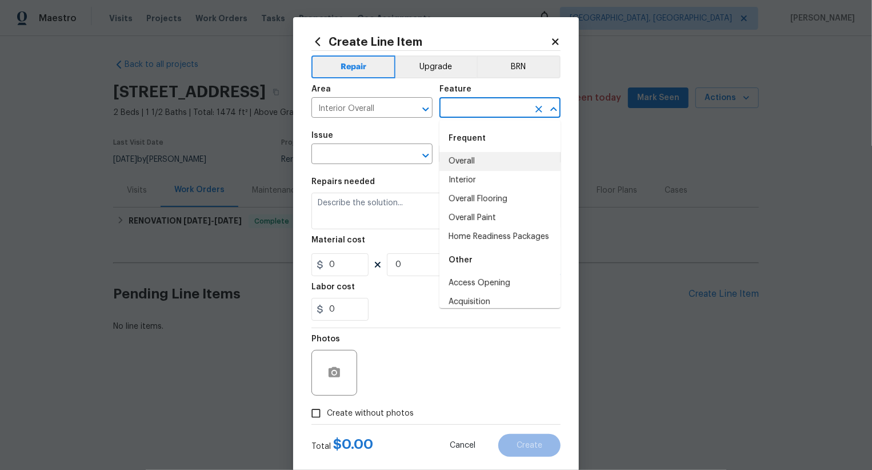
click at [473, 155] on li "Overall" at bounding box center [499, 161] width 121 height 19
type input "Overall"
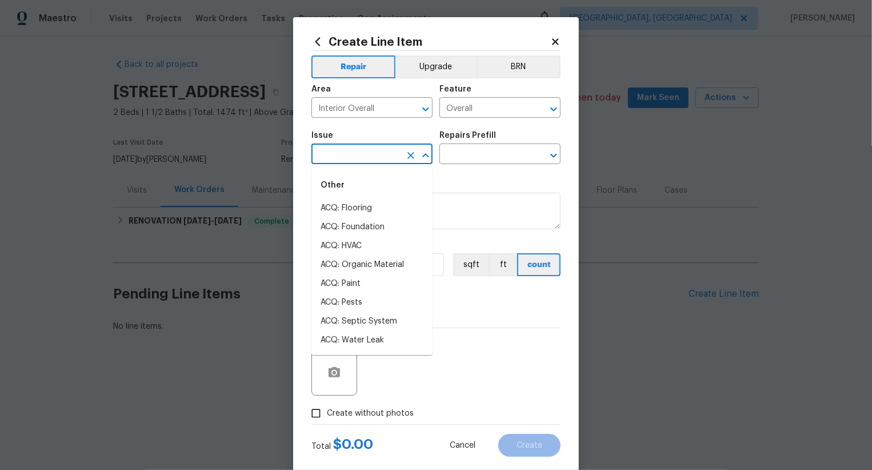
click at [389, 157] on input "text" at bounding box center [355, 155] width 89 height 18
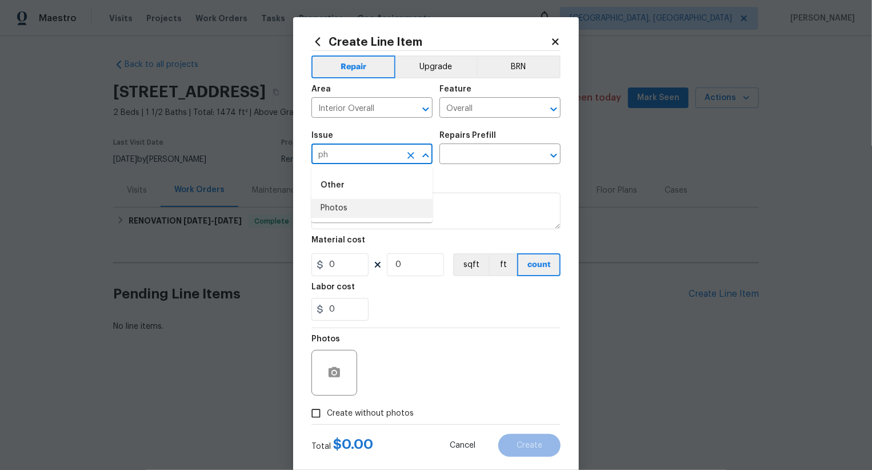
click at [375, 210] on li "Photos" at bounding box center [371, 208] width 121 height 19
type input "Photos"
click at [470, 159] on input "text" at bounding box center [483, 155] width 89 height 18
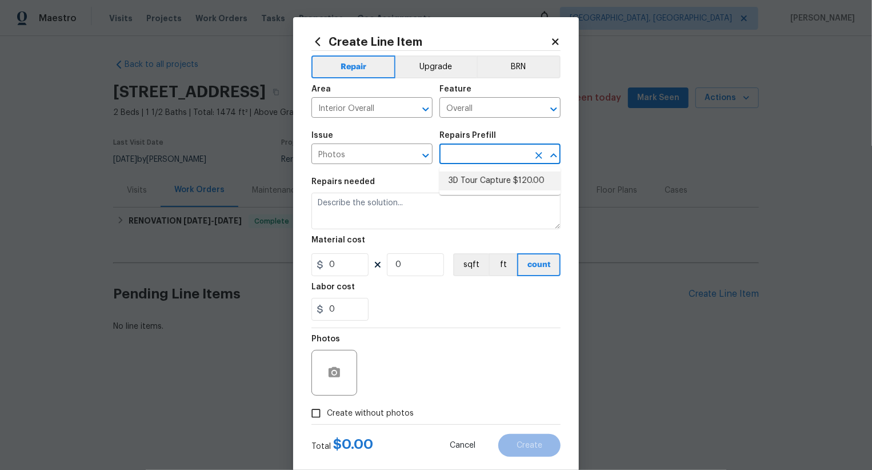
click at [479, 175] on li "3D Tour Capture $120.00" at bounding box center [499, 180] width 121 height 19
type input "3D Tour Capture $120.00"
type textarea "Capture 3D tour of home"
type input "1"
type input "120"
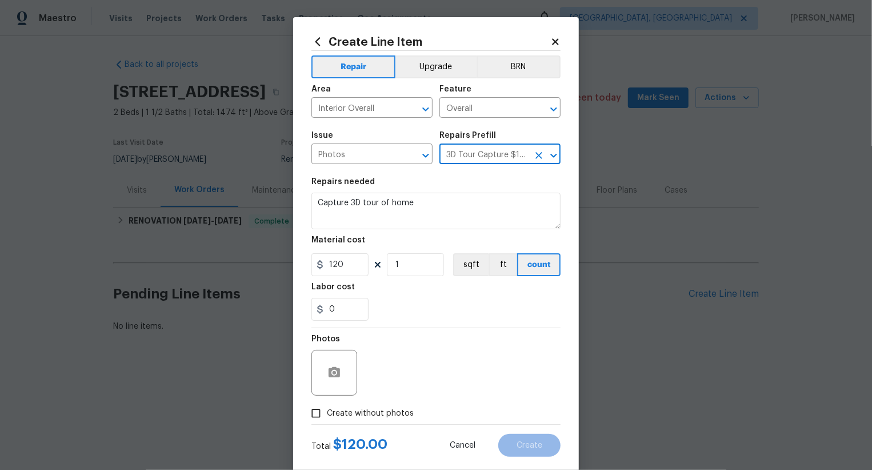
scroll to position [22, 0]
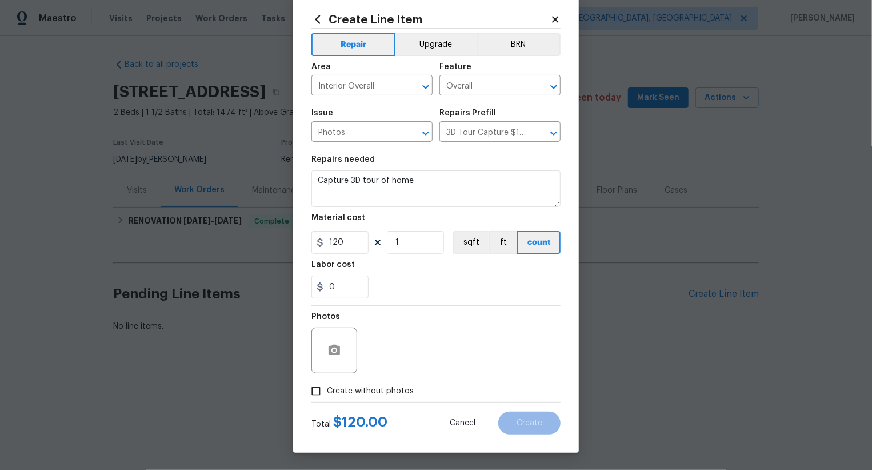
click at [395, 385] on span "Create without photos" at bounding box center [370, 391] width 87 height 12
click at [327, 385] on input "Create without photos" at bounding box center [316, 391] width 22 height 22
checkbox input "true"
click at [457, 353] on textarea at bounding box center [463, 350] width 194 height 46
type textarea ".."
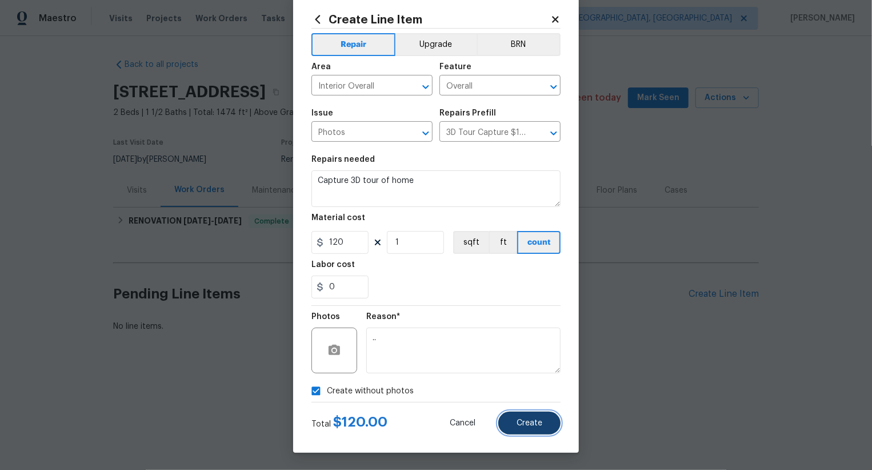
click at [536, 419] on span "Create" at bounding box center [529, 423] width 26 height 9
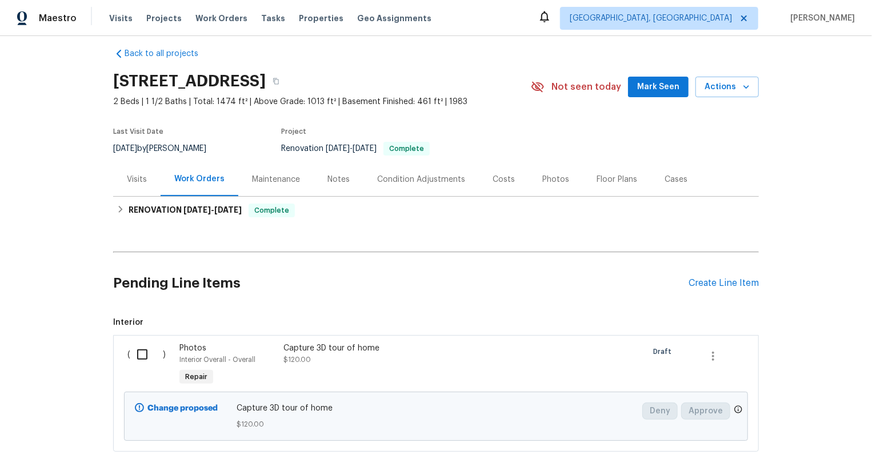
scroll to position [11, 0]
click at [154, 363] on input "checkbox" at bounding box center [146, 354] width 33 height 24
checkbox input "true"
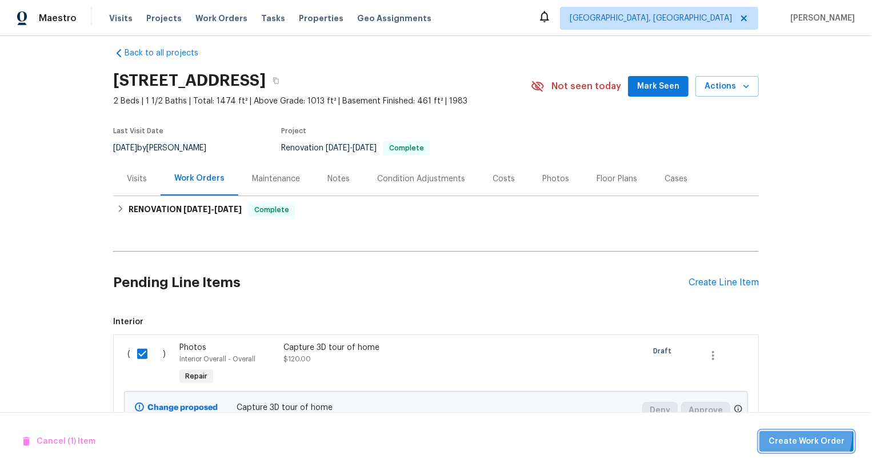
click at [790, 432] on button "Create Work Order" at bounding box center [806, 441] width 94 height 21
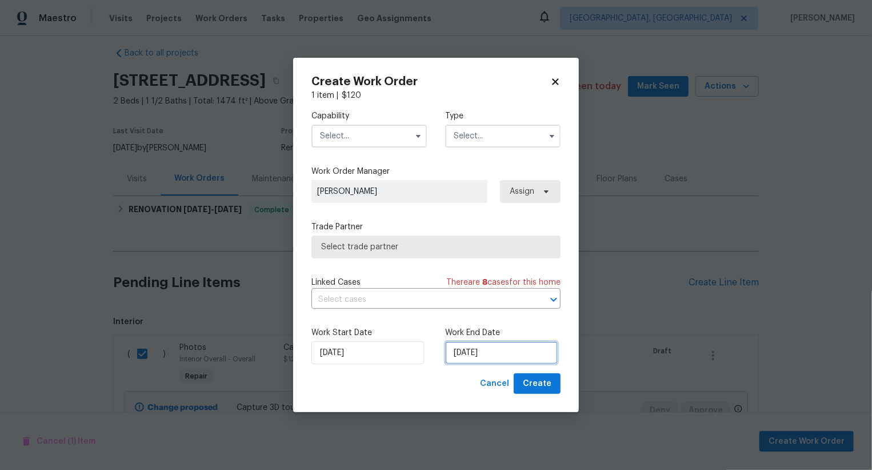
click at [488, 350] on input "04/09/2025" at bounding box center [501, 352] width 113 height 23
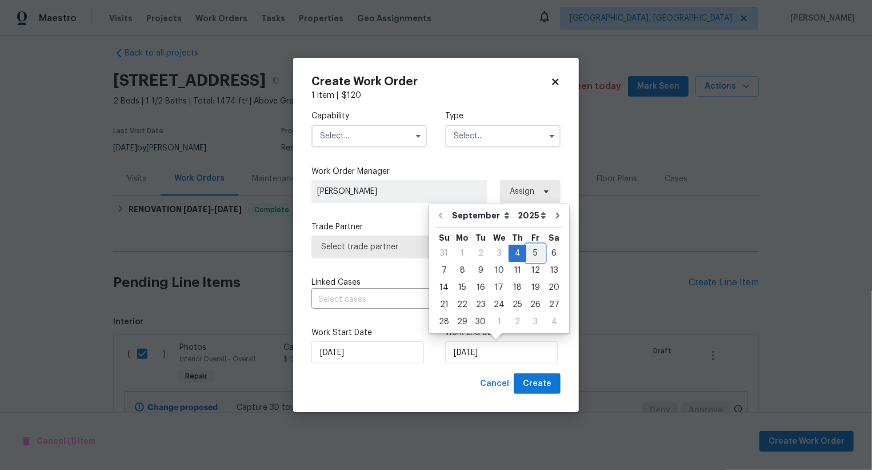
click at [532, 250] on div "5" at bounding box center [535, 253] width 18 height 16
type input "05/09/2025"
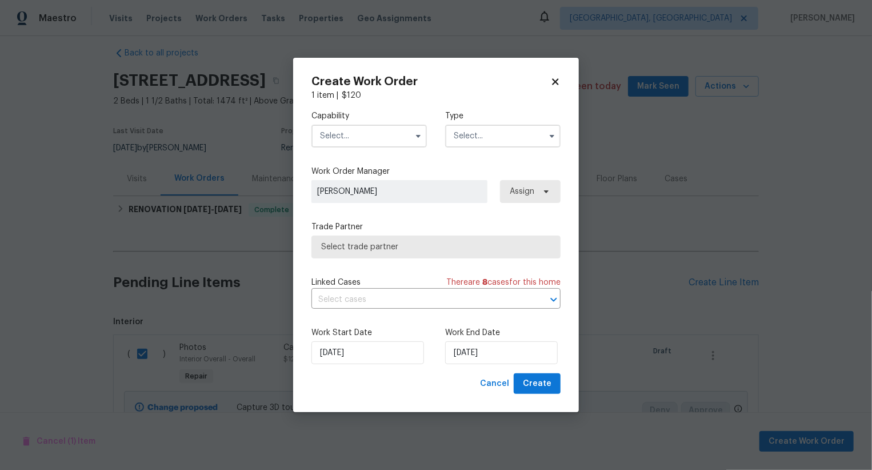
click at [393, 133] on input "text" at bounding box center [368, 136] width 115 height 23
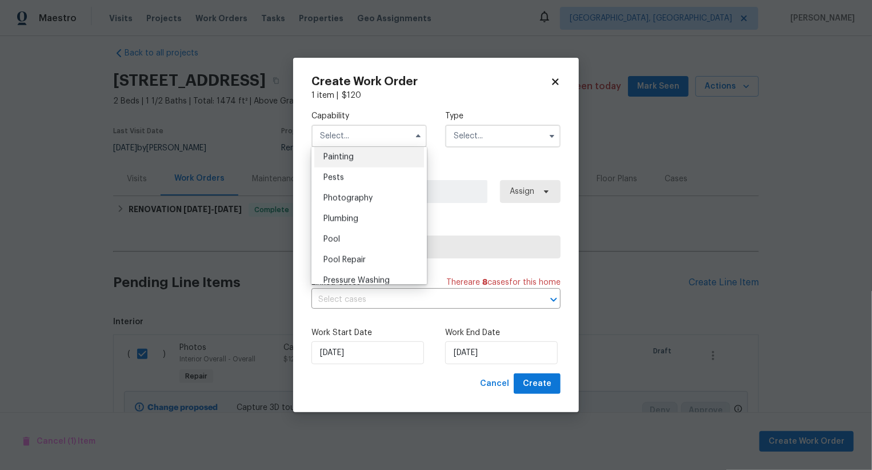
scroll to position [960, 0]
click at [392, 193] on div "Photography" at bounding box center [369, 200] width 110 height 21
type input "Photography"
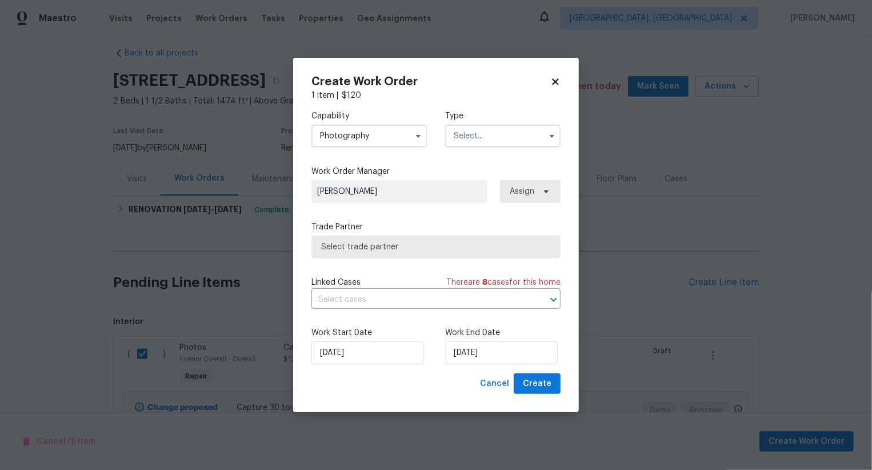
click at [498, 133] on input "text" at bounding box center [502, 136] width 115 height 23
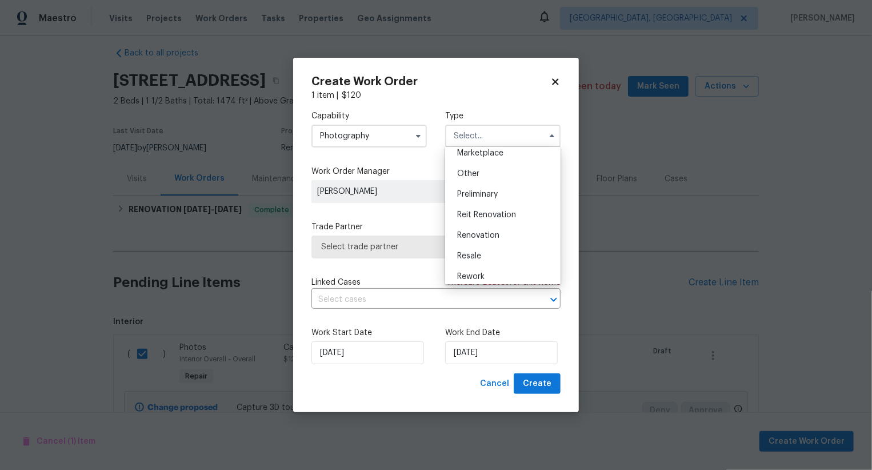
scroll to position [211, 0]
click at [498, 181] on div "Other" at bounding box center [503, 175] width 110 height 21
type input "Other"
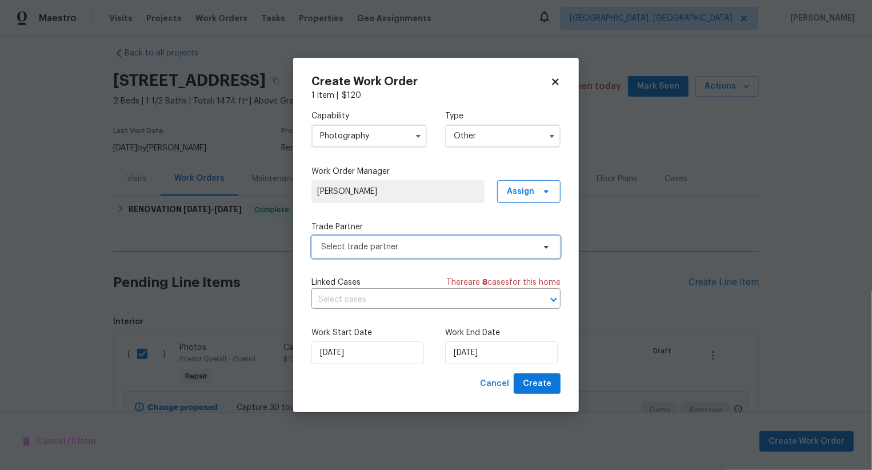
click at [459, 250] on span "Select trade partner" at bounding box center [427, 246] width 213 height 11
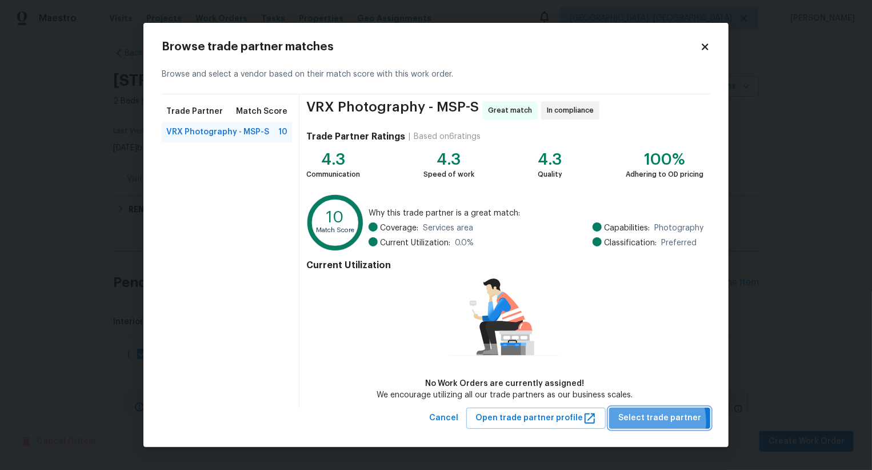
click at [652, 421] on span "Select trade partner" at bounding box center [659, 418] width 83 height 14
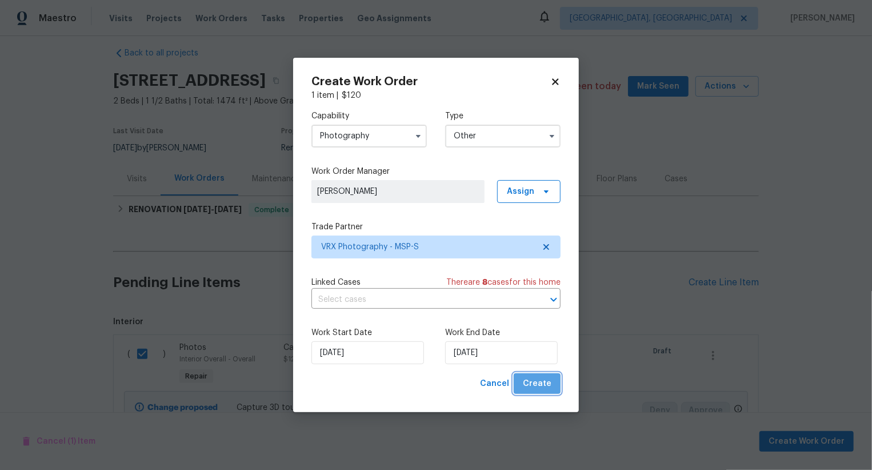
click at [546, 383] on span "Create" at bounding box center [537, 384] width 29 height 14
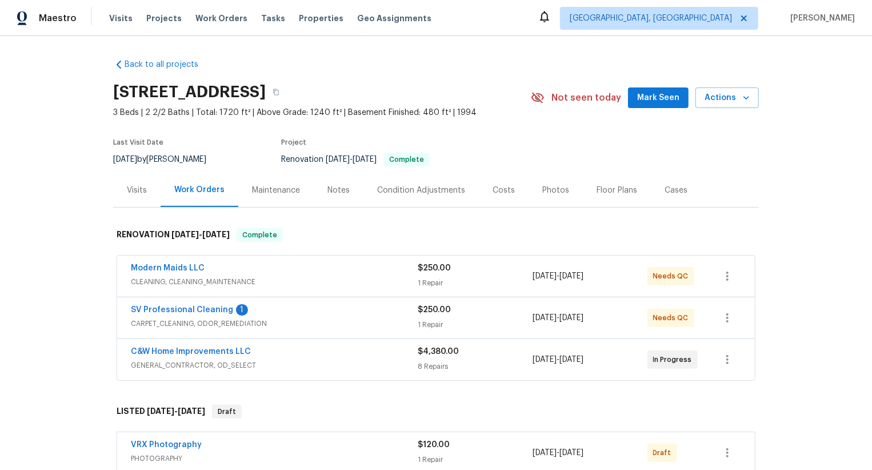
scroll to position [218, 0]
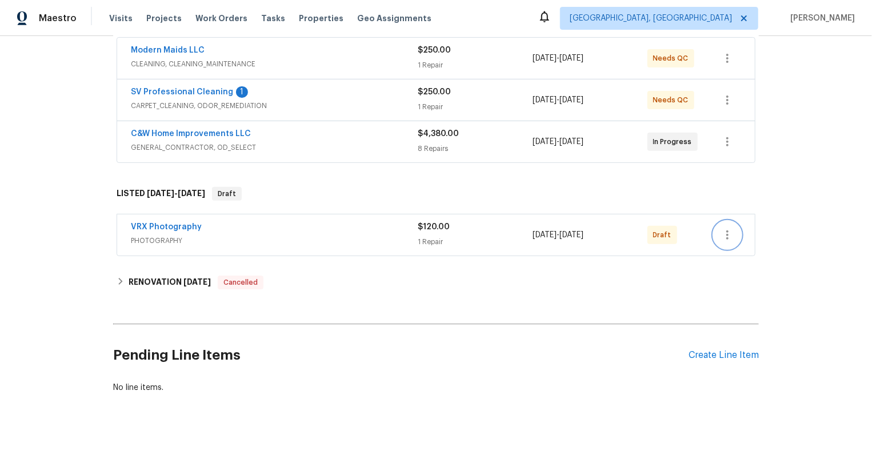
click at [721, 230] on icon "button" at bounding box center [727, 235] width 14 height 14
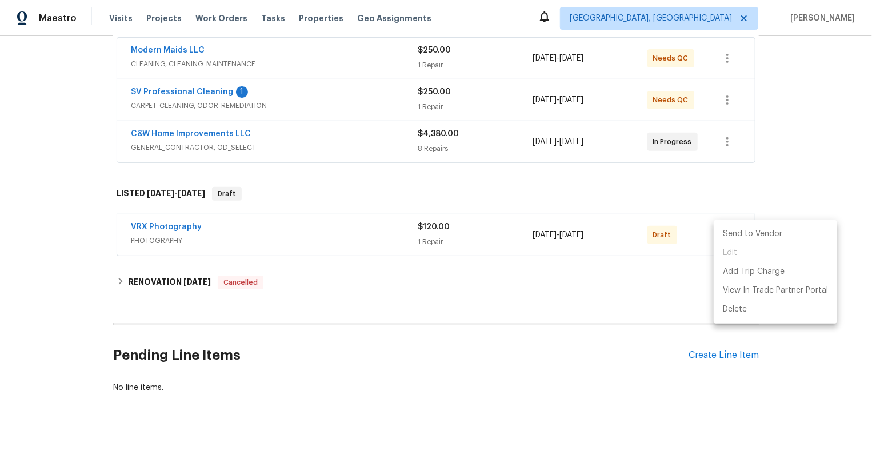
click at [721, 230] on li "Send to Vendor" at bounding box center [775, 234] width 123 height 19
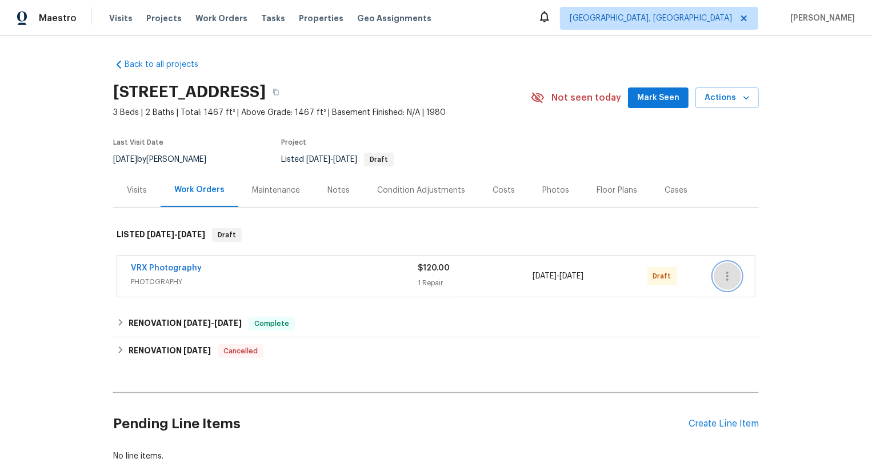
click at [730, 273] on icon "button" at bounding box center [727, 276] width 14 height 14
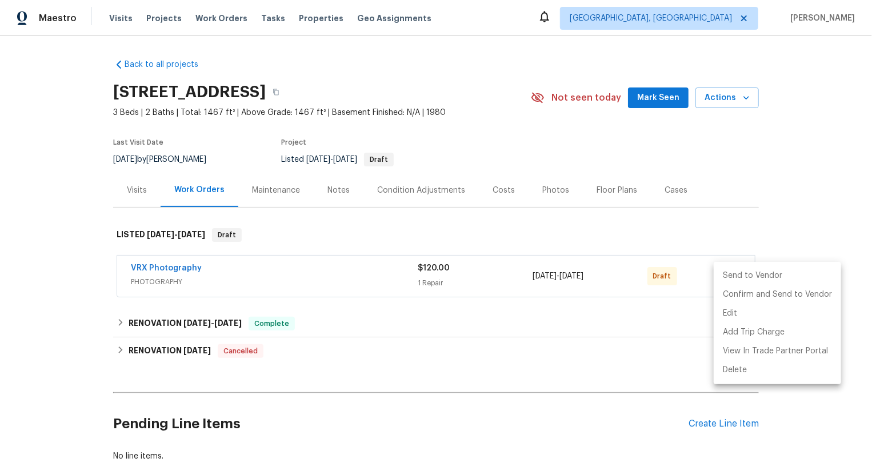
click at [730, 278] on li "Send to Vendor" at bounding box center [777, 275] width 127 height 19
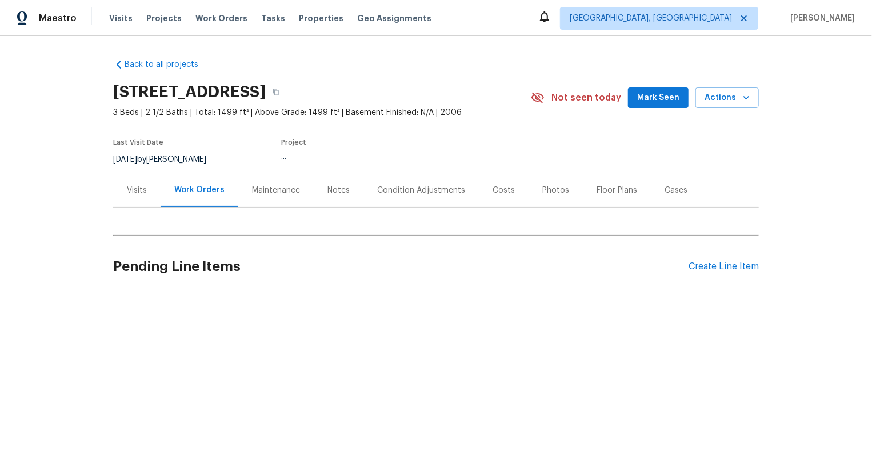
click at [451, 118] on section "[STREET_ADDRESS] 3 Beds | 2 1/2 Baths | Total: 1499 ft² | Above Grade: 1499 ft²…" at bounding box center [436, 125] width 646 height 96
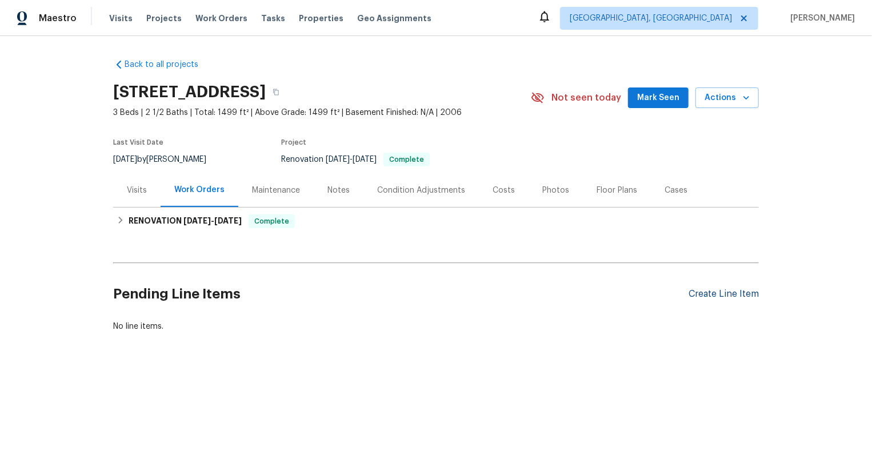
click at [752, 294] on div "Create Line Item" at bounding box center [723, 294] width 70 height 11
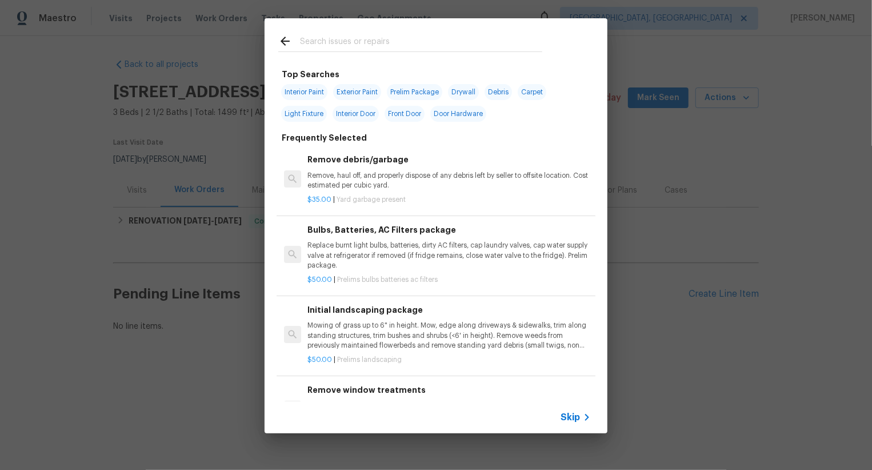
click at [575, 414] on span "Skip" at bounding box center [569, 416] width 19 height 11
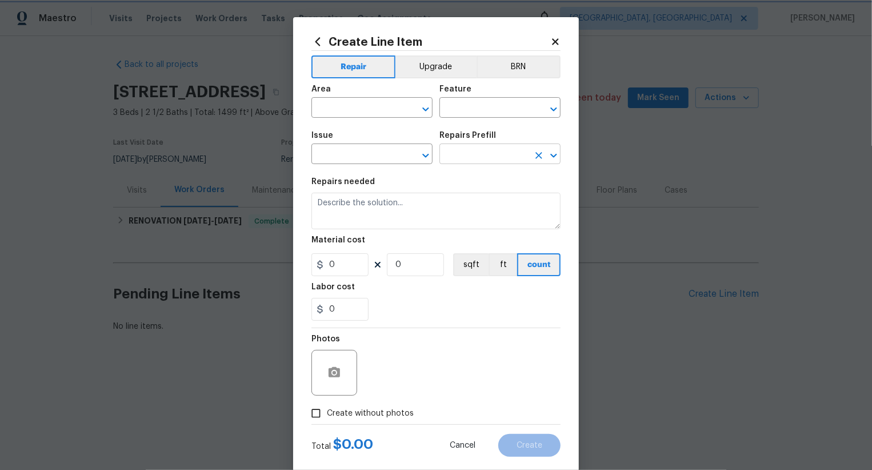
scroll to position [22, 0]
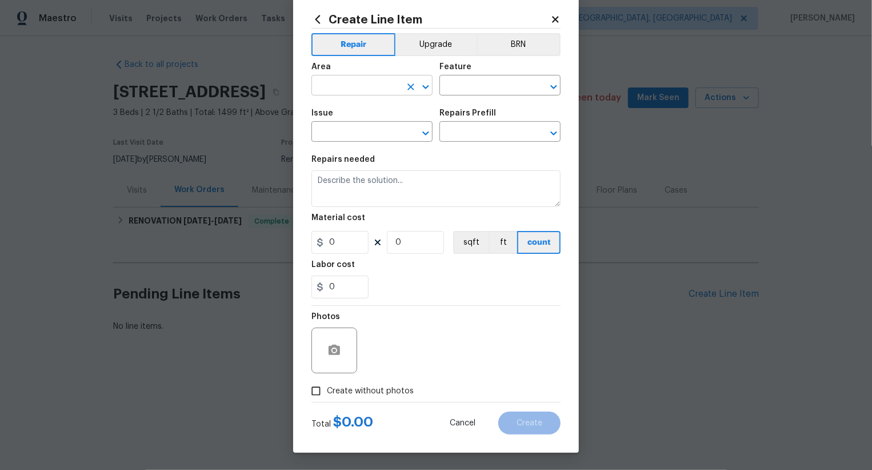
click at [383, 85] on input "text" at bounding box center [355, 87] width 89 height 18
click at [386, 131] on li "Interior Overall" at bounding box center [371, 130] width 121 height 19
type input "Interior Overall"
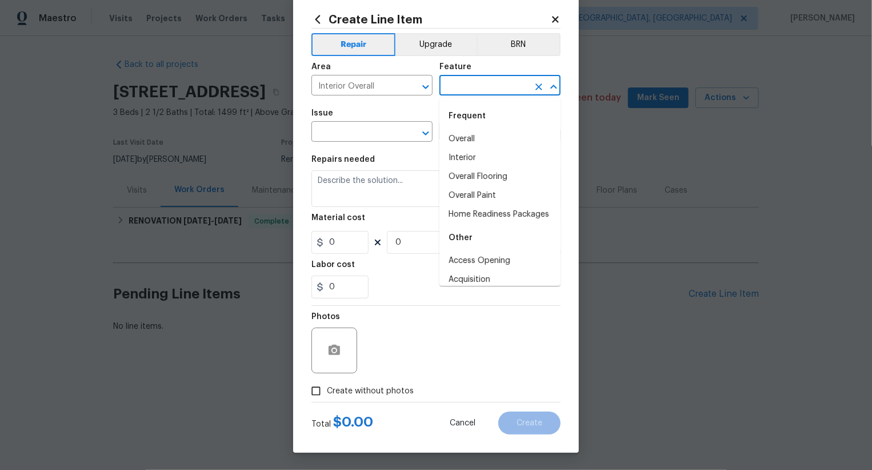
click at [487, 79] on input "text" at bounding box center [483, 87] width 89 height 18
click at [487, 134] on li "Overall" at bounding box center [499, 139] width 121 height 19
type input "Overall"
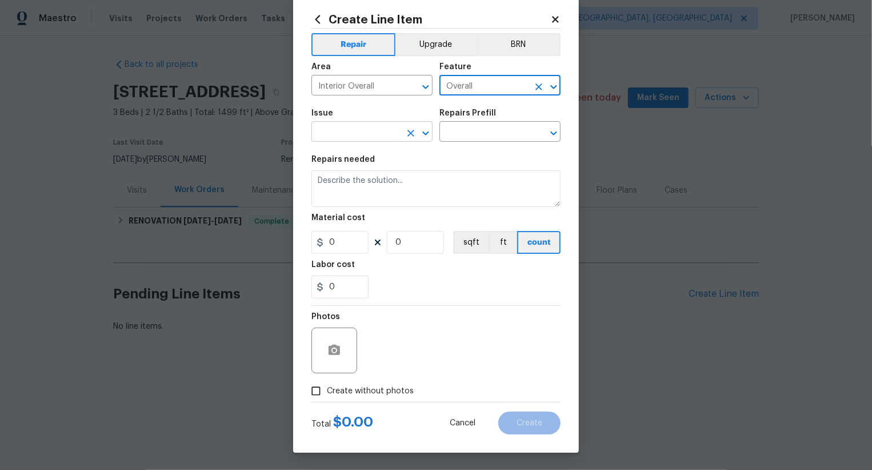
click at [393, 134] on input "text" at bounding box center [355, 133] width 89 height 18
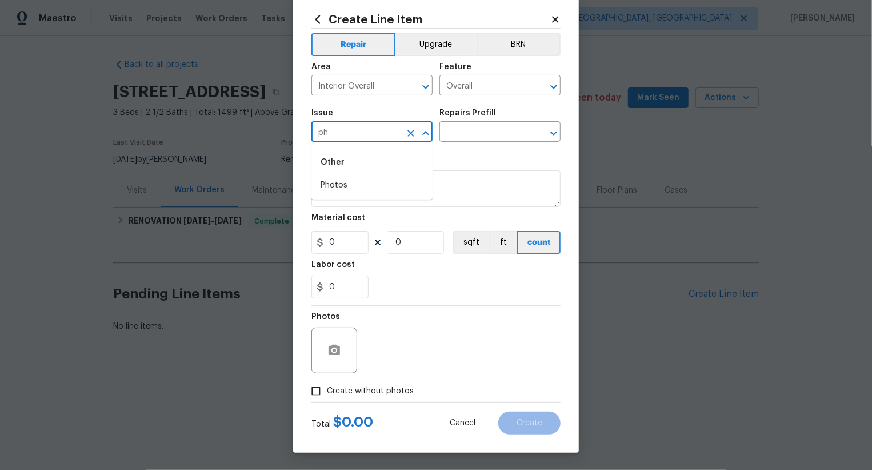
click at [387, 183] on li "Photos" at bounding box center [371, 185] width 121 height 19
type input "Photos"
click at [479, 137] on input "text" at bounding box center [483, 133] width 89 height 18
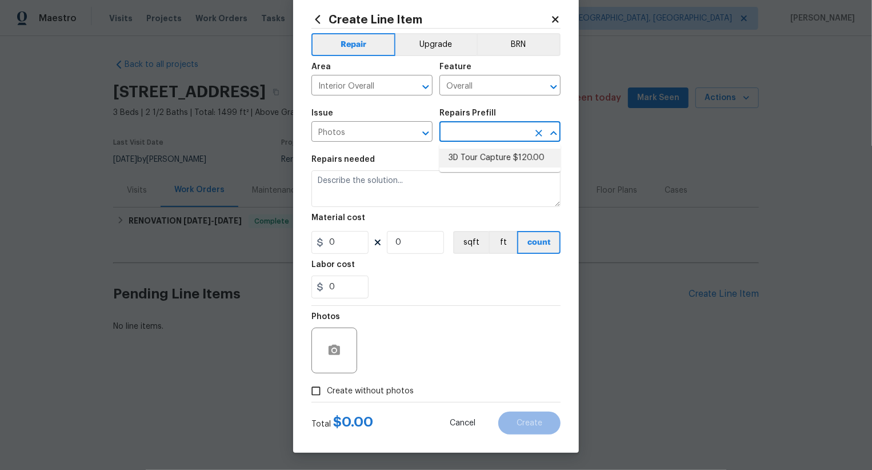
click at [481, 163] on li "3D Tour Capture $120.00" at bounding box center [499, 158] width 121 height 19
type input "3D Tour Capture $120.00"
type textarea "Capture 3D tour of home"
type input "1"
type input "120"
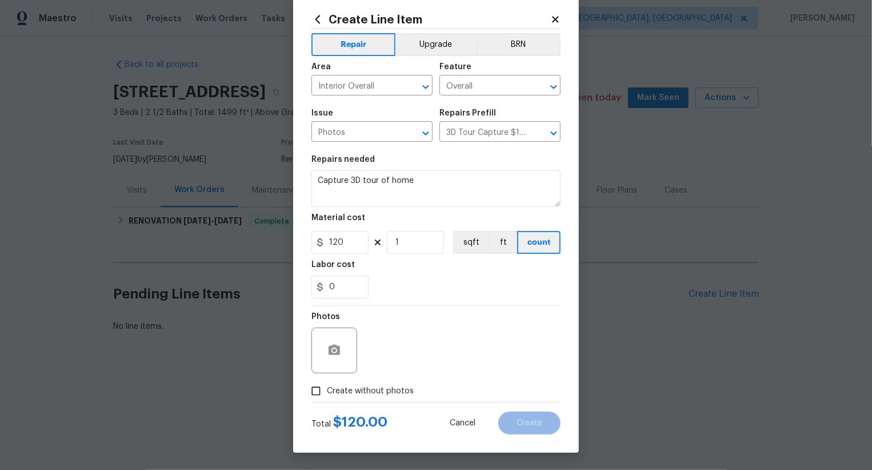
click at [395, 370] on div "Photos" at bounding box center [435, 343] width 249 height 74
click at [438, 338] on div "Photos" at bounding box center [435, 343] width 249 height 74
click at [378, 386] on span "Create without photos" at bounding box center [370, 391] width 87 height 12
click at [327, 386] on input "Create without photos" at bounding box center [316, 391] width 22 height 22
checkbox input "true"
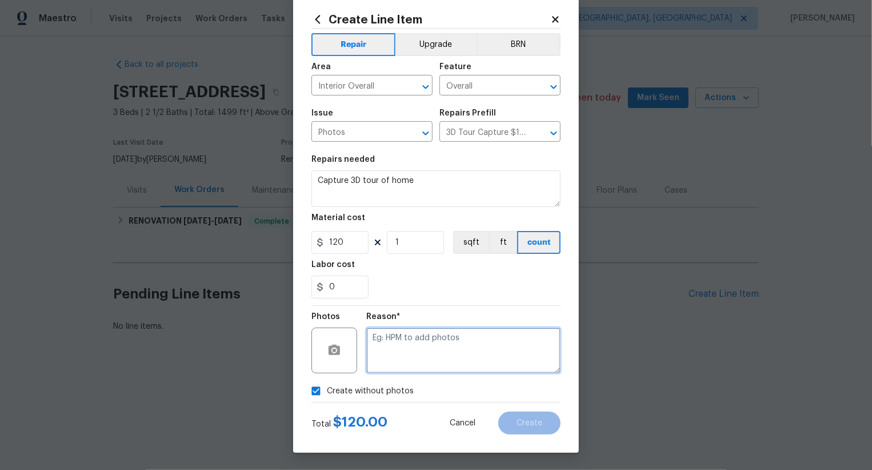
click at [412, 355] on textarea at bounding box center [463, 350] width 194 height 46
type textarea "//"
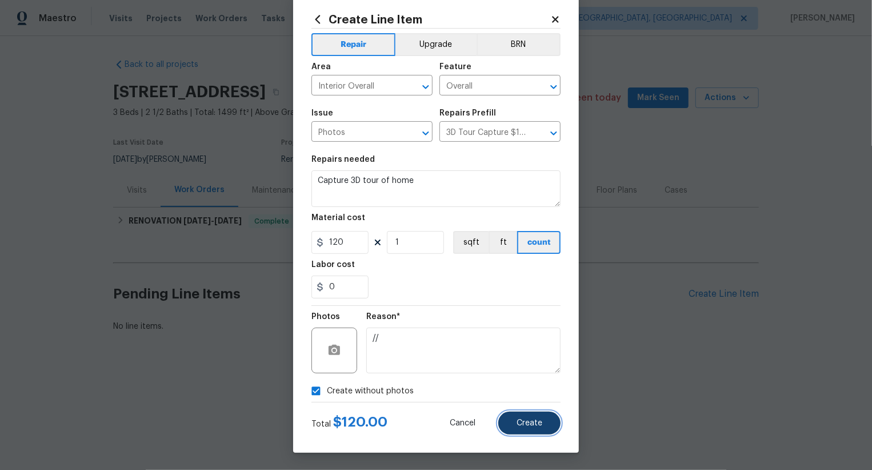
click at [539, 416] on button "Create" at bounding box center [529, 422] width 62 height 23
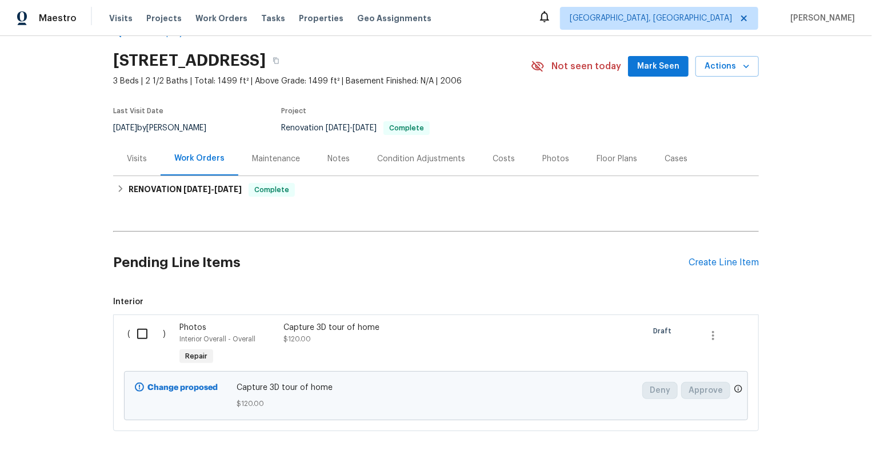
scroll to position [70, 0]
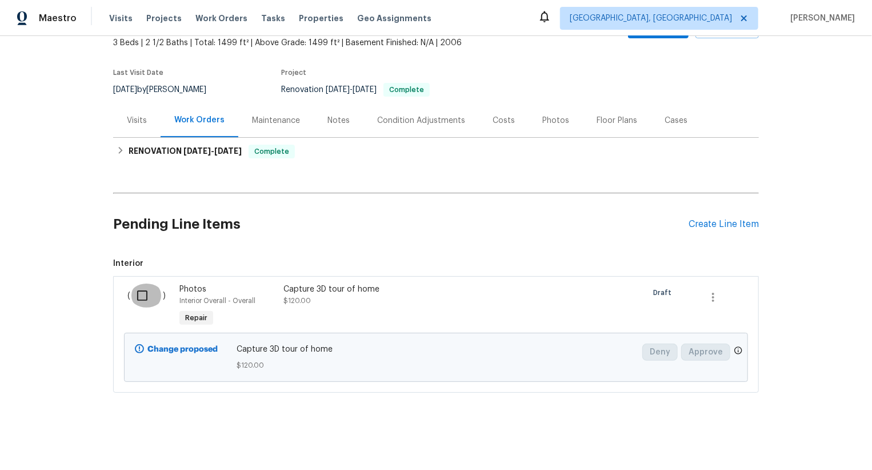
click at [145, 295] on input "checkbox" at bounding box center [146, 295] width 33 height 24
checkbox input "true"
click at [787, 442] on span "Create Work Order" at bounding box center [806, 441] width 76 height 14
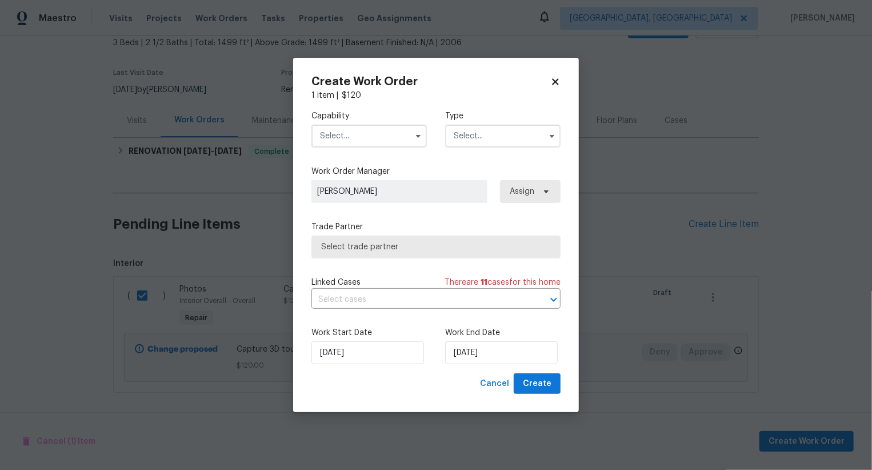
click at [387, 143] on input "text" at bounding box center [368, 136] width 115 height 23
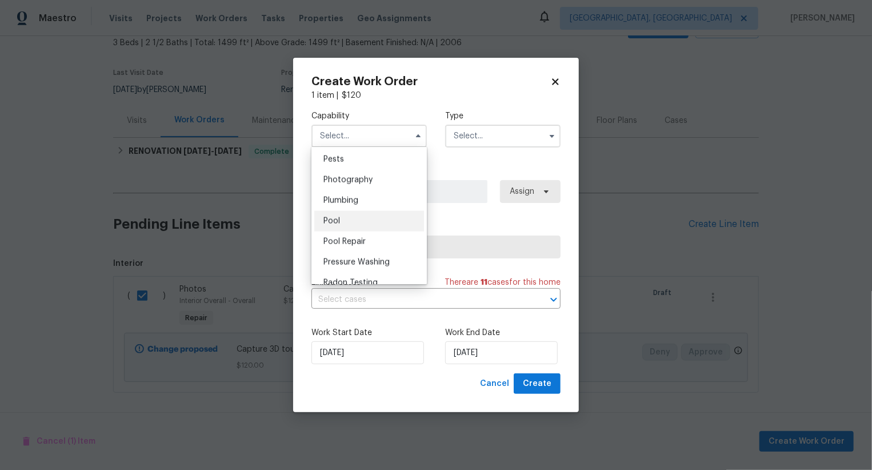
scroll to position [971, 0]
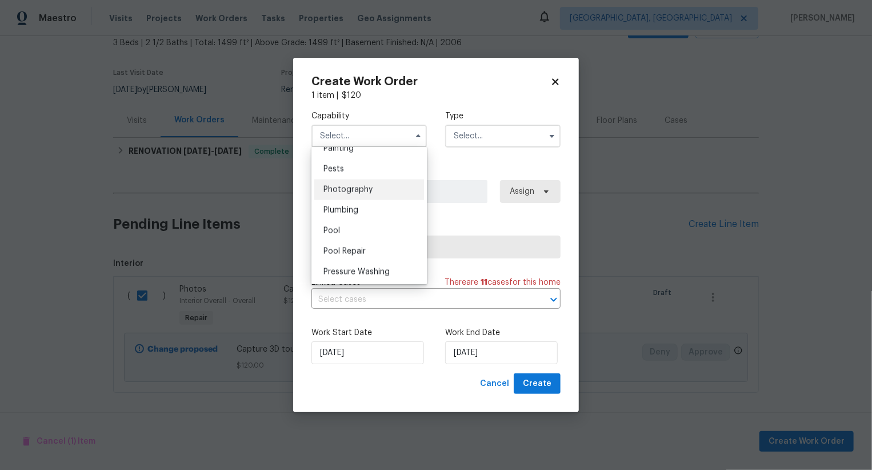
click at [390, 187] on div "Photography" at bounding box center [369, 189] width 110 height 21
type input "Photography"
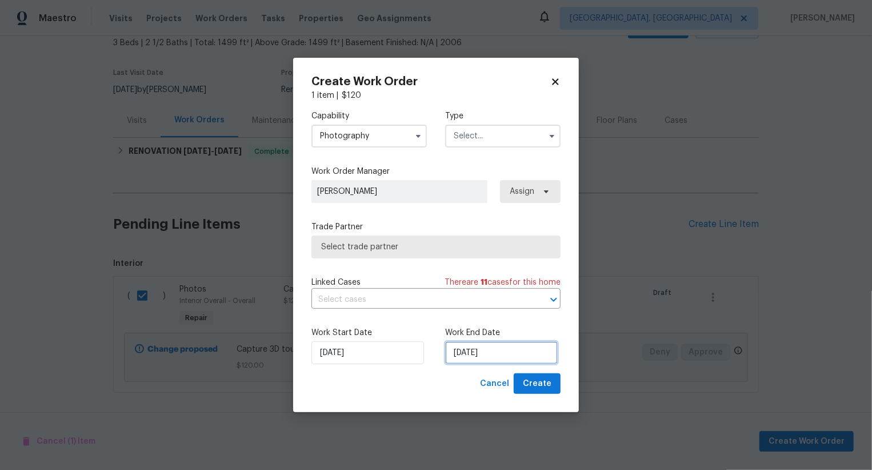
click at [469, 350] on input "04/09/2025" at bounding box center [501, 352] width 113 height 23
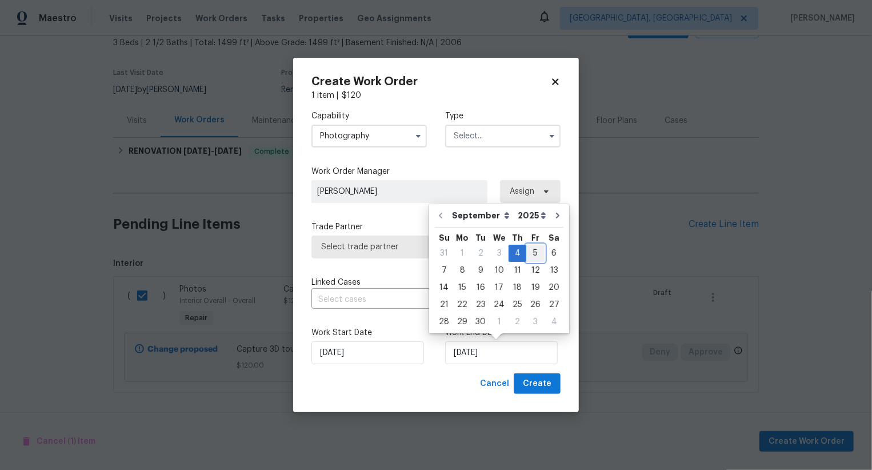
click at [526, 251] on div "5" at bounding box center [535, 253] width 18 height 16
type input "05/09/2025"
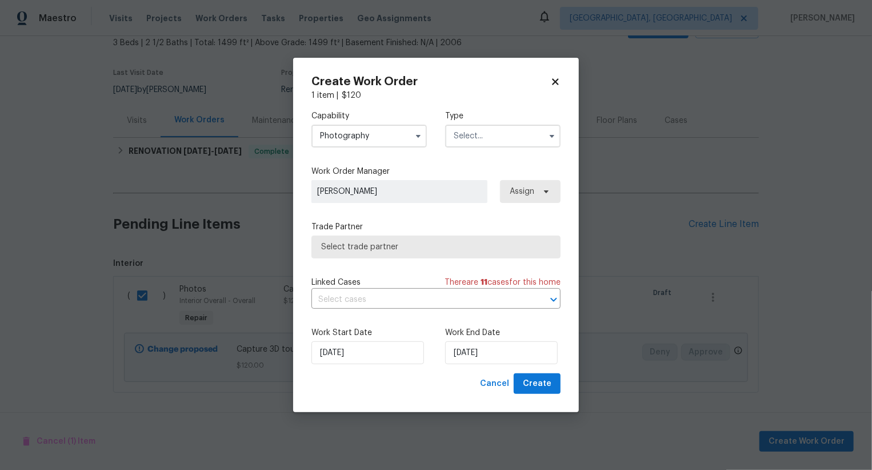
click at [447, 239] on span "Select trade partner" at bounding box center [435, 246] width 249 height 23
click at [422, 141] on body "Maestro Visits Projects Work Orders Tasks Properties Geo Assignments Albuquerqu…" at bounding box center [436, 235] width 872 height 470
click at [405, 201] on span "[PERSON_NAME]" at bounding box center [399, 191] width 176 height 23
click at [405, 244] on span "Select trade partner" at bounding box center [436, 246] width 230 height 11
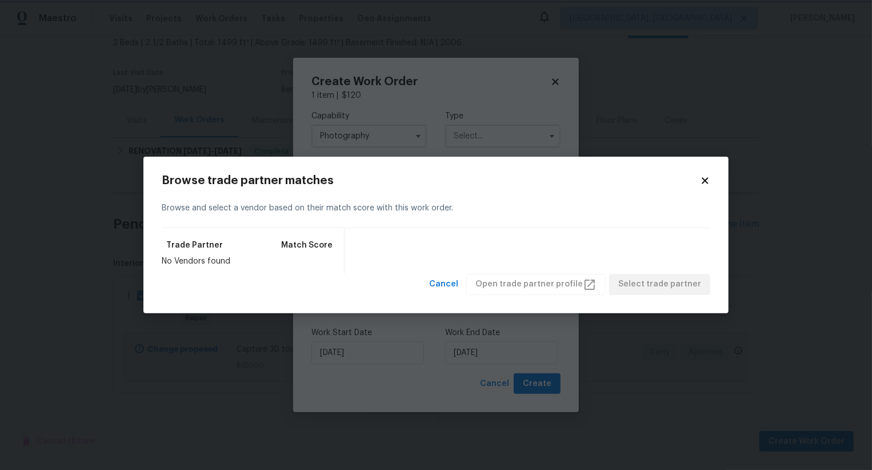
click at [440, 118] on body "Maestro Visits Projects Work Orders Tasks Properties Geo Assignments Albuquerqu…" at bounding box center [436, 235] width 872 height 470
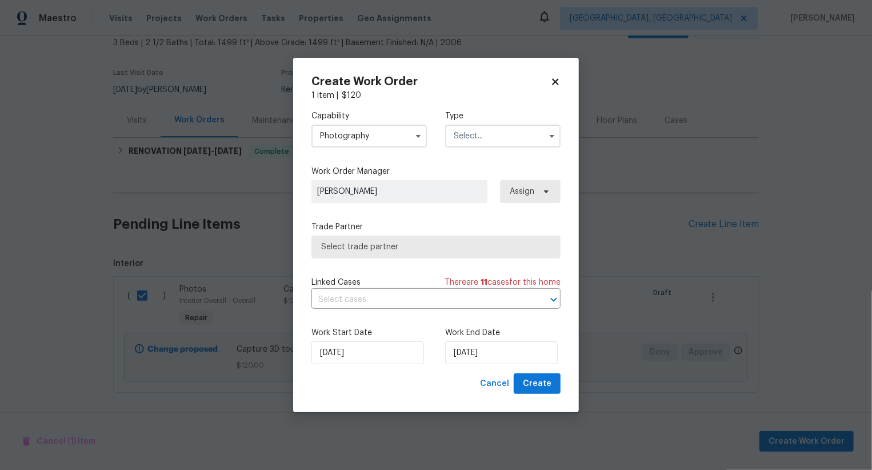
click at [555, 78] on icon at bounding box center [555, 82] width 10 height 10
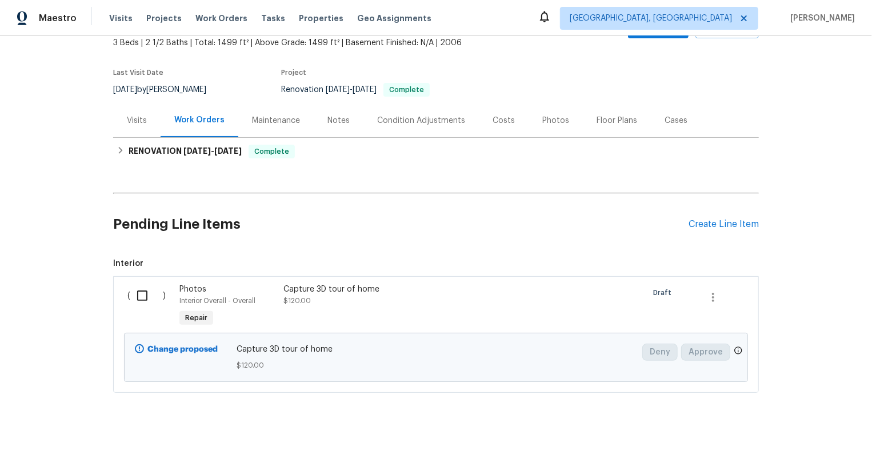
scroll to position [0, 0]
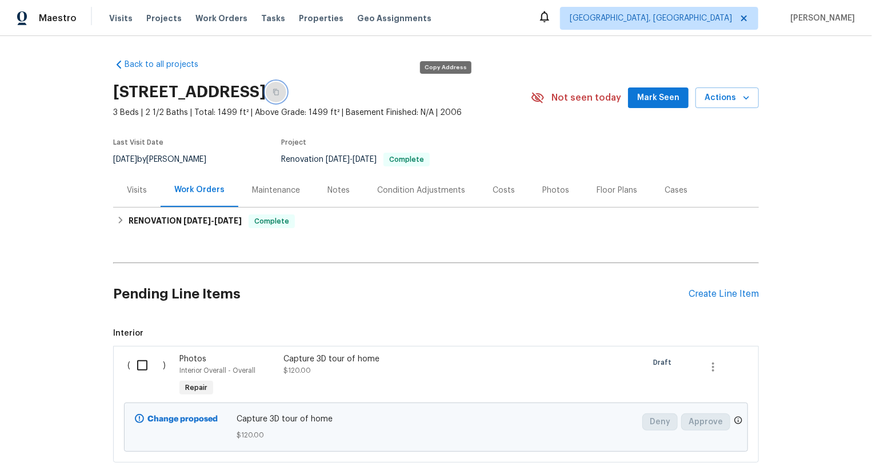
click at [279, 94] on icon "button" at bounding box center [276, 92] width 6 height 6
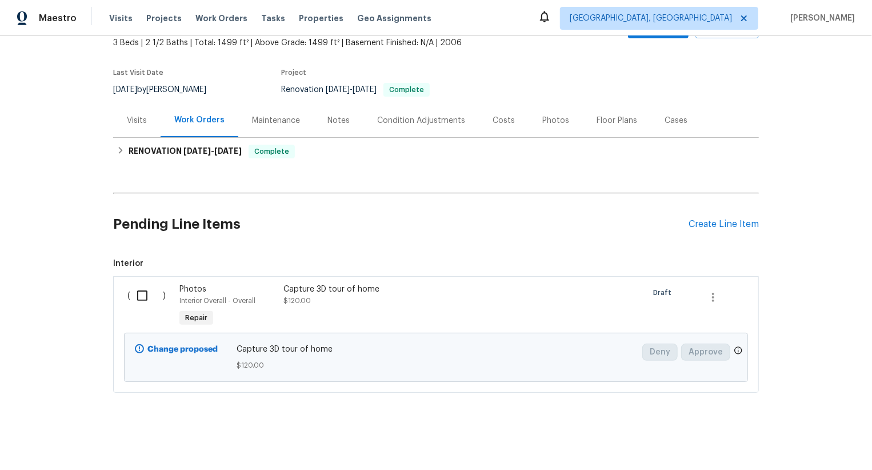
click at [154, 299] on input "checkbox" at bounding box center [146, 295] width 33 height 24
checkbox input "true"
click at [807, 435] on span "Create Work Order" at bounding box center [806, 441] width 76 height 14
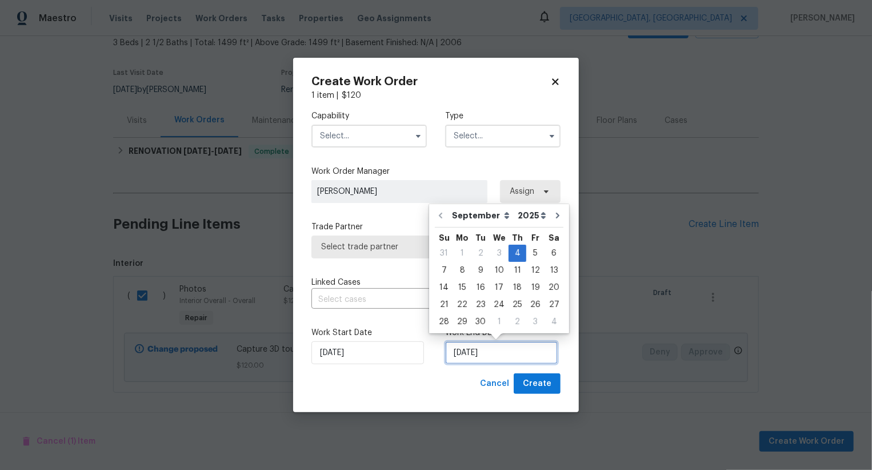
click at [490, 358] on input "04/09/2025" at bounding box center [501, 352] width 113 height 23
click at [531, 250] on div "5" at bounding box center [535, 253] width 18 height 16
type input "05/09/2025"
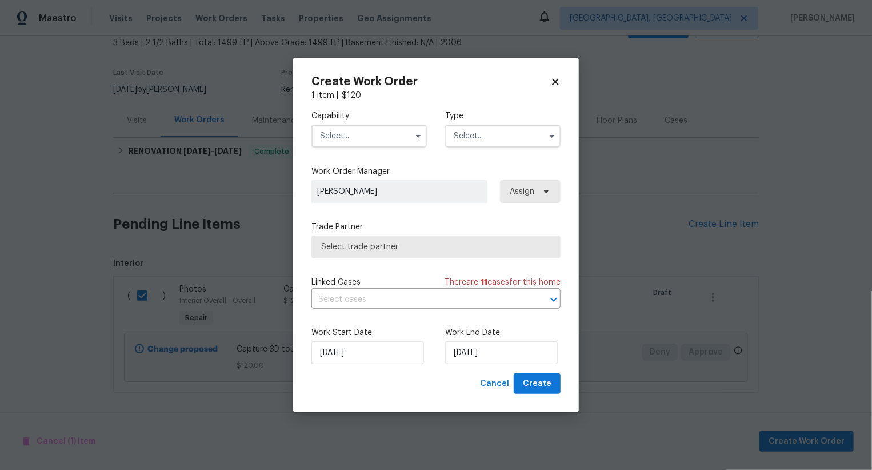
click at [376, 139] on input "text" at bounding box center [368, 136] width 115 height 23
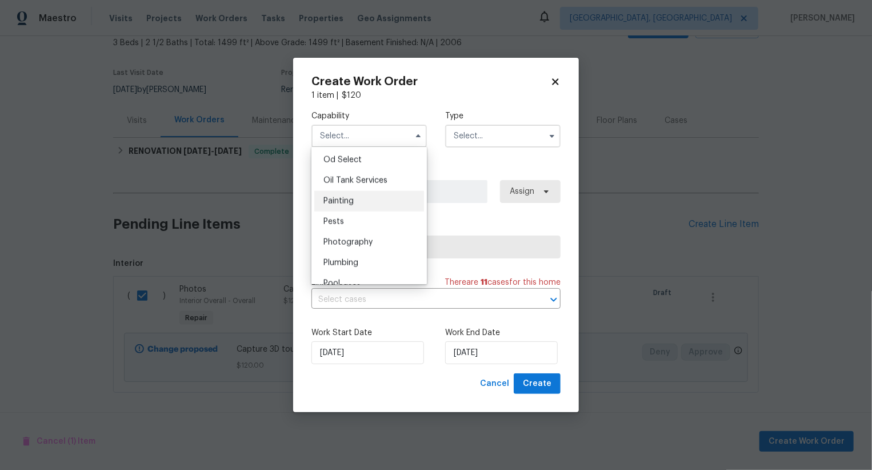
scroll to position [915, 0]
click at [376, 251] on div "Photography" at bounding box center [369, 246] width 110 height 21
type input "Photography"
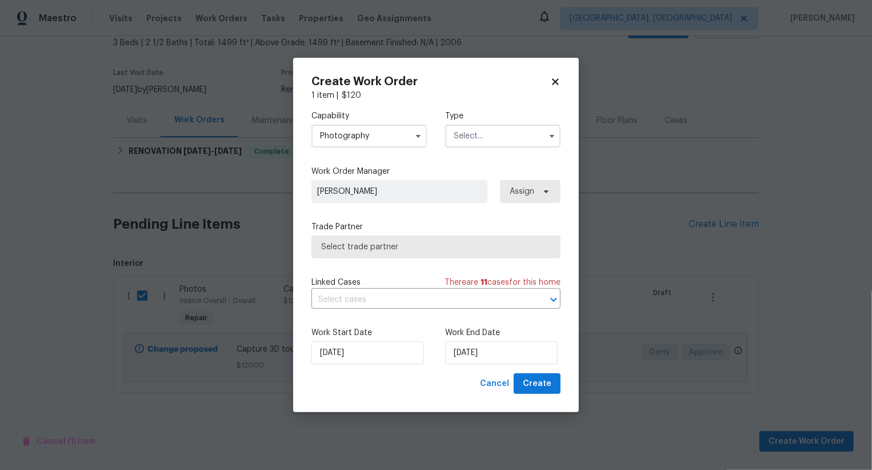
click at [499, 141] on input "text" at bounding box center [502, 136] width 115 height 23
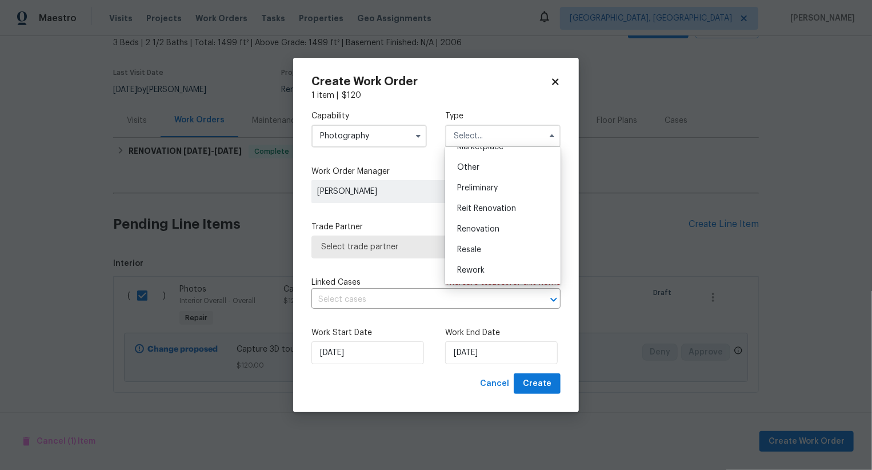
scroll to position [206, 0]
click at [498, 175] on div "Other" at bounding box center [503, 180] width 110 height 21
type input "Other"
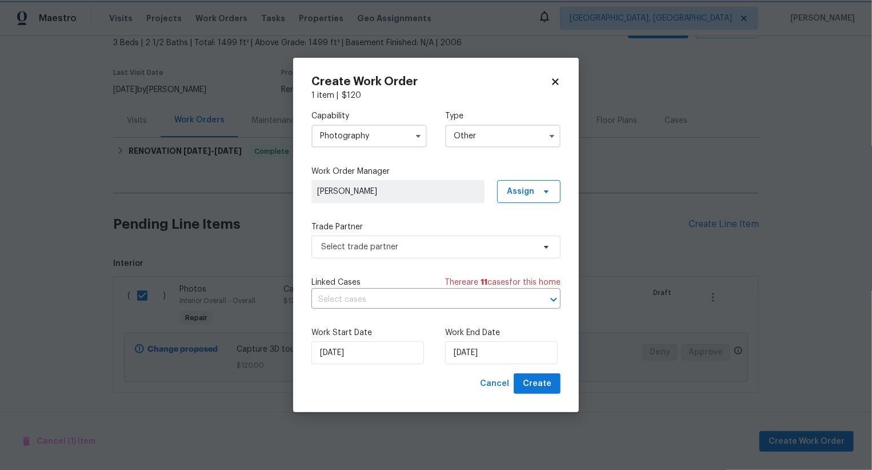
scroll to position [0, 0]
click at [456, 235] on span "Select trade partner" at bounding box center [435, 246] width 249 height 23
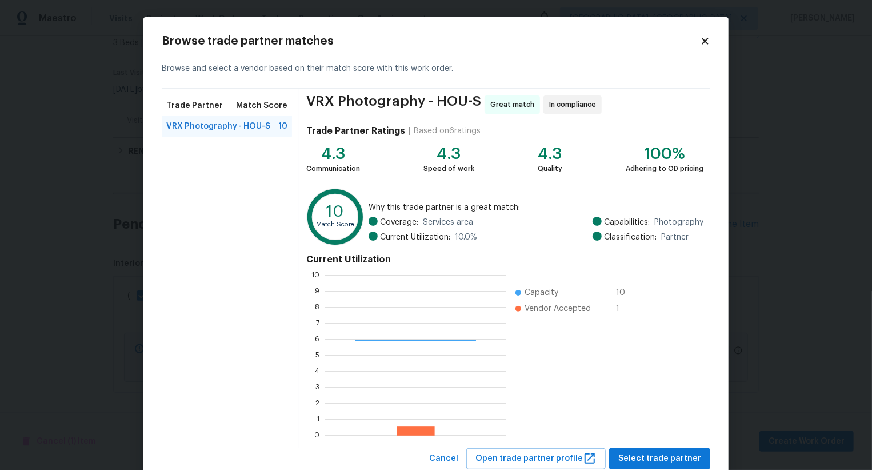
scroll to position [34, 0]
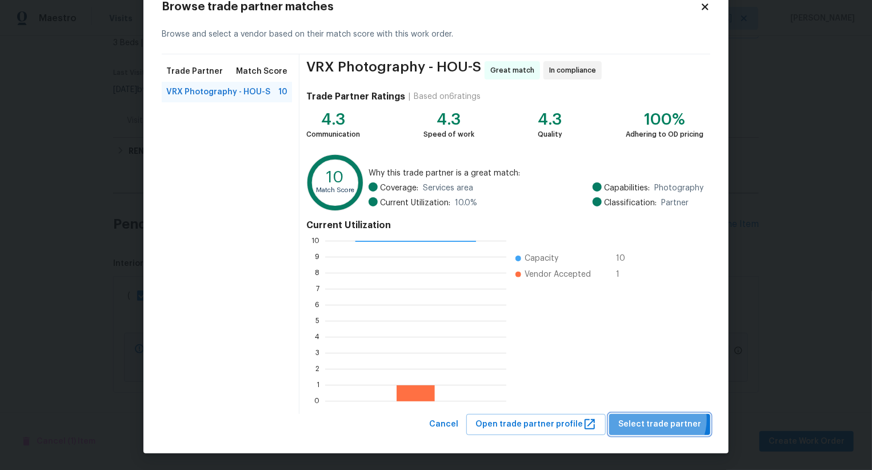
click at [660, 418] on span "Select trade partner" at bounding box center [659, 424] width 83 height 14
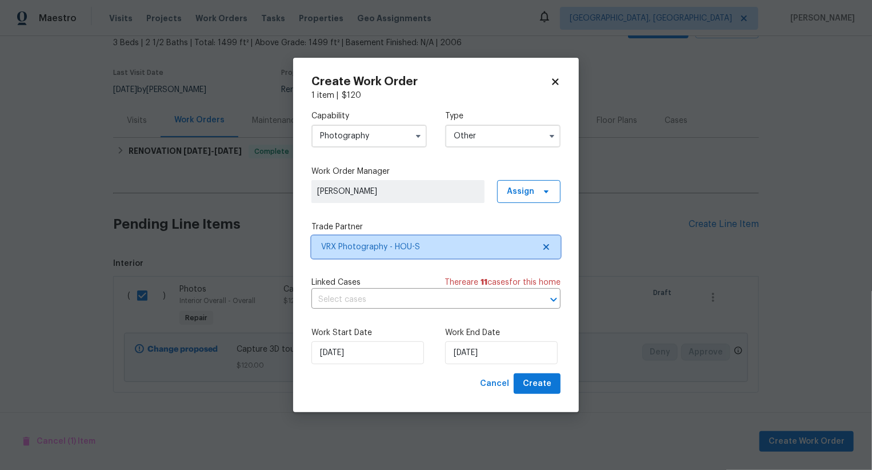
scroll to position [0, 0]
click at [547, 389] on span "Create" at bounding box center [537, 384] width 29 height 14
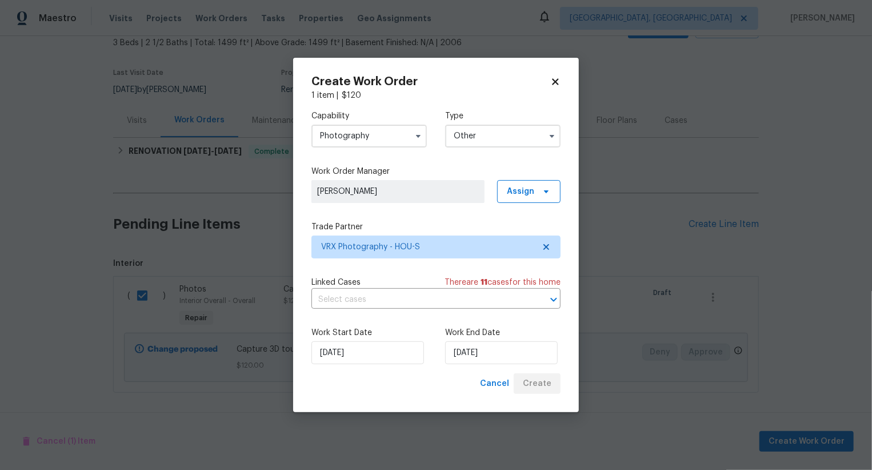
checkbox input "false"
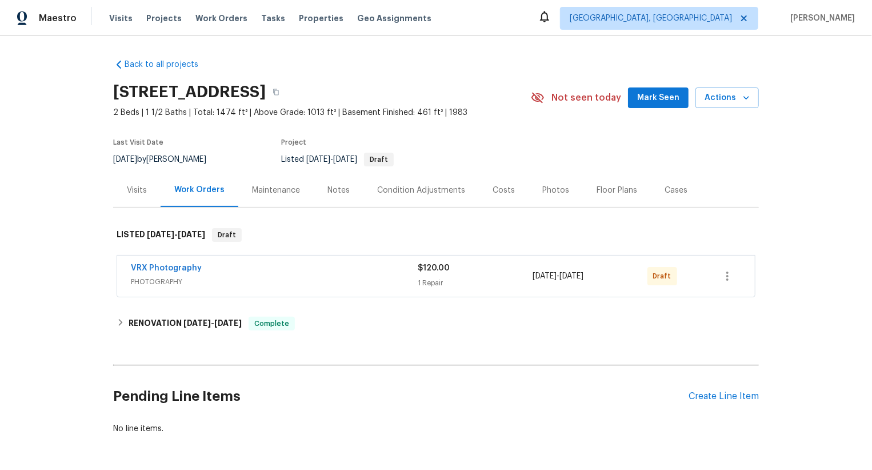
scroll to position [42, 0]
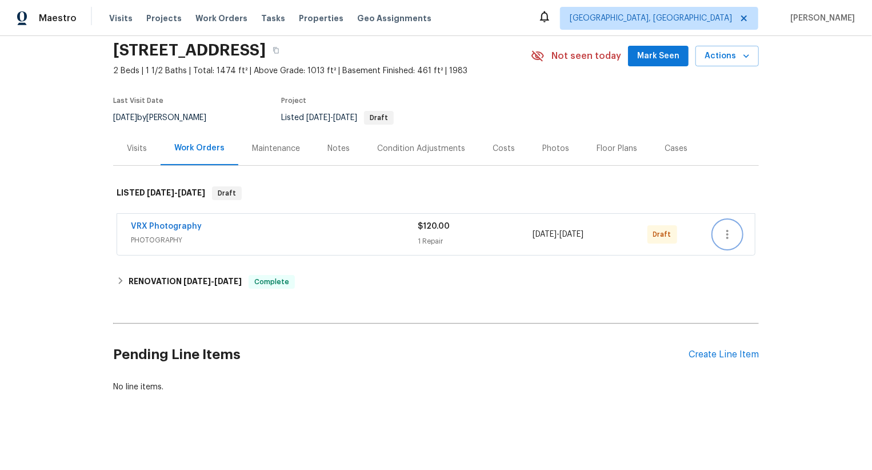
click at [726, 230] on icon "button" at bounding box center [727, 234] width 2 height 9
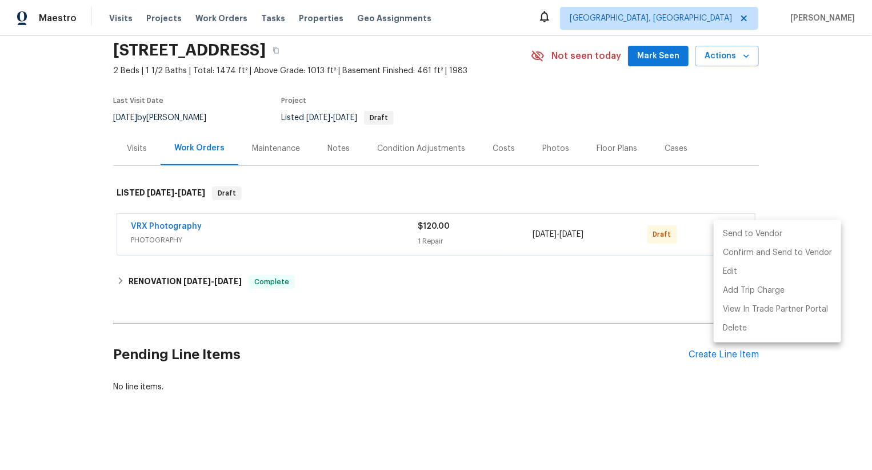
click at [726, 230] on li "Send to Vendor" at bounding box center [777, 234] width 127 height 19
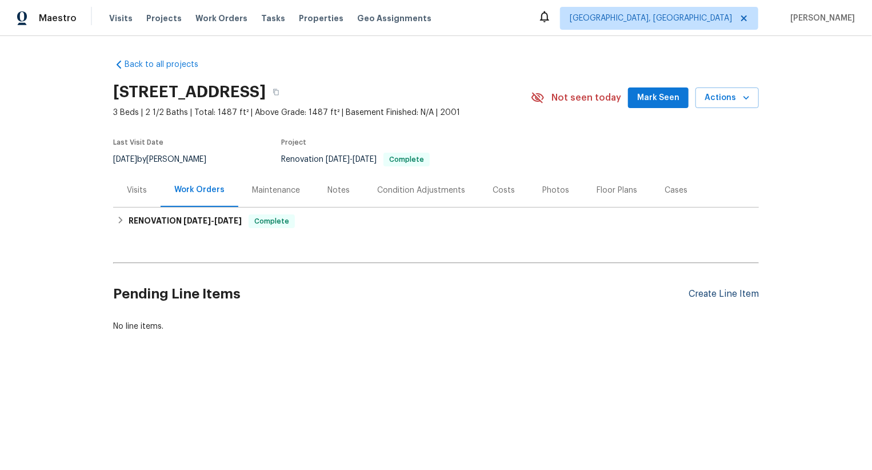
click at [731, 289] on div "Create Line Item" at bounding box center [723, 294] width 70 height 11
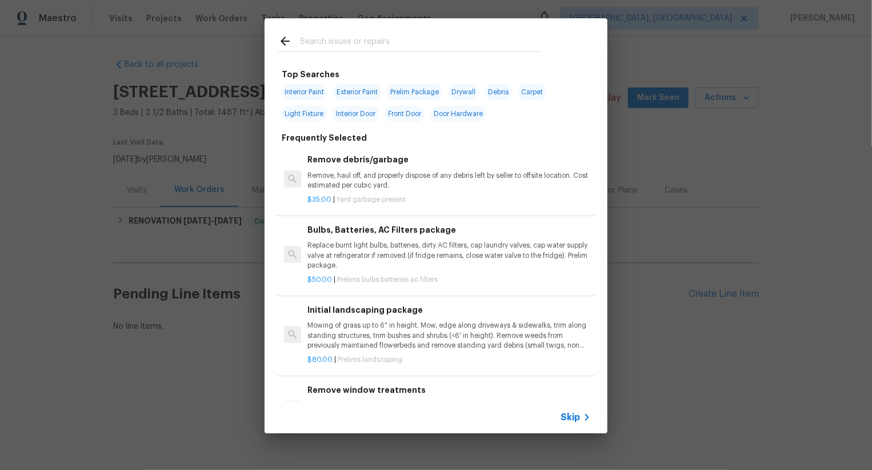
click at [575, 416] on span "Skip" at bounding box center [569, 416] width 19 height 11
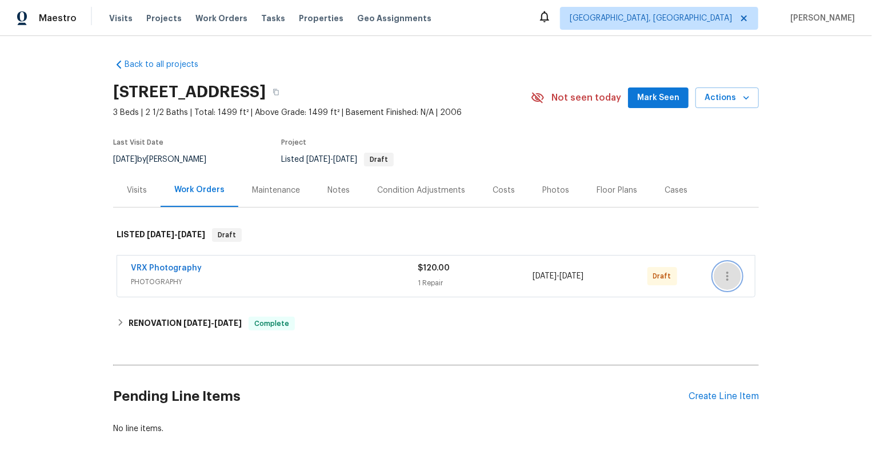
click at [729, 273] on icon "button" at bounding box center [727, 276] width 14 height 14
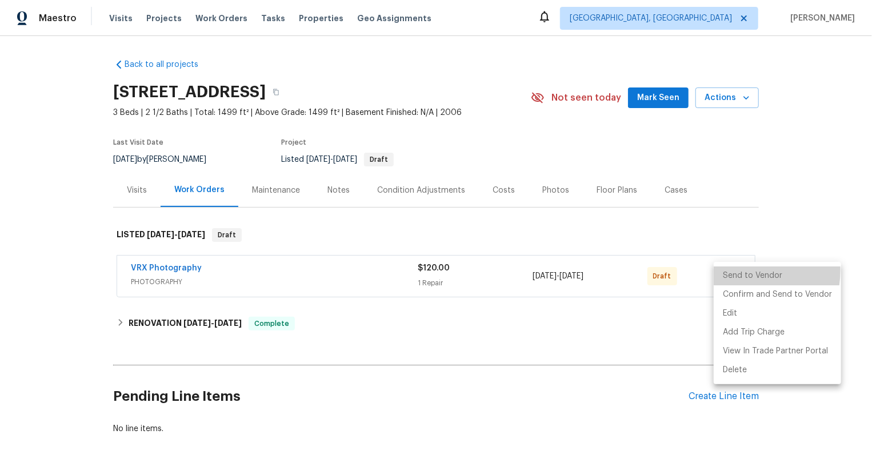
click at [729, 273] on li "Send to Vendor" at bounding box center [777, 275] width 127 height 19
